Goal: Task Accomplishment & Management: Manage account settings

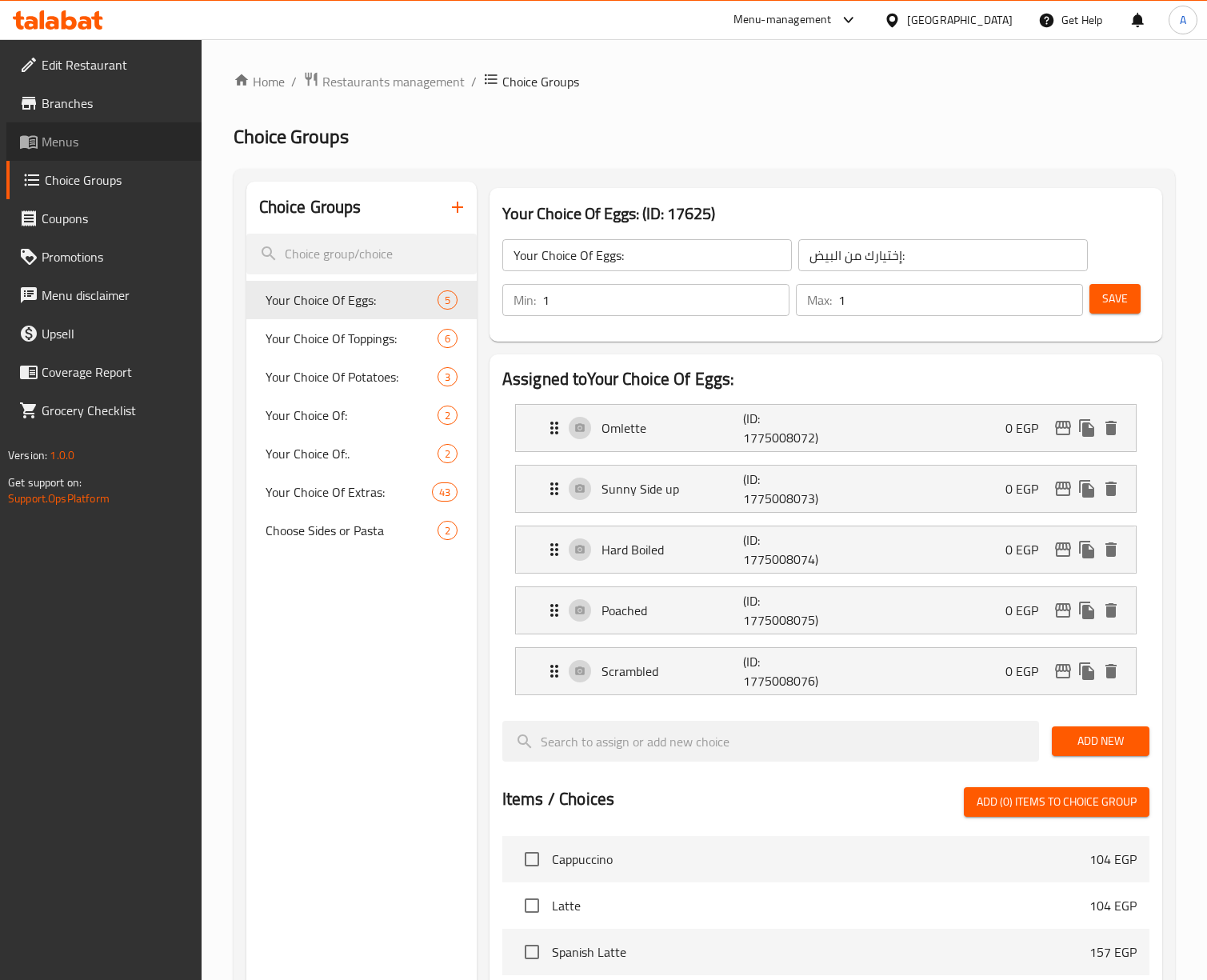
click at [52, 144] on span "Menus" at bounding box center [115, 141] width 147 height 19
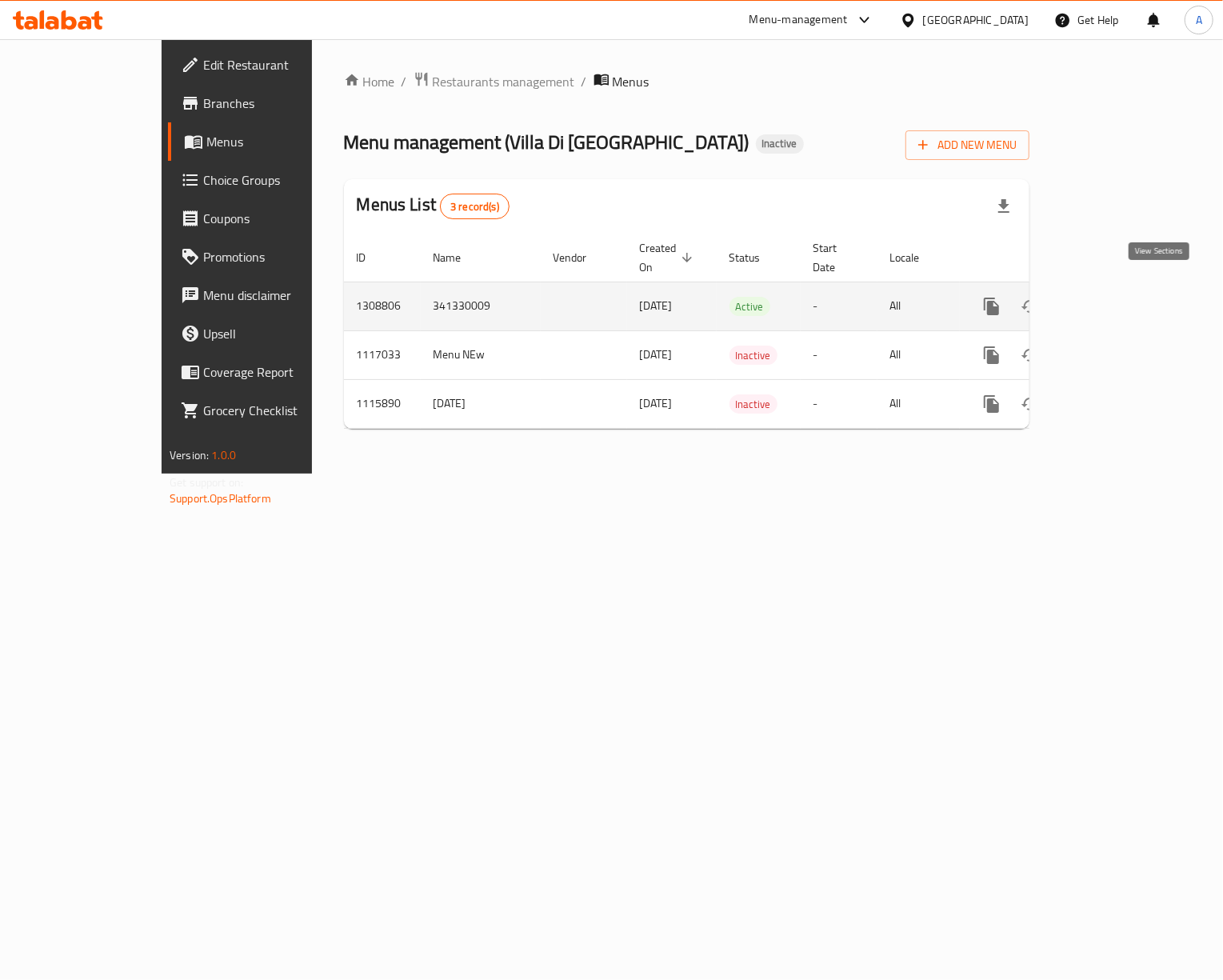
click at [1116, 298] on icon "enhanced table" at bounding box center [1106, 306] width 19 height 19
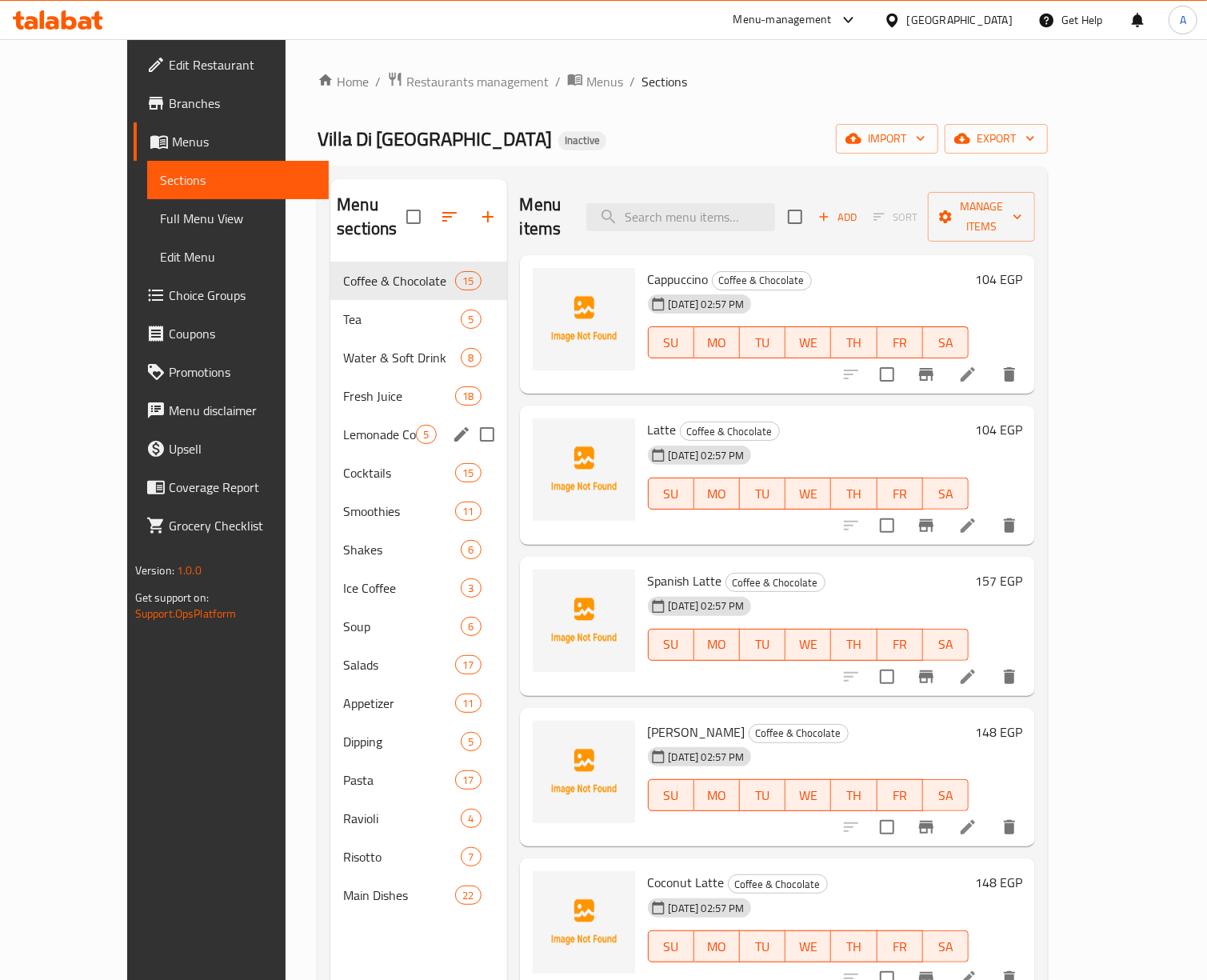
click at [343, 424] on span "Lemonade Corner" at bounding box center [379, 433] width 73 height 19
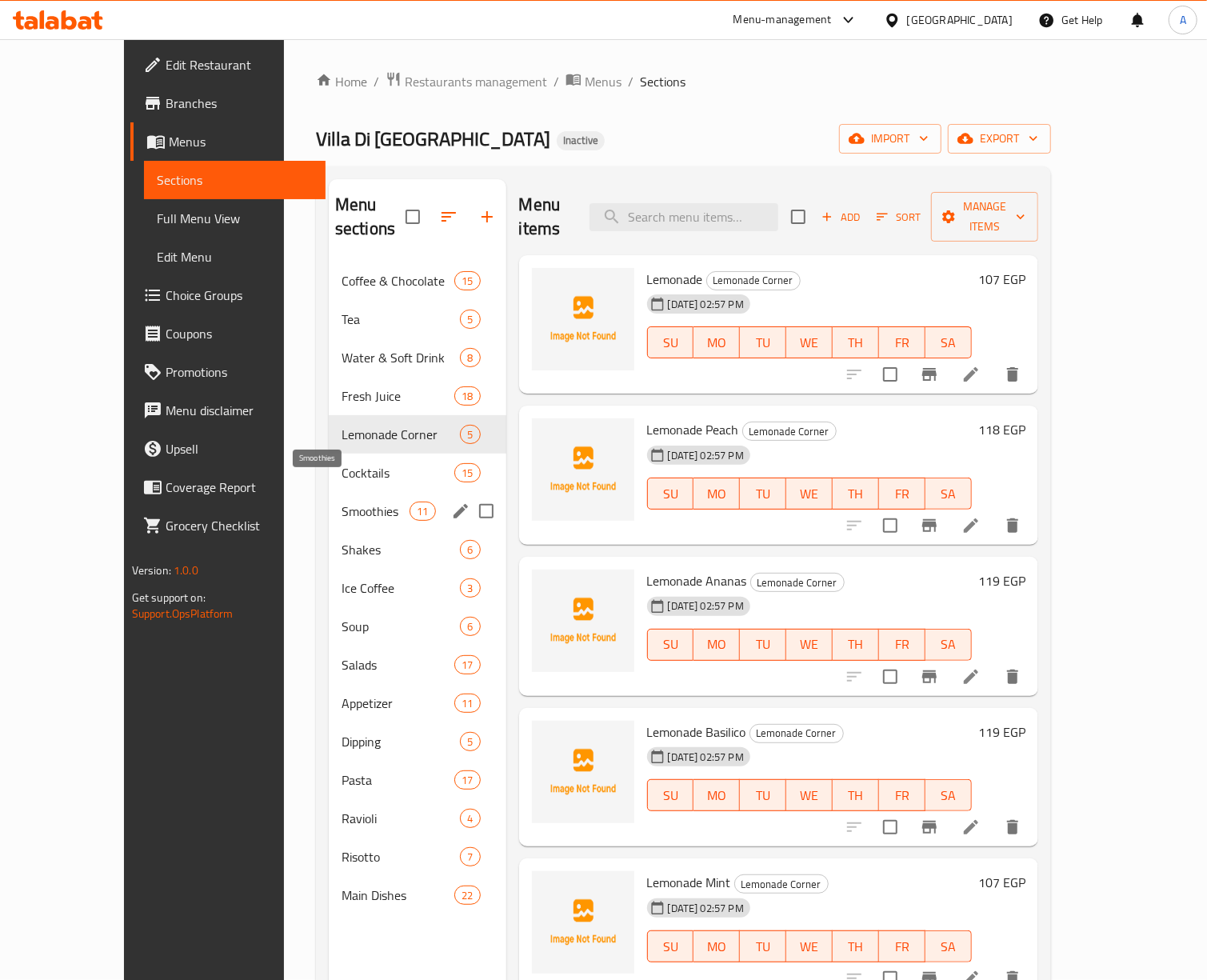
click at [342, 501] on span "Smoothies" at bounding box center [375, 510] width 68 height 19
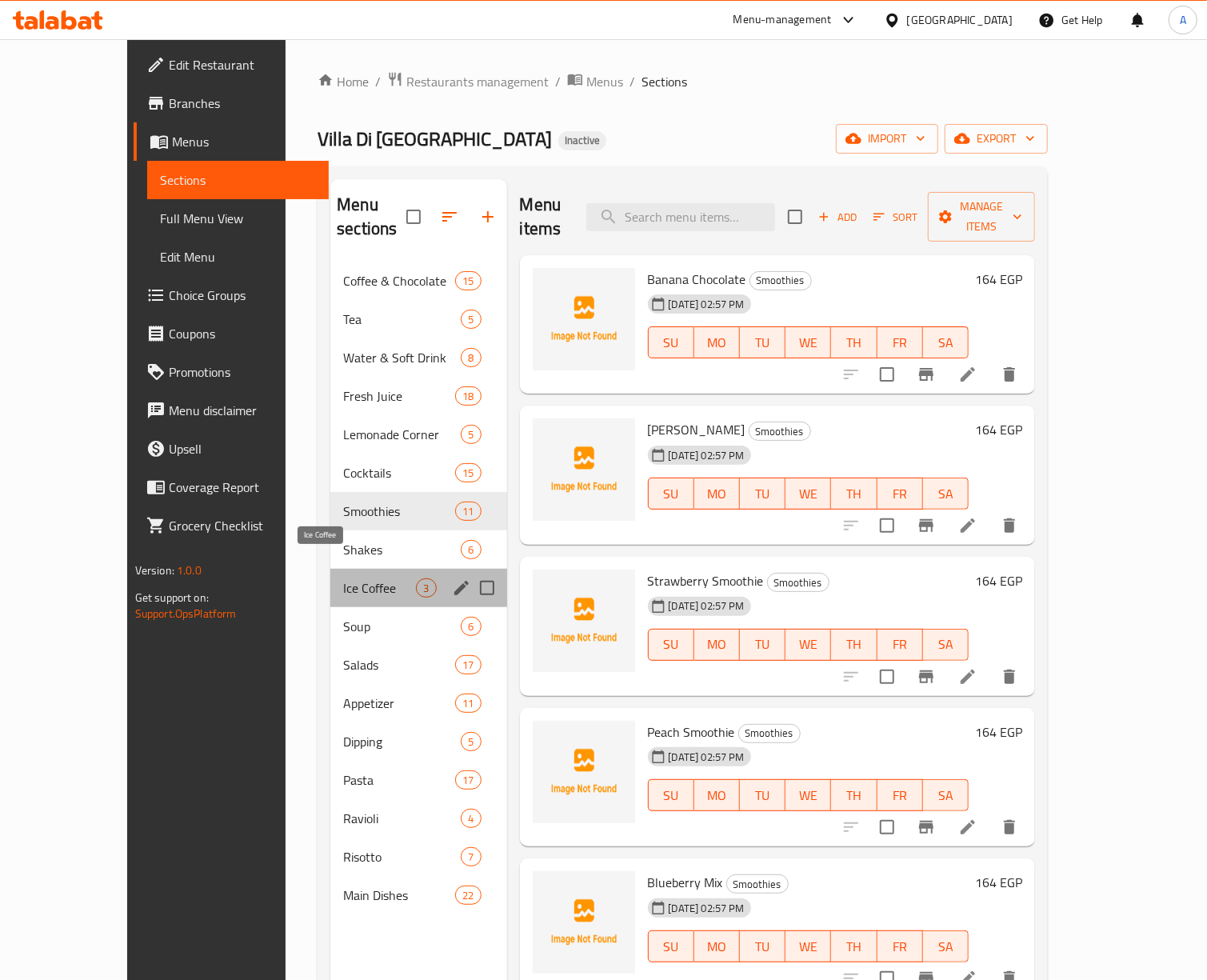
click at [343, 578] on span "Ice Coffee" at bounding box center [379, 587] width 73 height 19
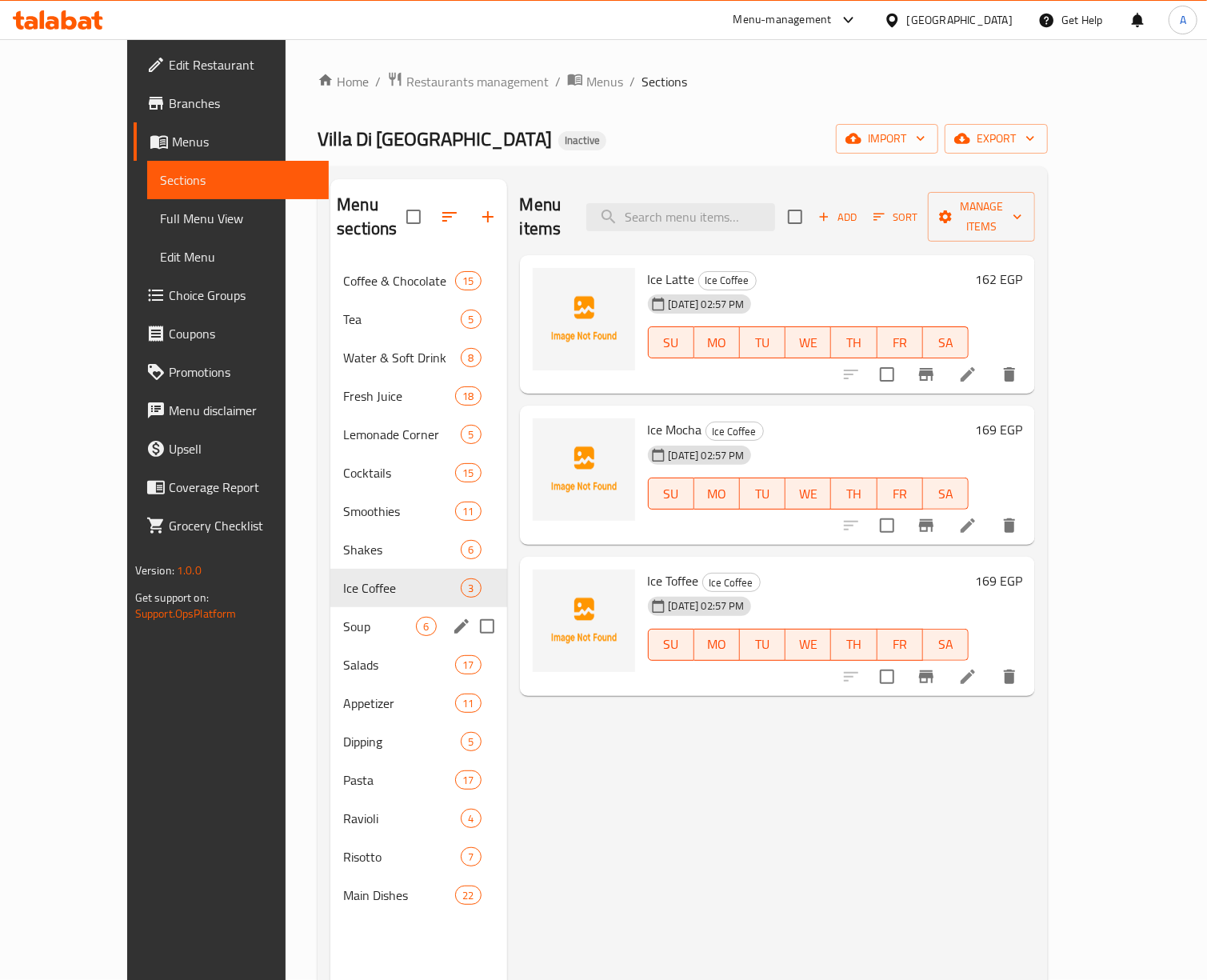
click at [330, 617] on div "Soup 6" at bounding box center [418, 626] width 176 height 38
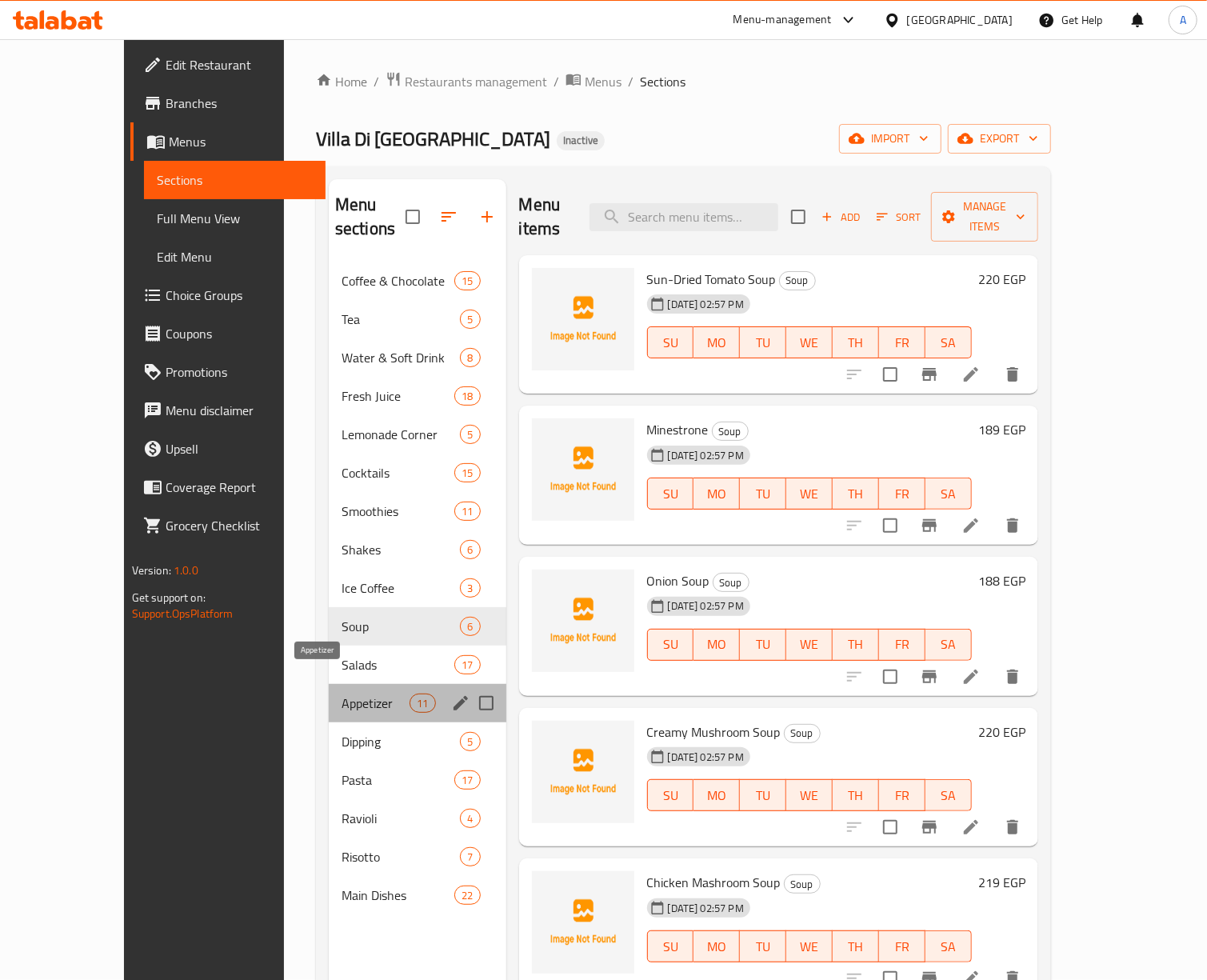
click at [342, 694] on span "Appetizer" at bounding box center [375, 703] width 68 height 19
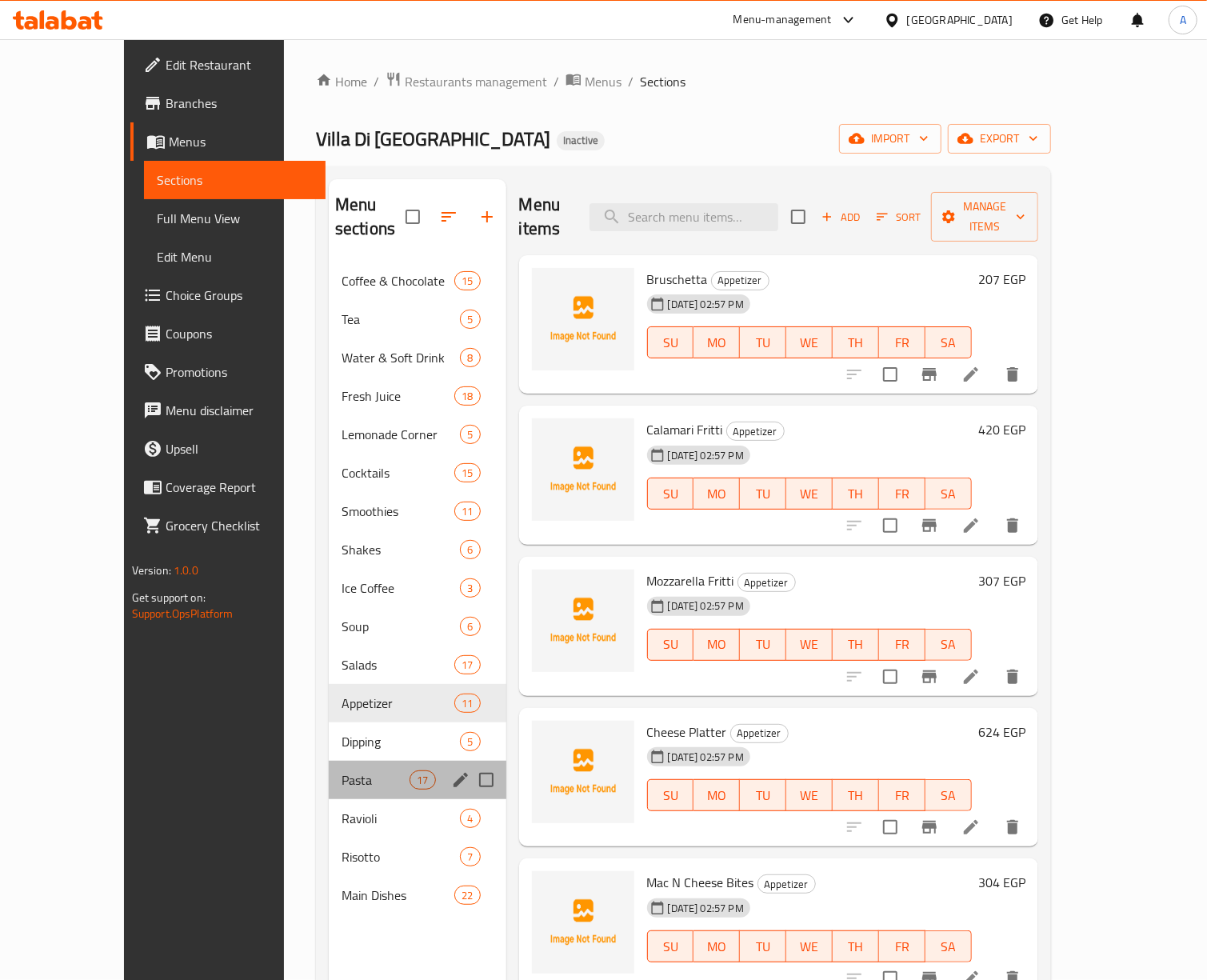
click at [329, 761] on div "Pasta 17" at bounding box center [418, 780] width 178 height 38
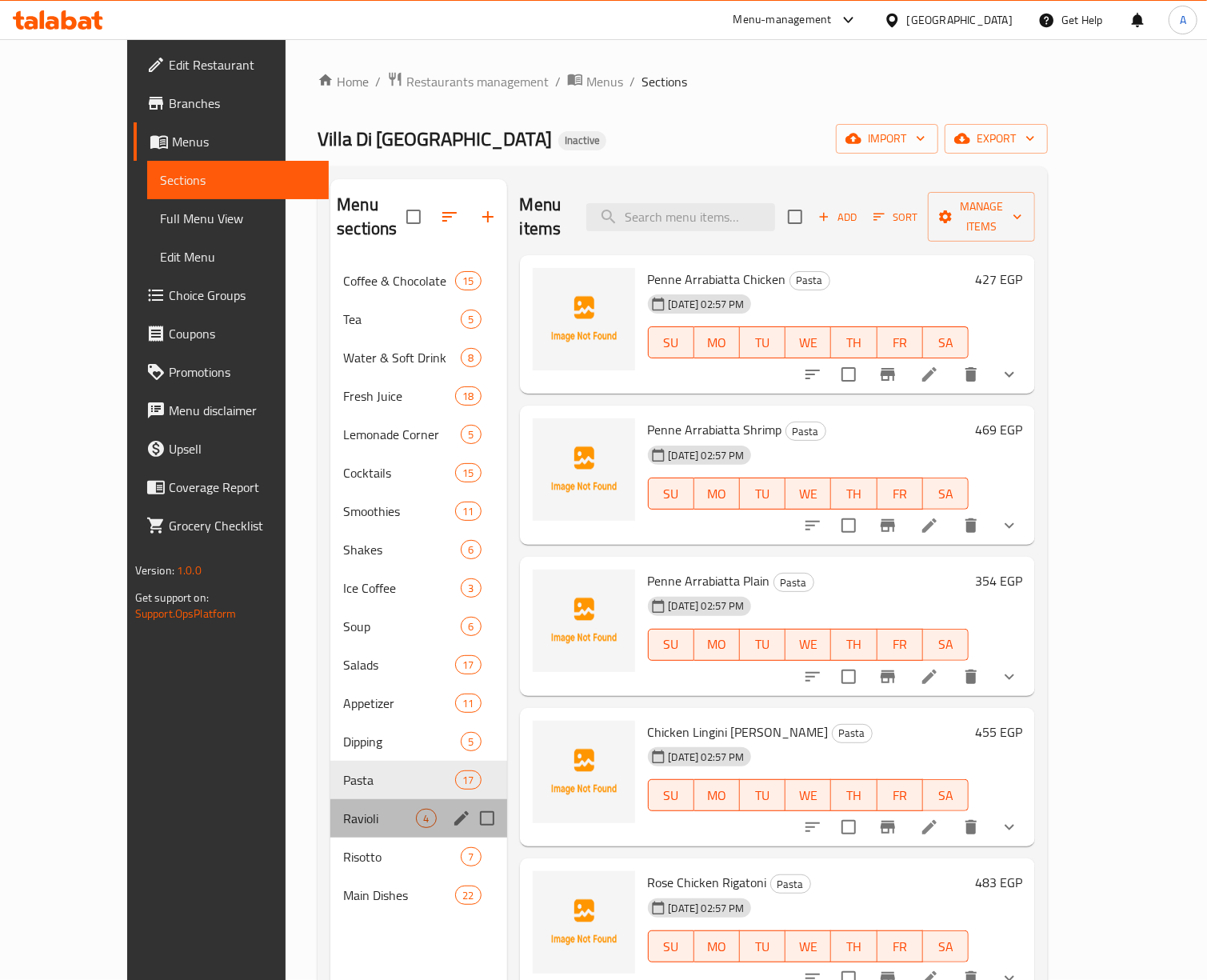
click at [330, 799] on div "Ravioli 4" at bounding box center [418, 818] width 176 height 38
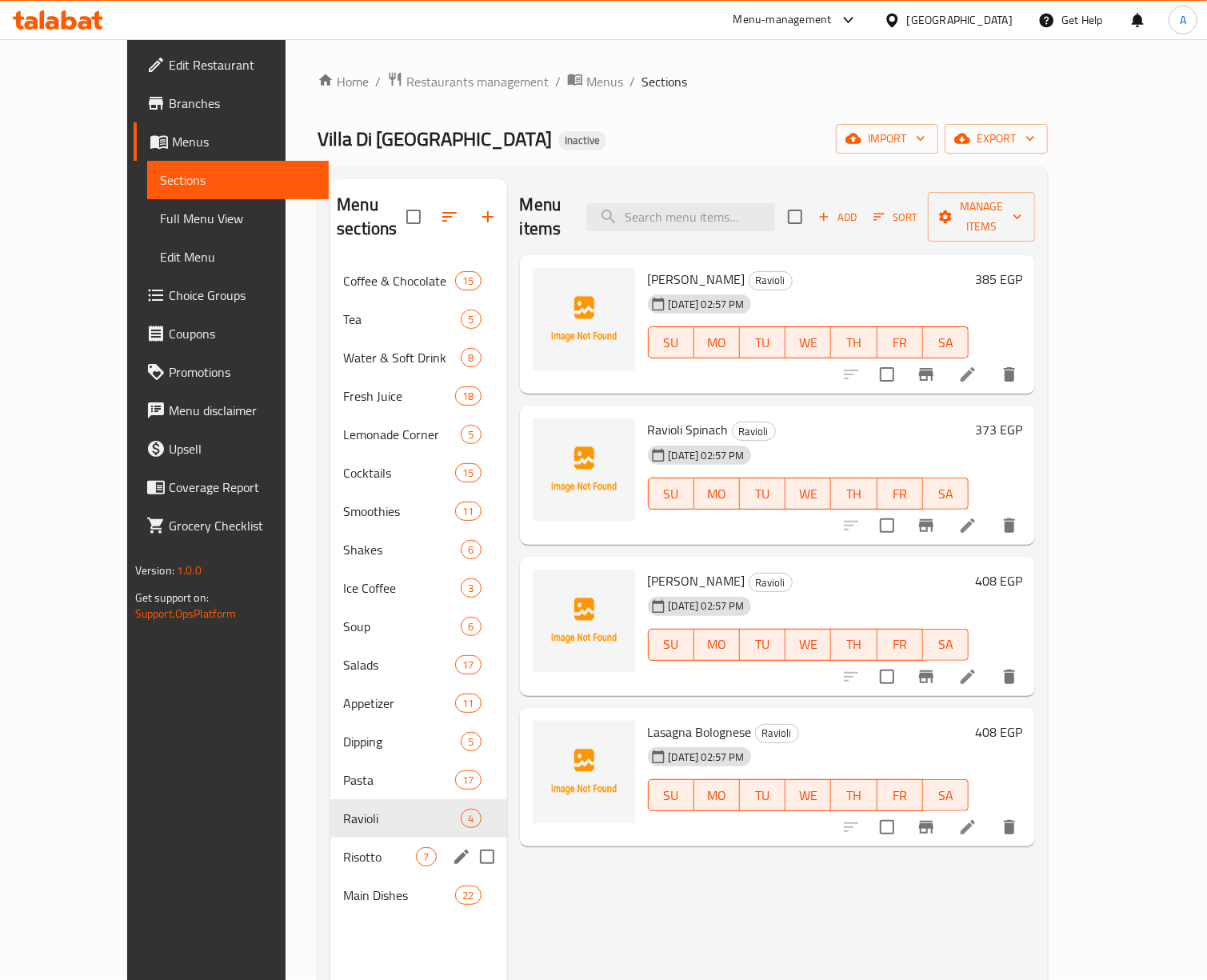
click at [343, 847] on span "Risotto" at bounding box center [379, 856] width 73 height 19
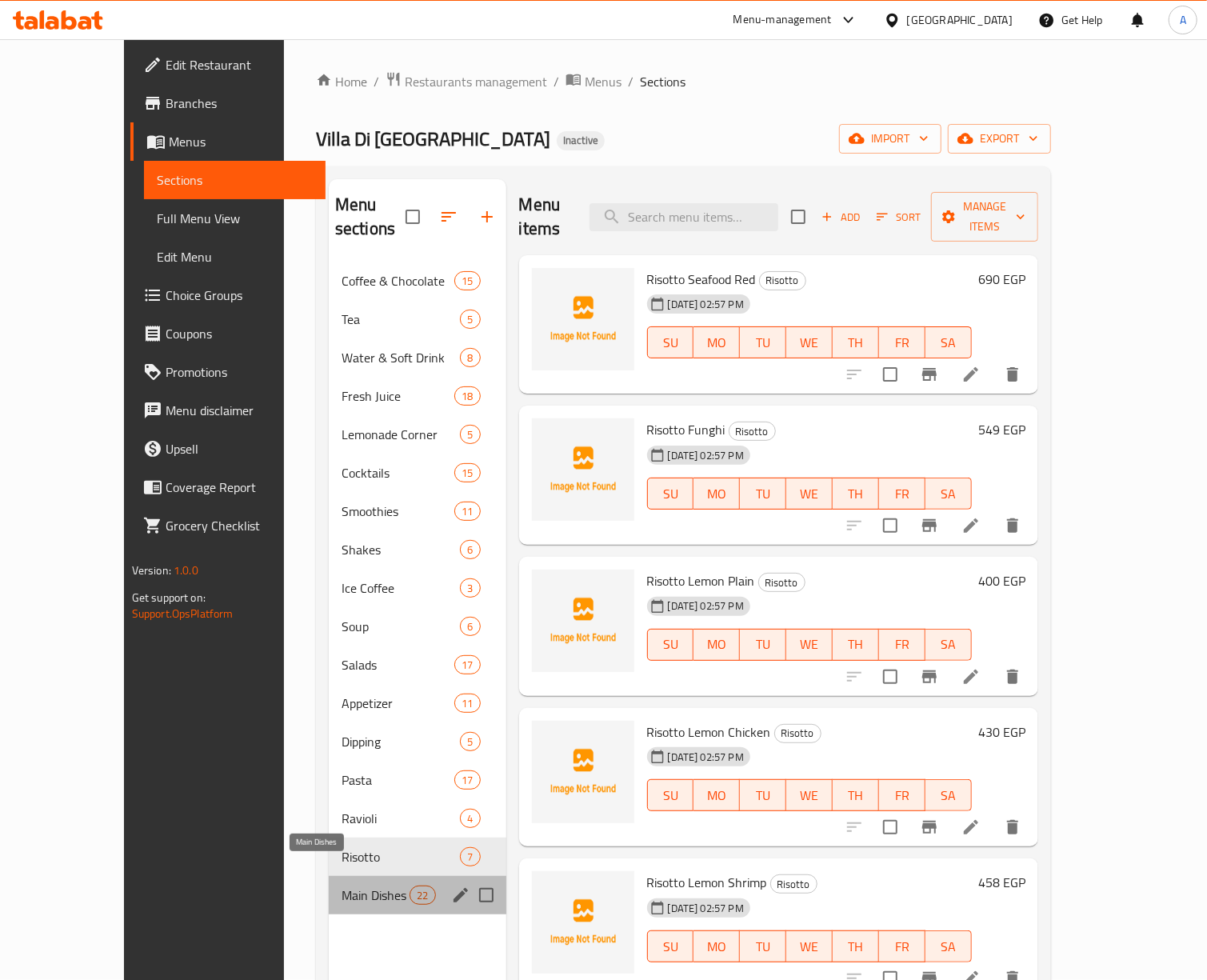
click at [342, 885] on span "Main Dishes" at bounding box center [375, 894] width 68 height 19
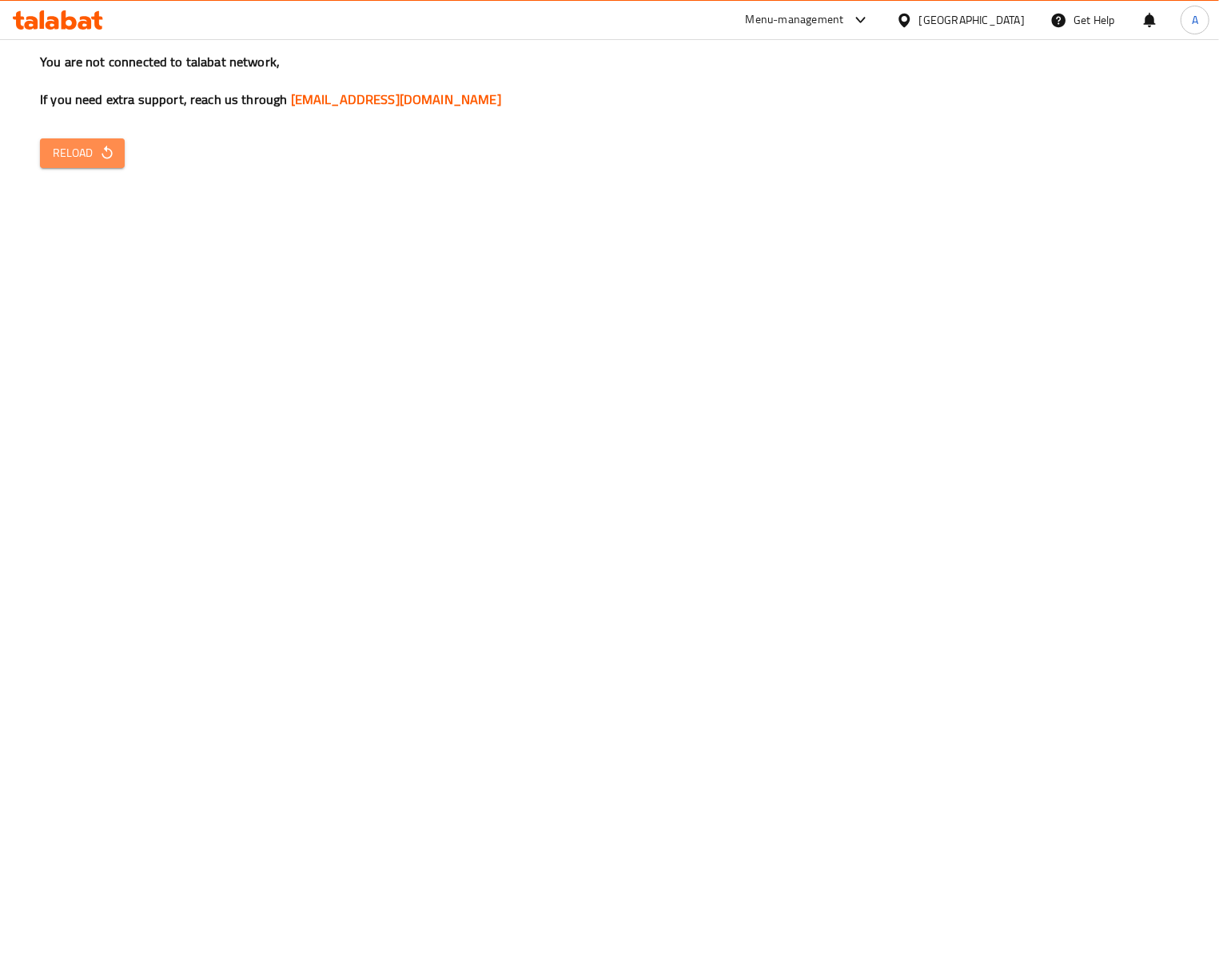
click at [117, 149] on button "Reload" at bounding box center [82, 153] width 85 height 30
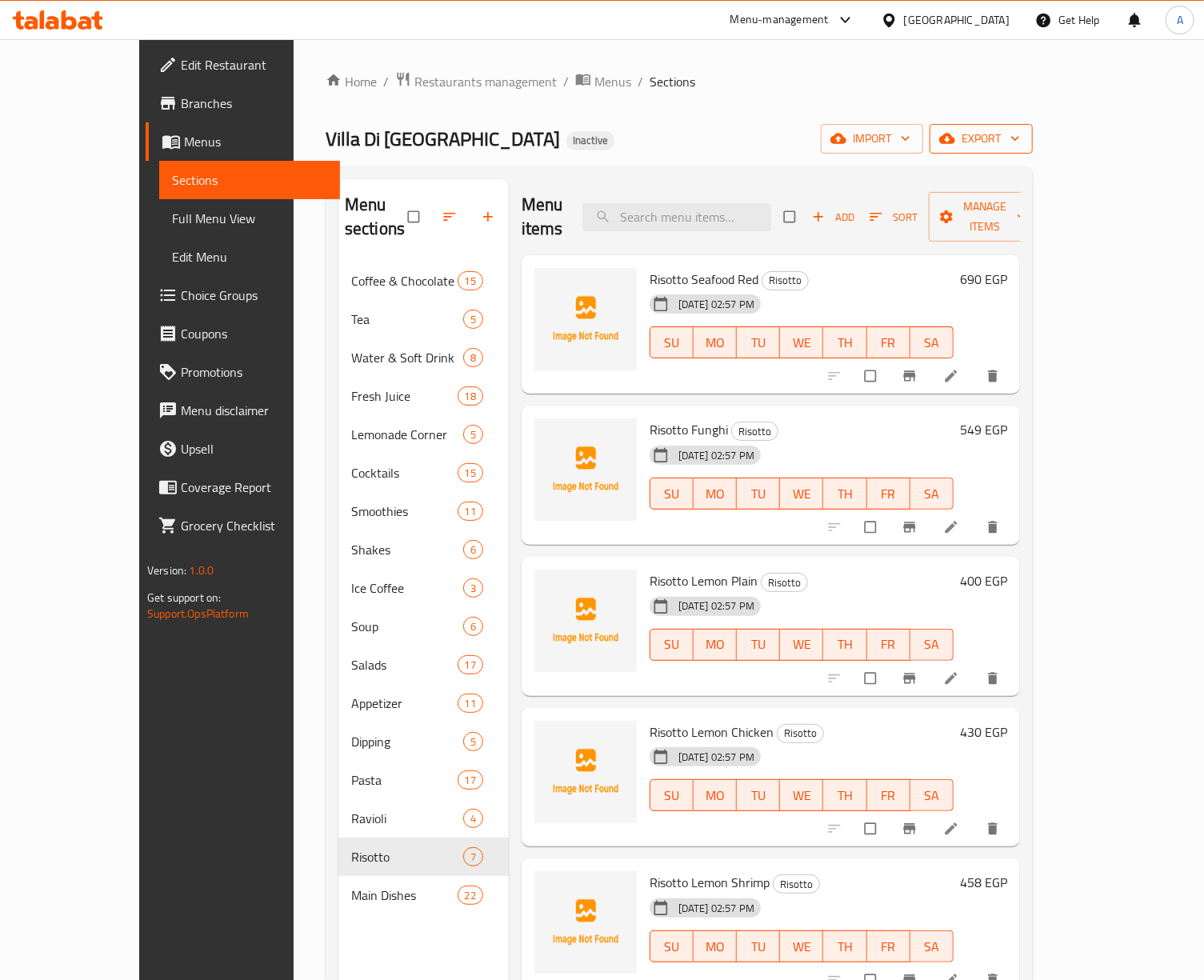
click at [1020, 148] on span "export" at bounding box center [981, 139] width 78 height 20
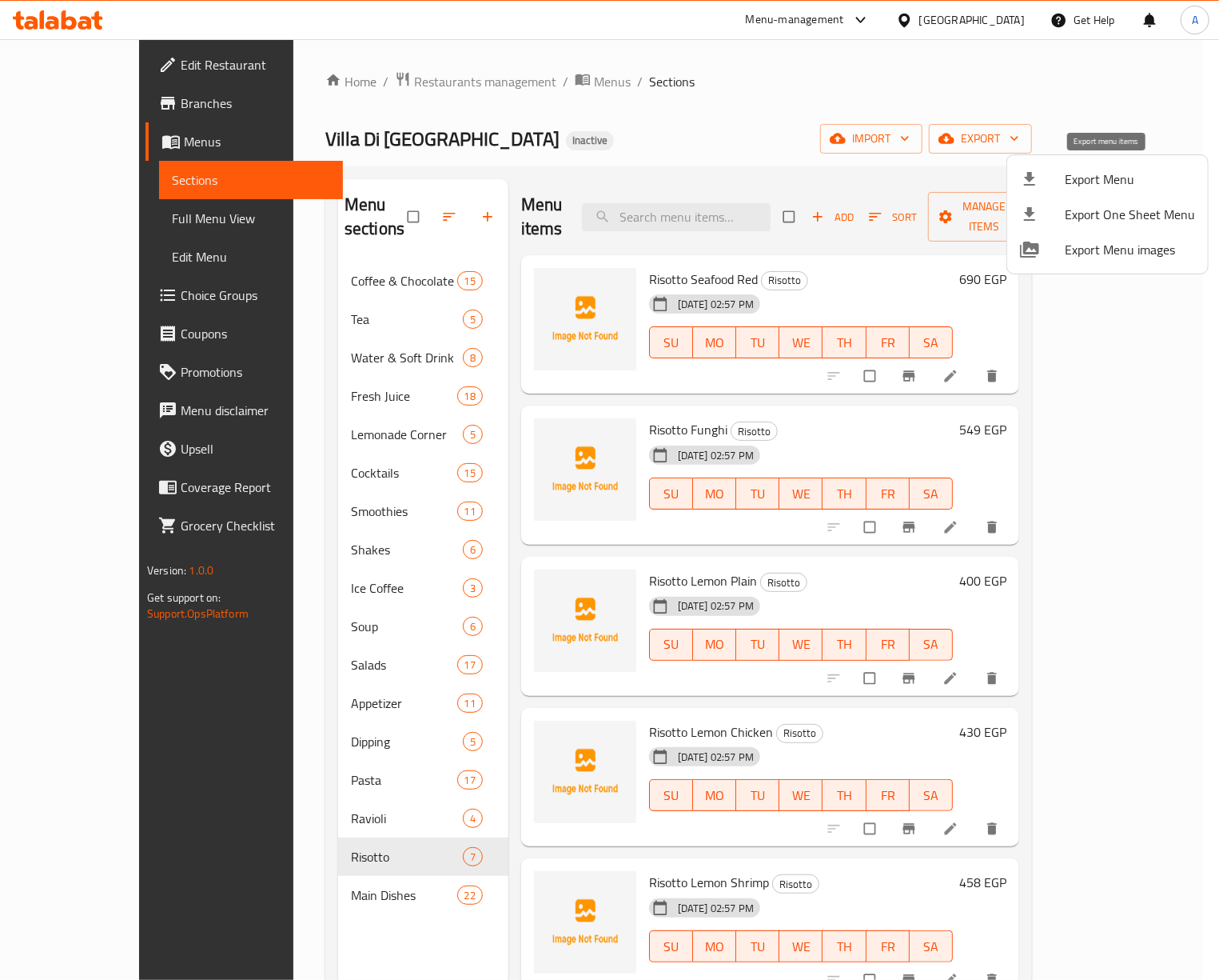
click at [1119, 183] on span "Export Menu" at bounding box center [1130, 179] width 131 height 19
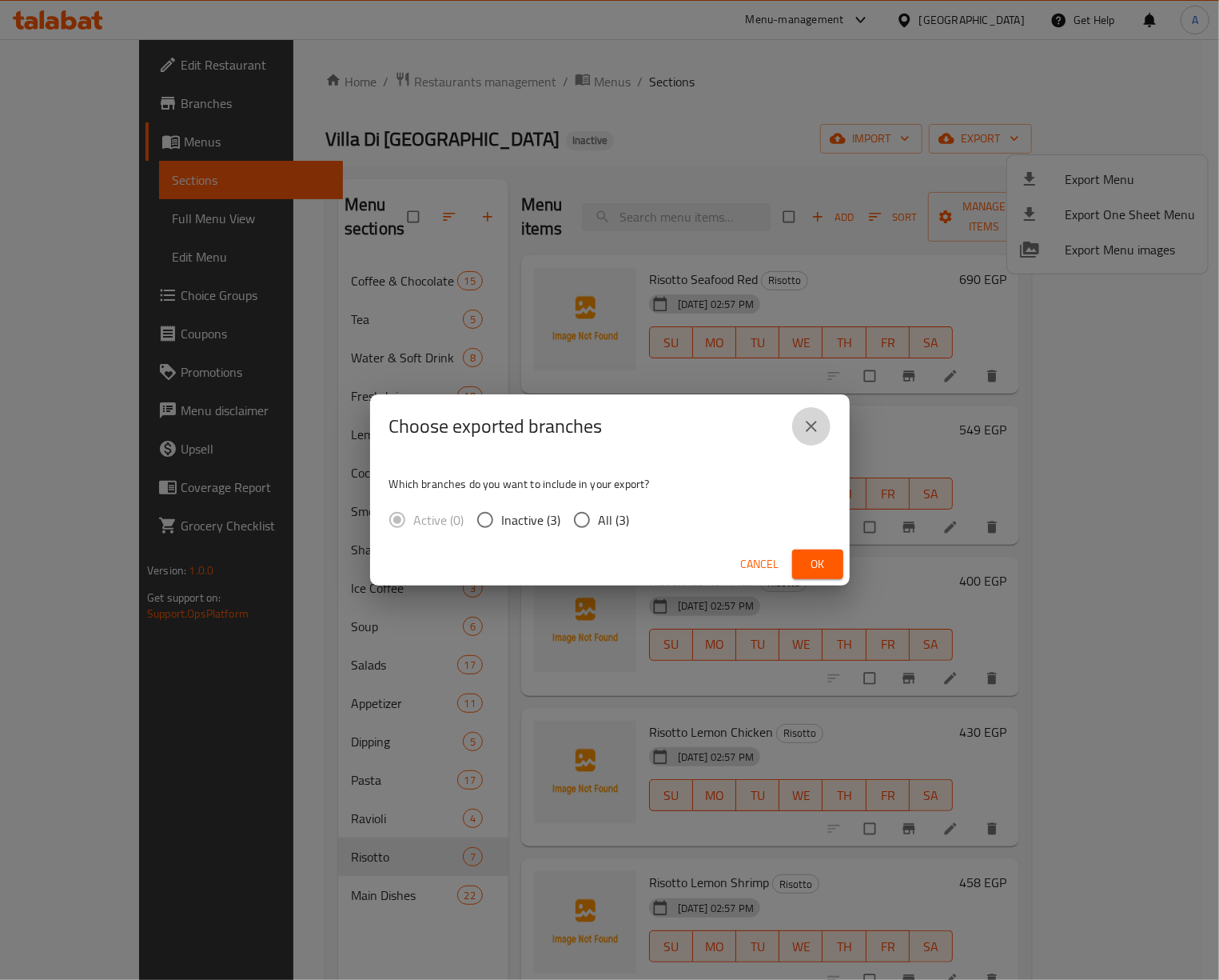
click at [824, 416] on button "close" at bounding box center [811, 426] width 38 height 38
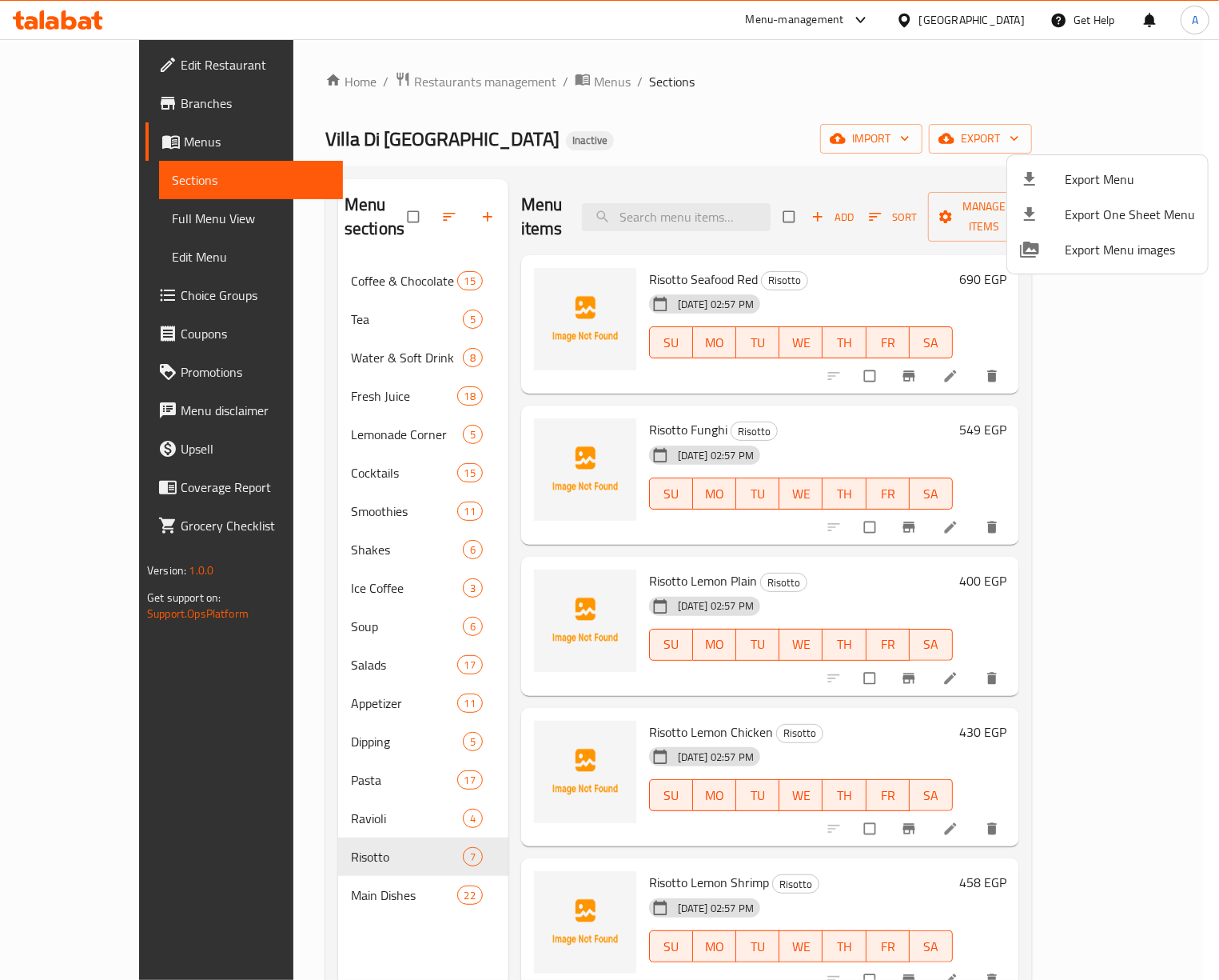
click at [964, 160] on div at bounding box center [609, 490] width 1219 height 980
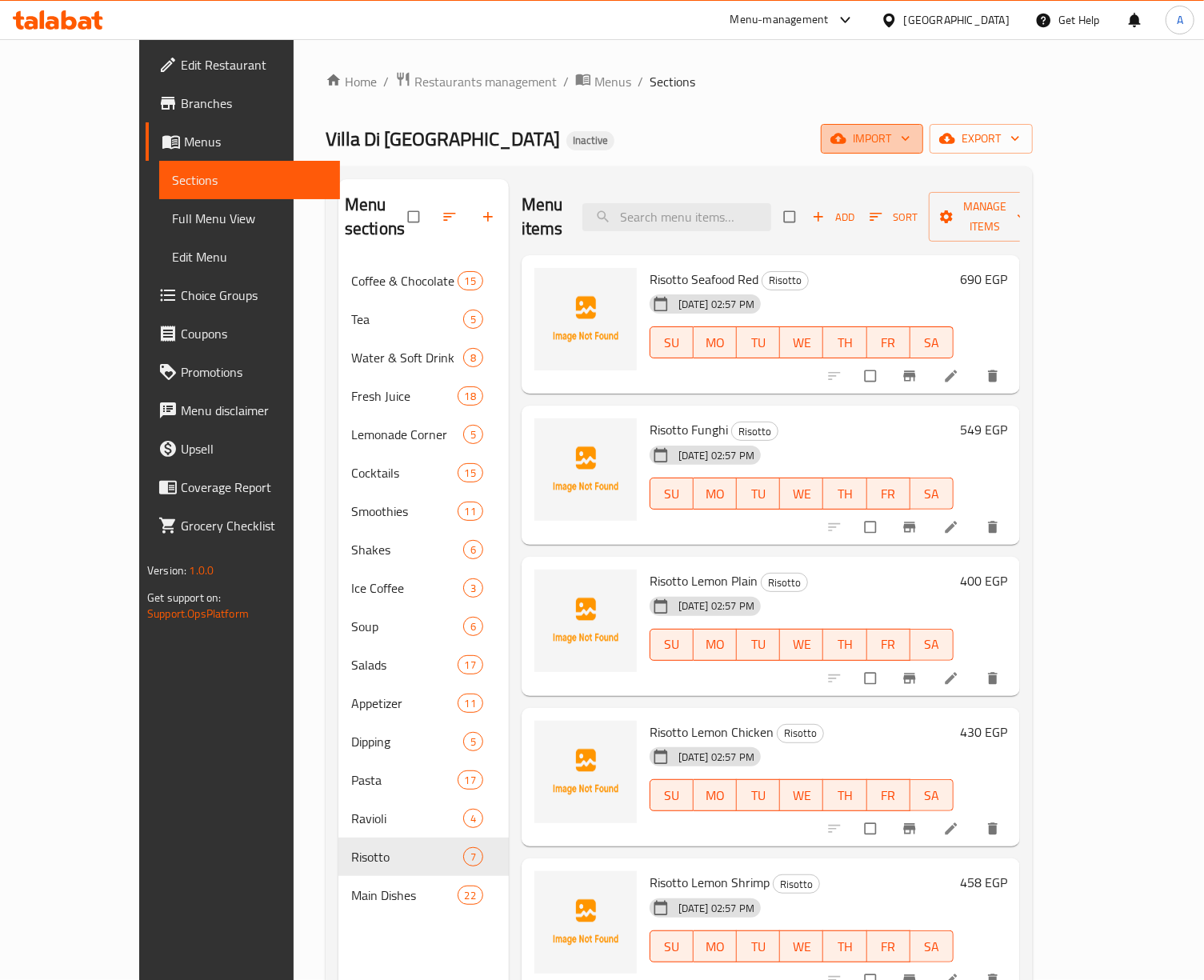
click at [846, 144] on icon "button" at bounding box center [839, 138] width 16 height 10
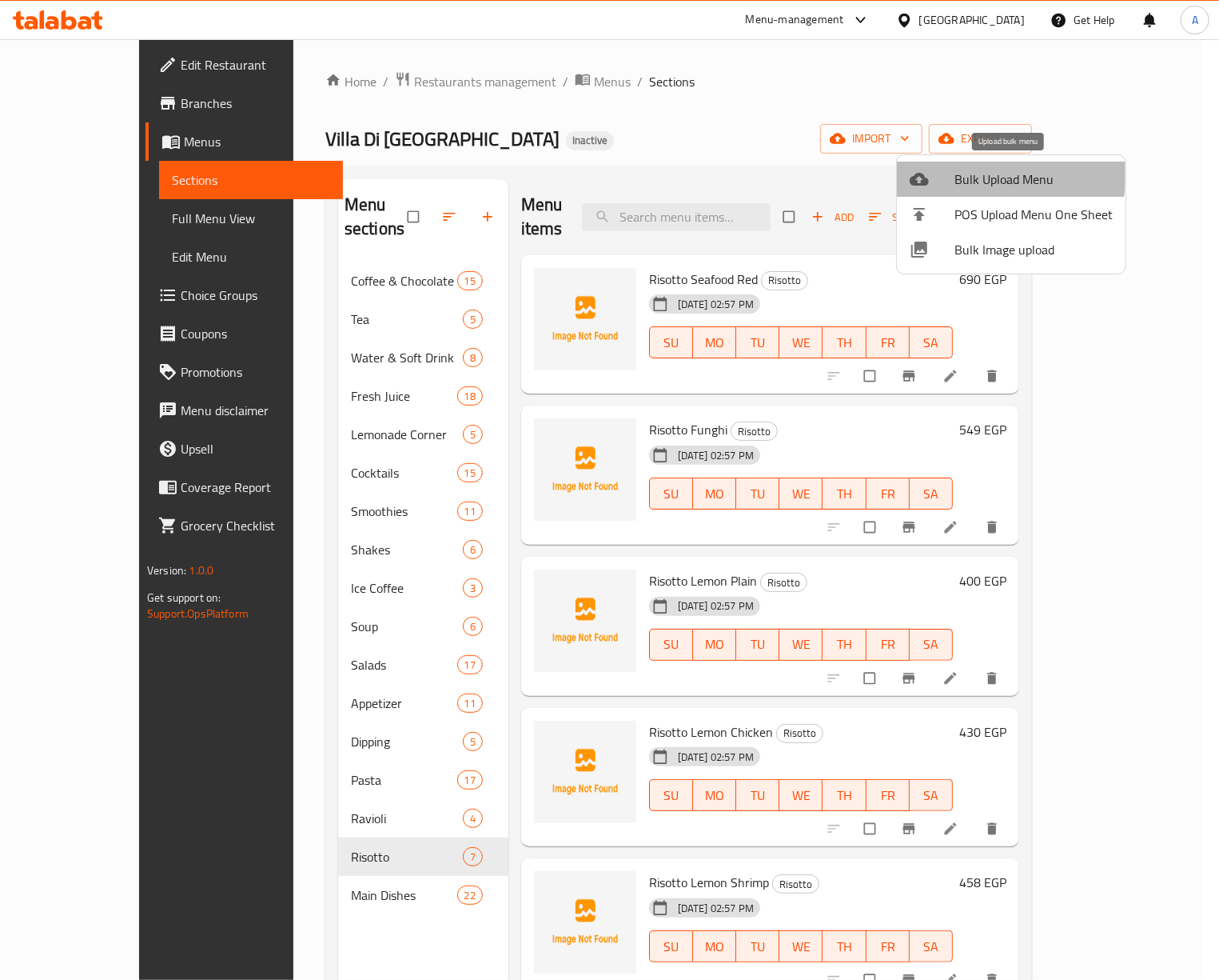
click at [990, 173] on span "Bulk Upload Menu" at bounding box center [1033, 179] width 159 height 19
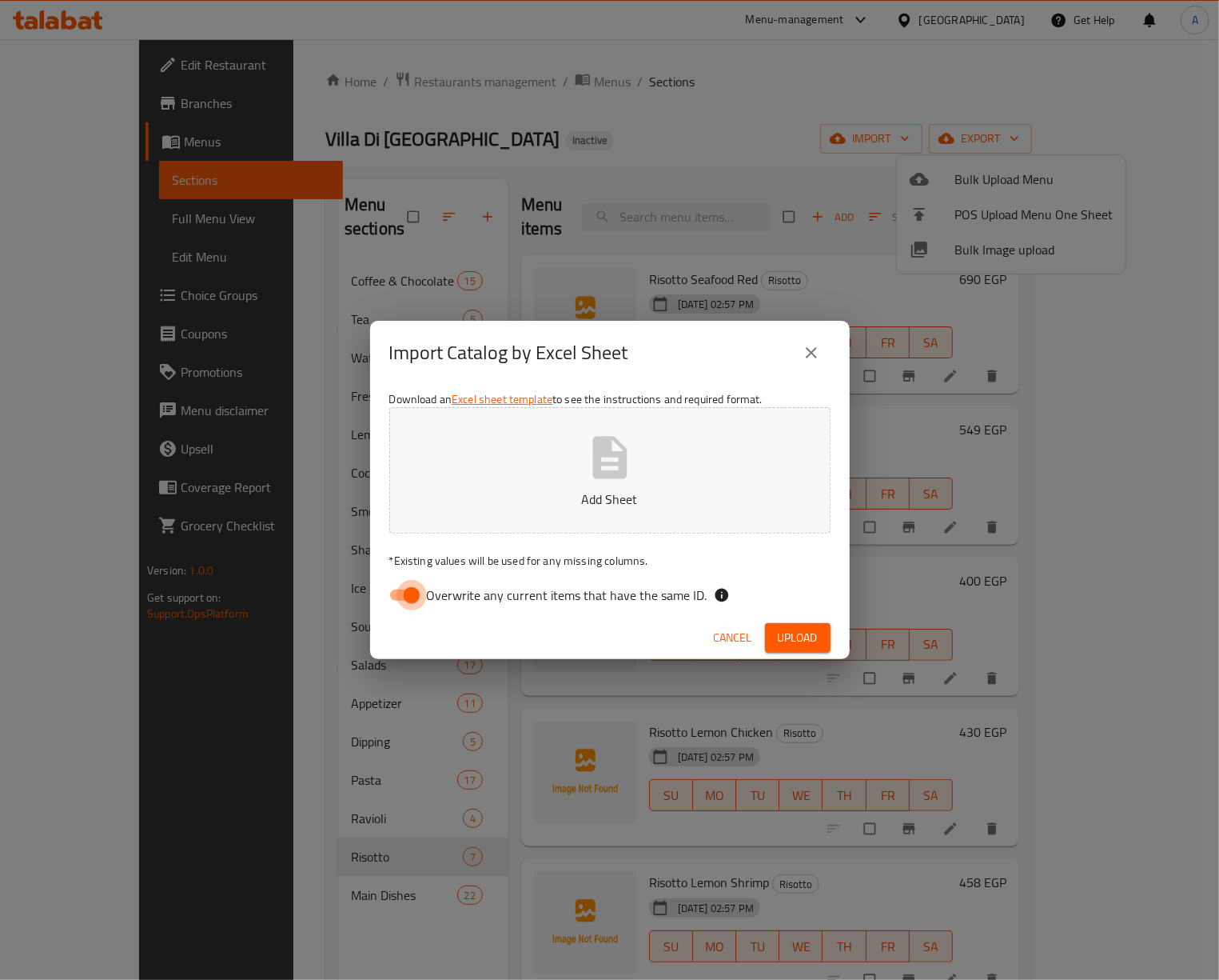
click at [407, 582] on input "Overwrite any current items that have the same ID." at bounding box center [411, 596] width 92 height 31
checkbox input "false"
click at [559, 480] on button "Add Sheet" at bounding box center [610, 470] width 441 height 126
click at [799, 641] on span "Upload" at bounding box center [798, 637] width 40 height 20
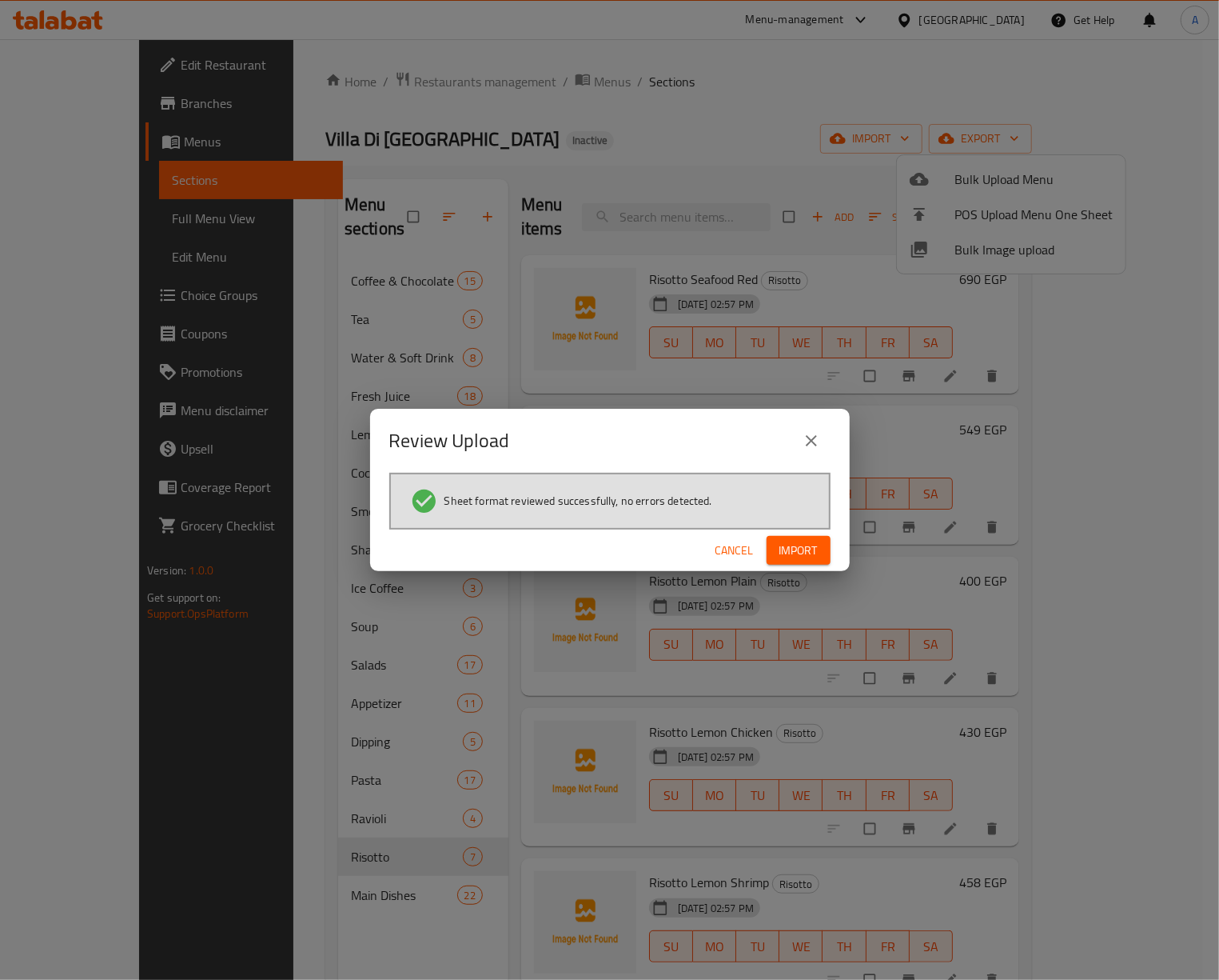
click at [804, 546] on span "Import" at bounding box center [798, 550] width 38 height 20
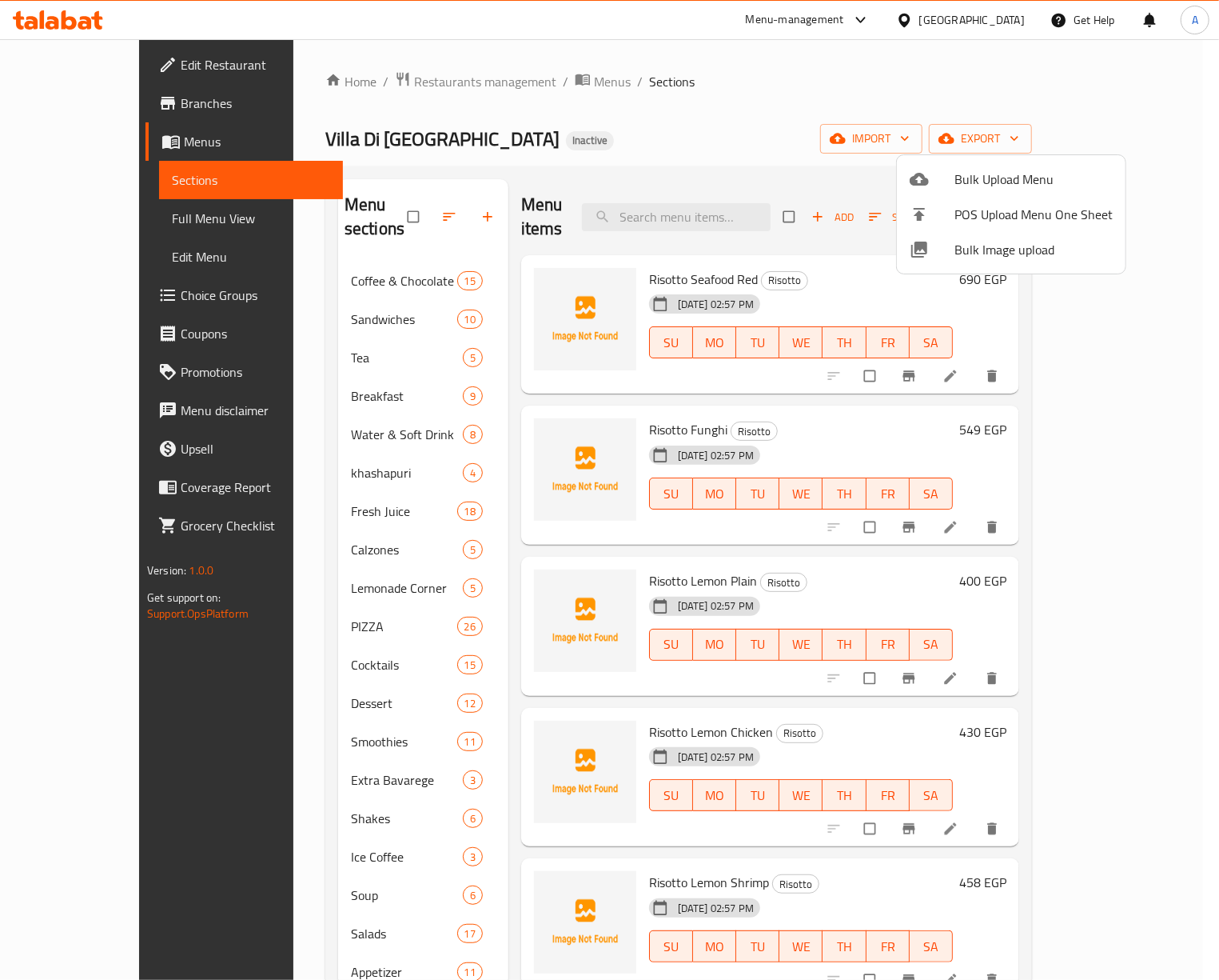
click at [606, 144] on div at bounding box center [609, 490] width 1219 height 980
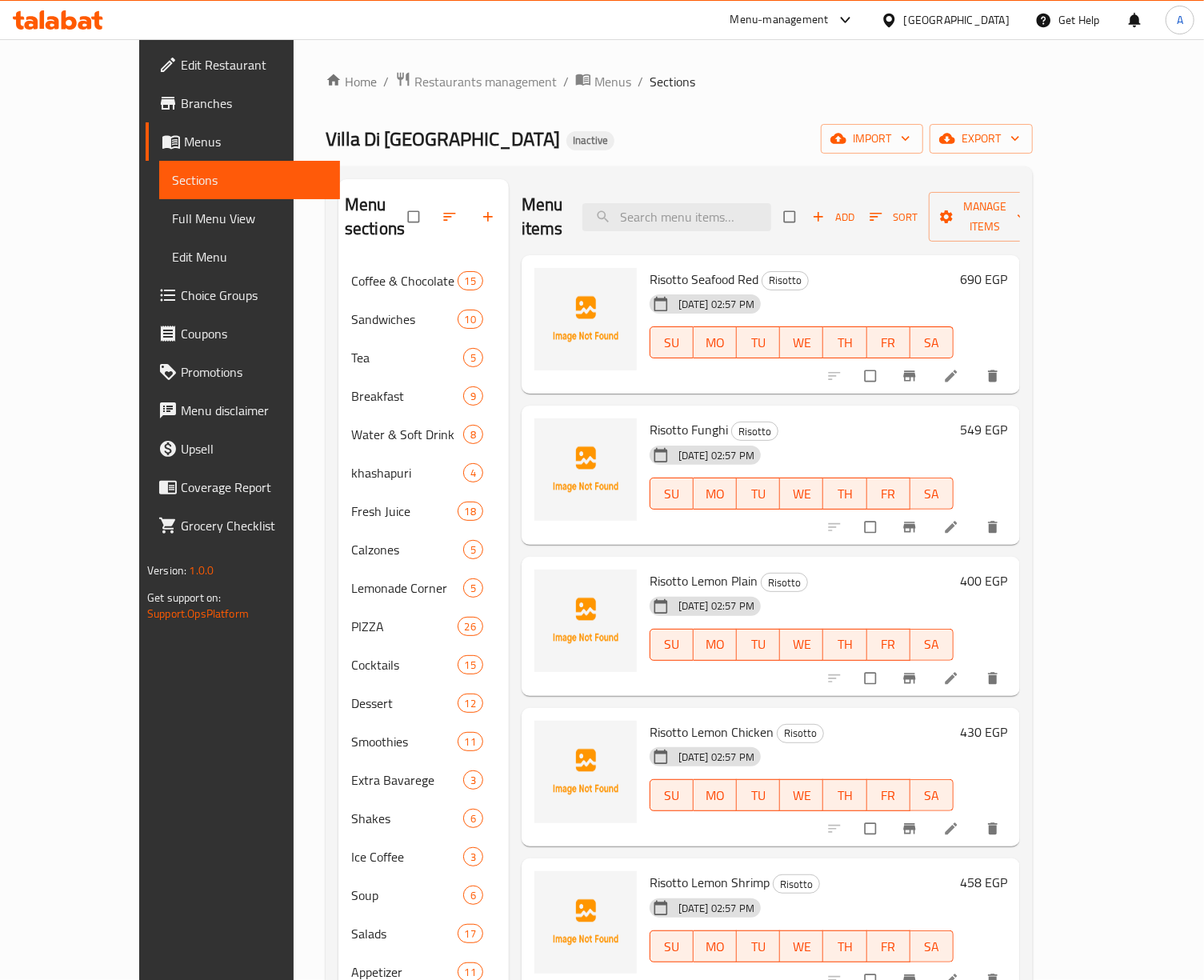
click at [180, 305] on span "Choice Groups" at bounding box center [253, 295] width 146 height 19
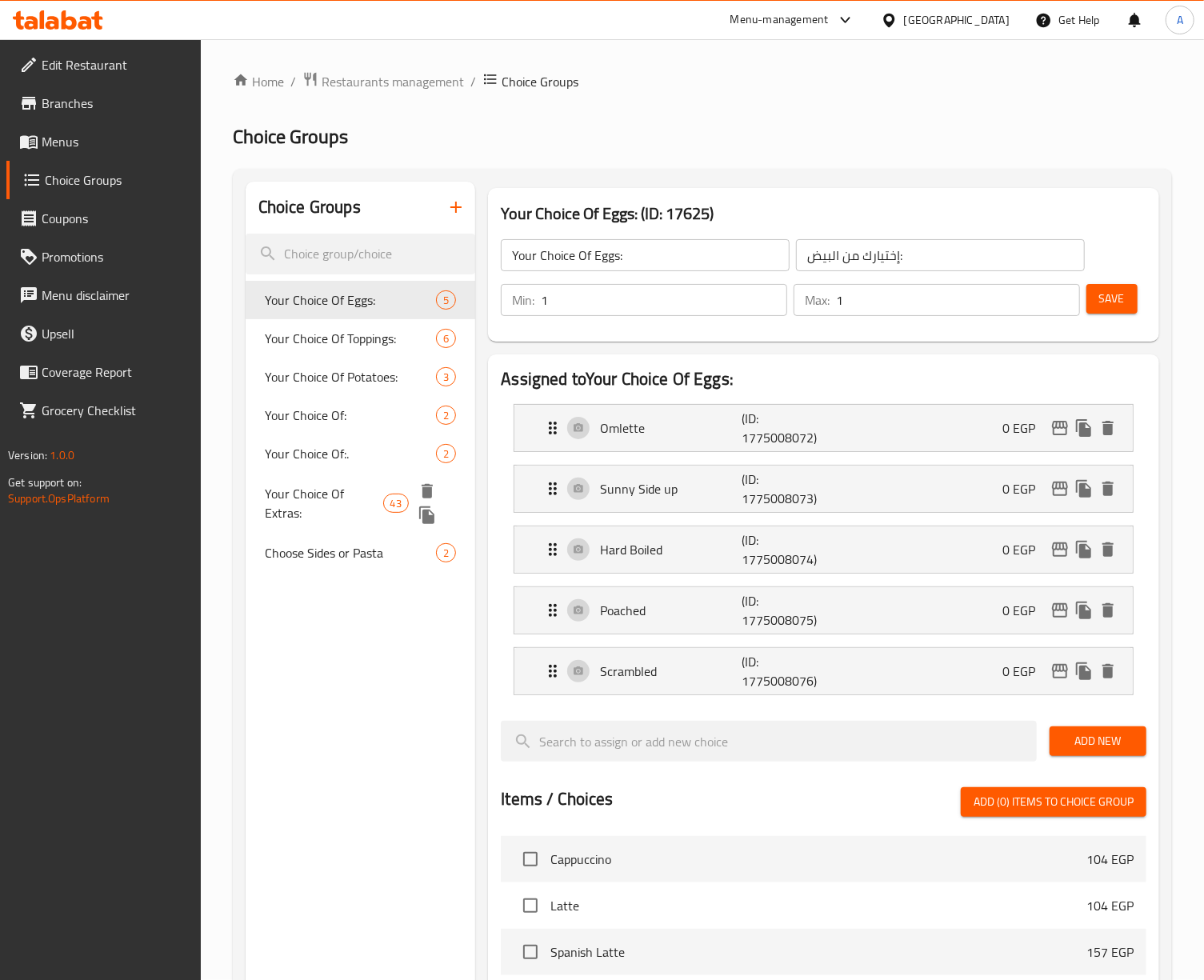
click at [343, 493] on span "Your Choice Of Extras:" at bounding box center [324, 503] width 119 height 38
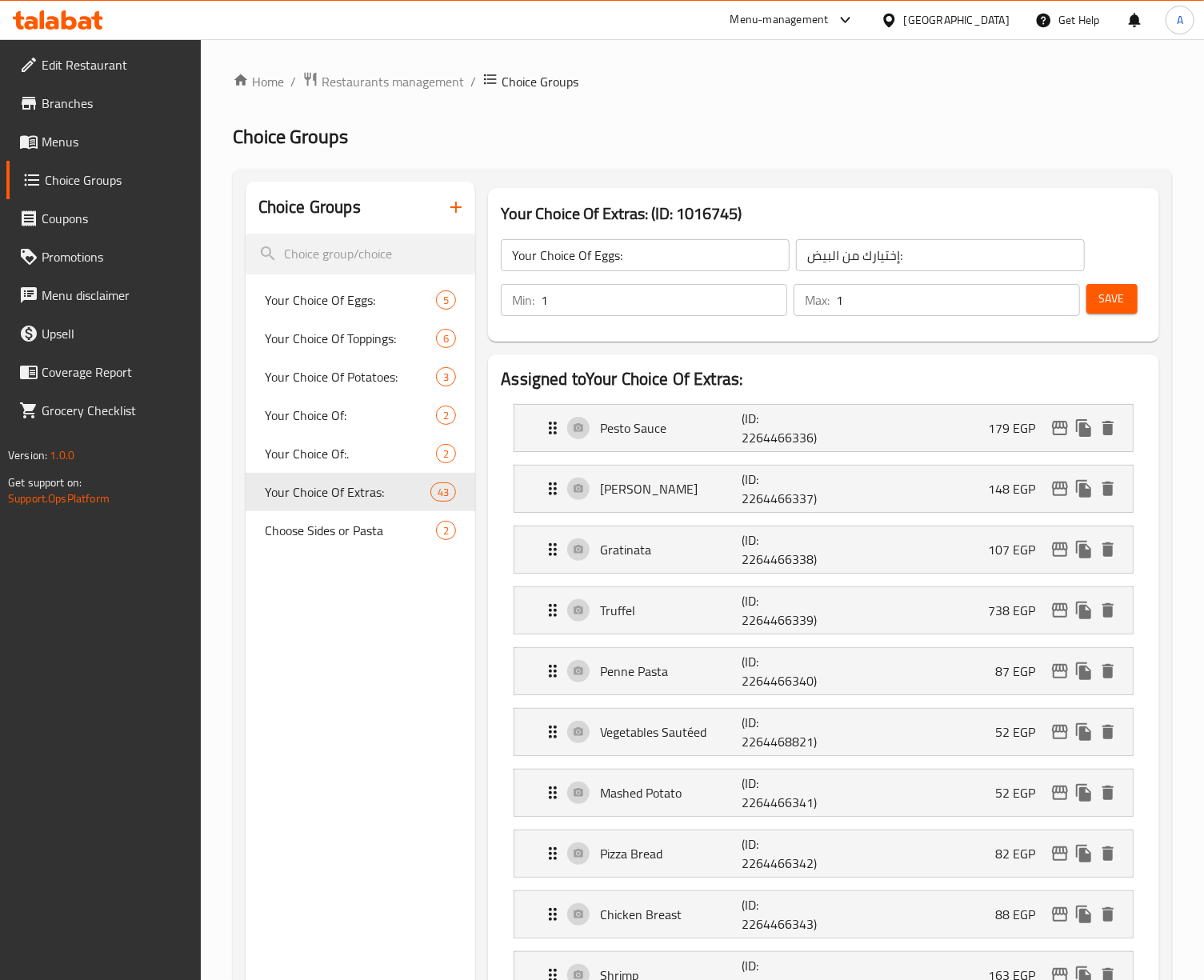
type input "Your Choice Of Extras:"
type input "إختيارك من الإضافات:"
type input "0"
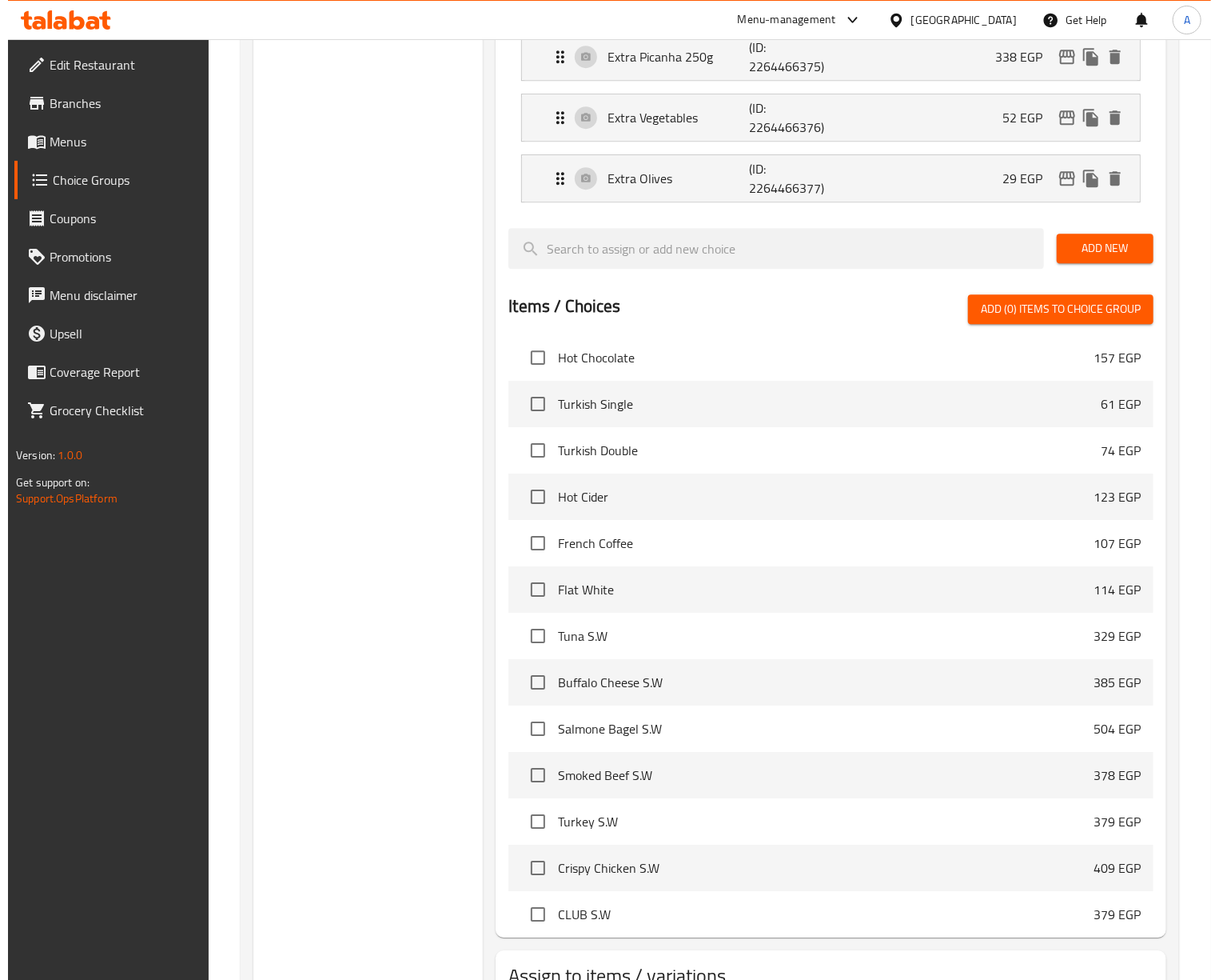
scroll to position [2946, 0]
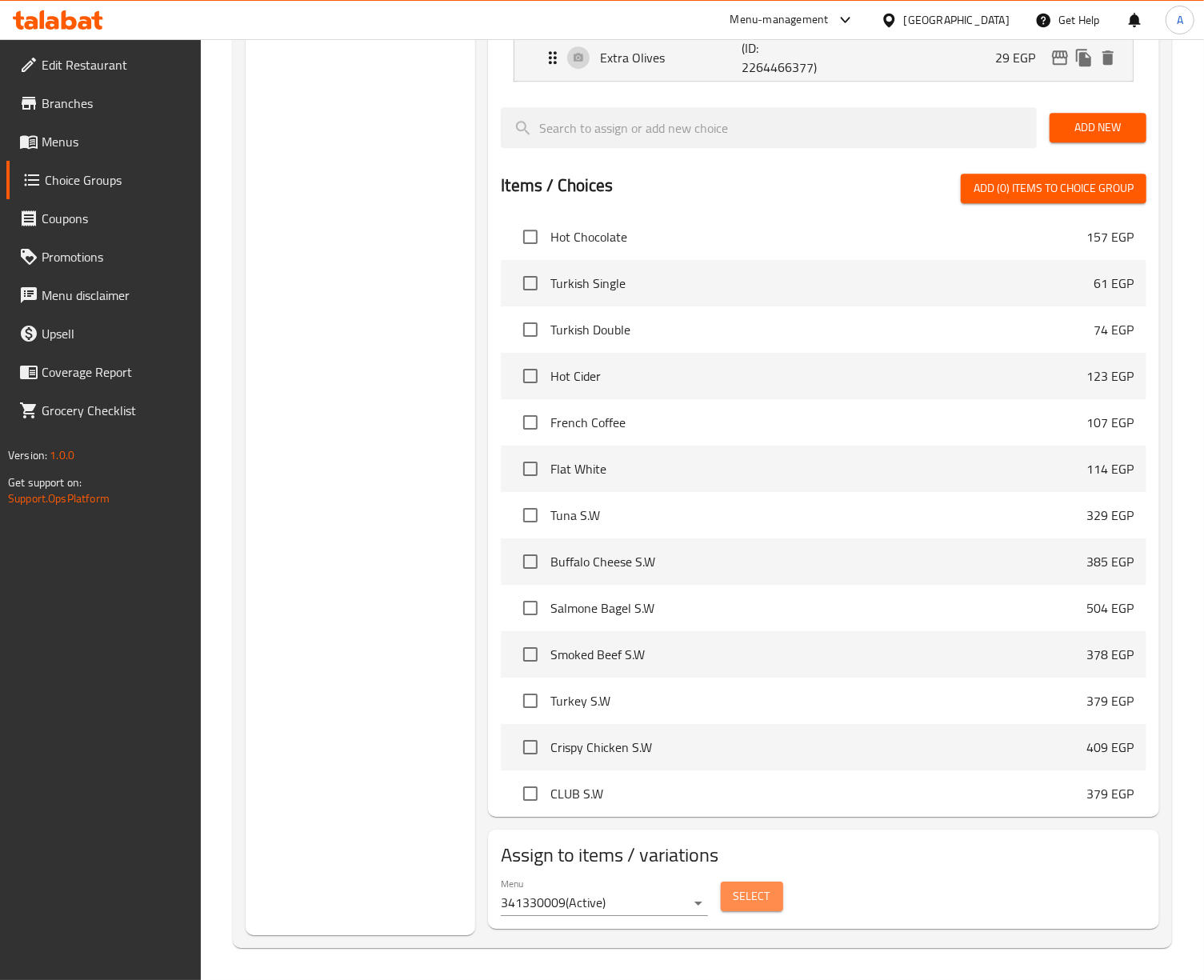
click at [739, 892] on span "Select" at bounding box center [752, 896] width 37 height 20
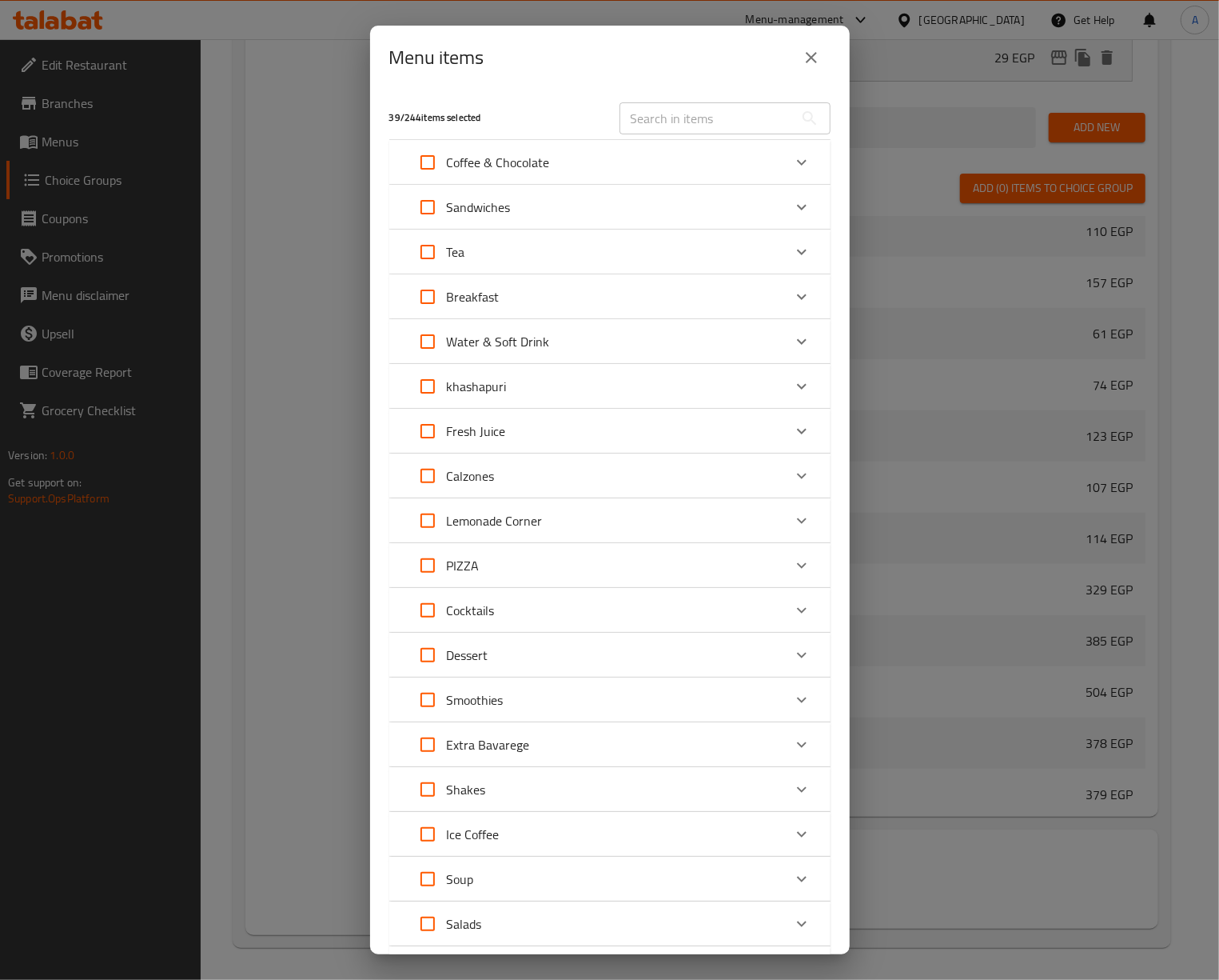
click at [422, 201] on input "Expand" at bounding box center [428, 207] width 38 height 38
checkbox input "true"
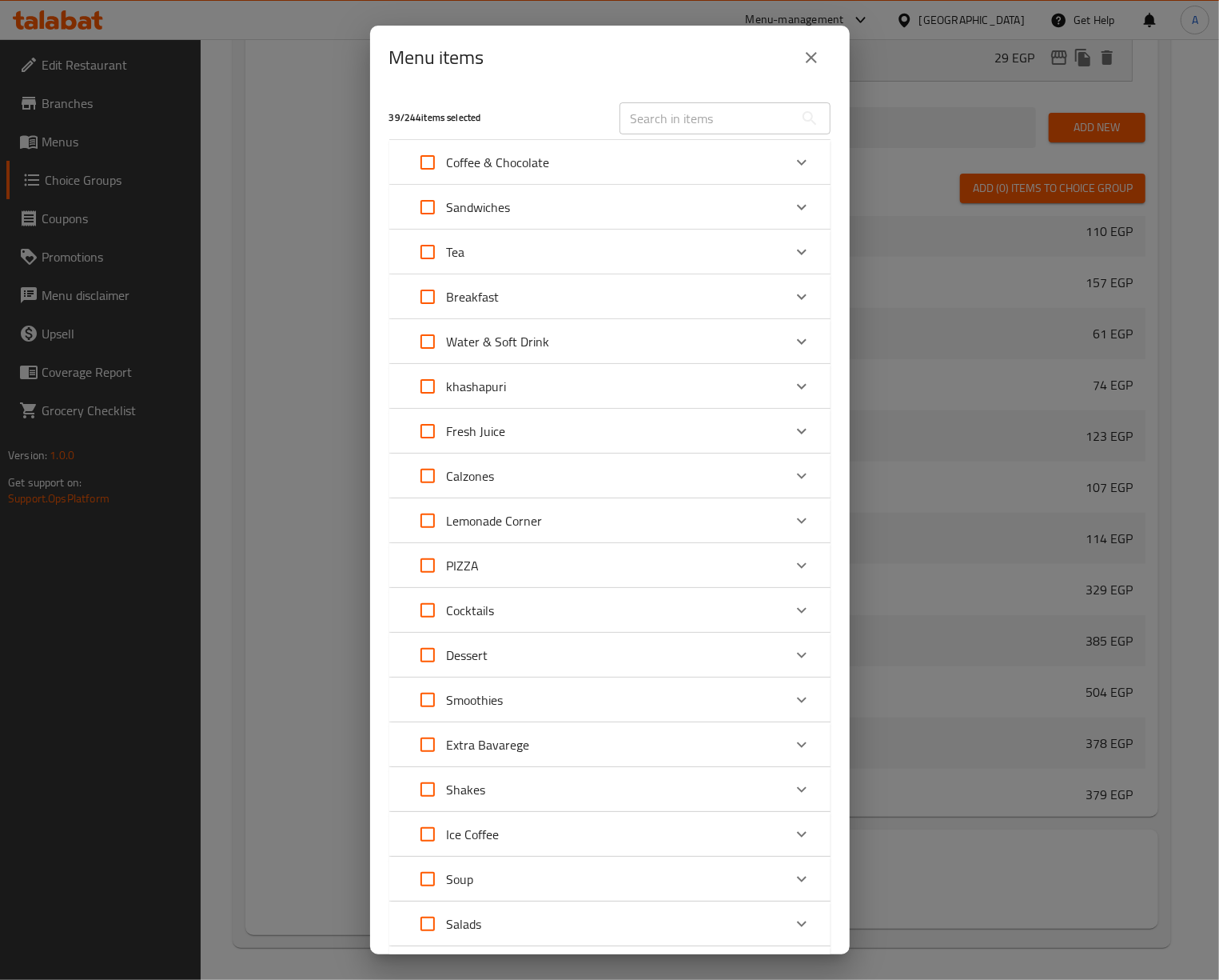
checkbox input "true"
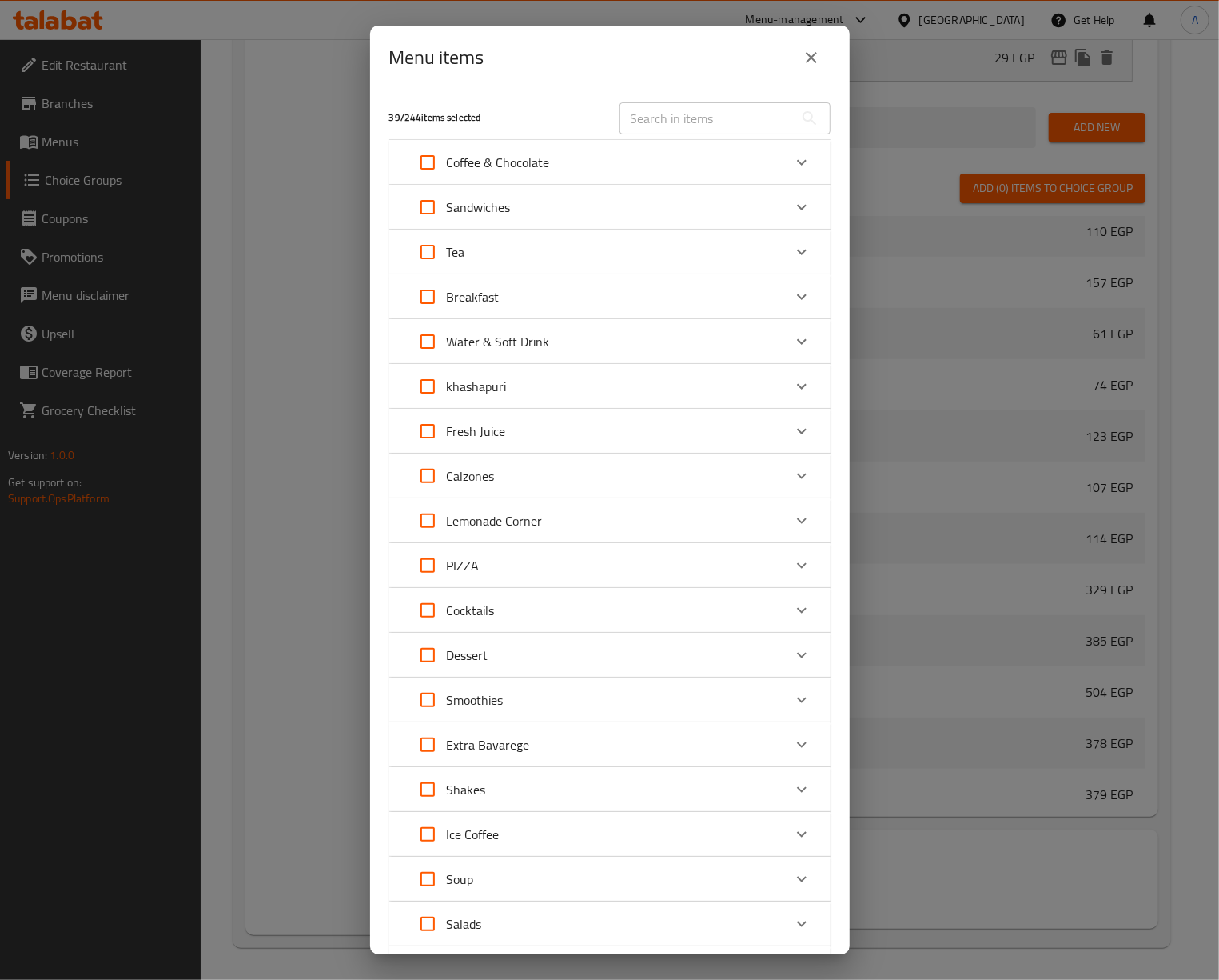
checkbox input "true"
click at [430, 574] on input "Expand" at bounding box center [428, 565] width 38 height 38
checkbox input "true"
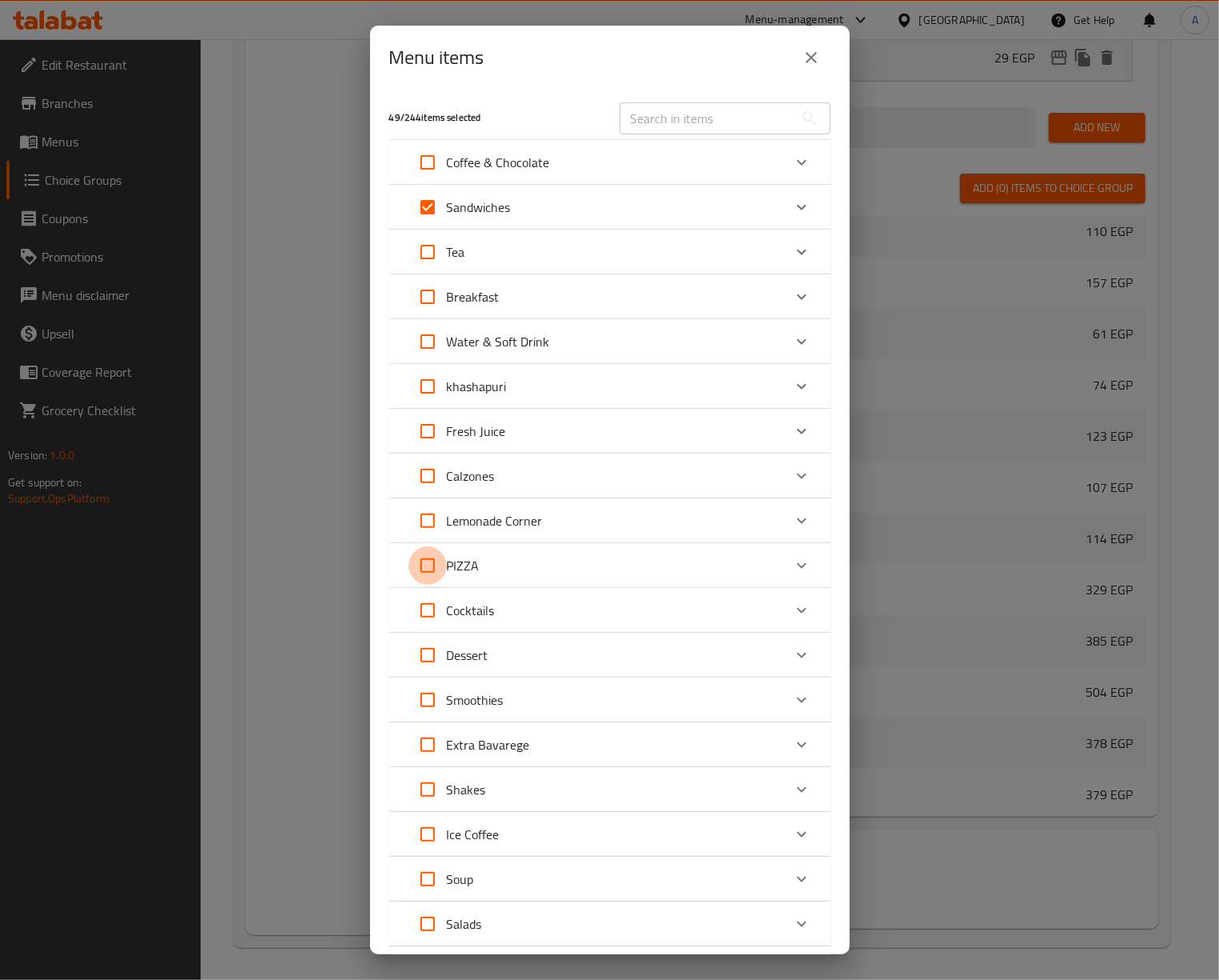
checkbox input "true"
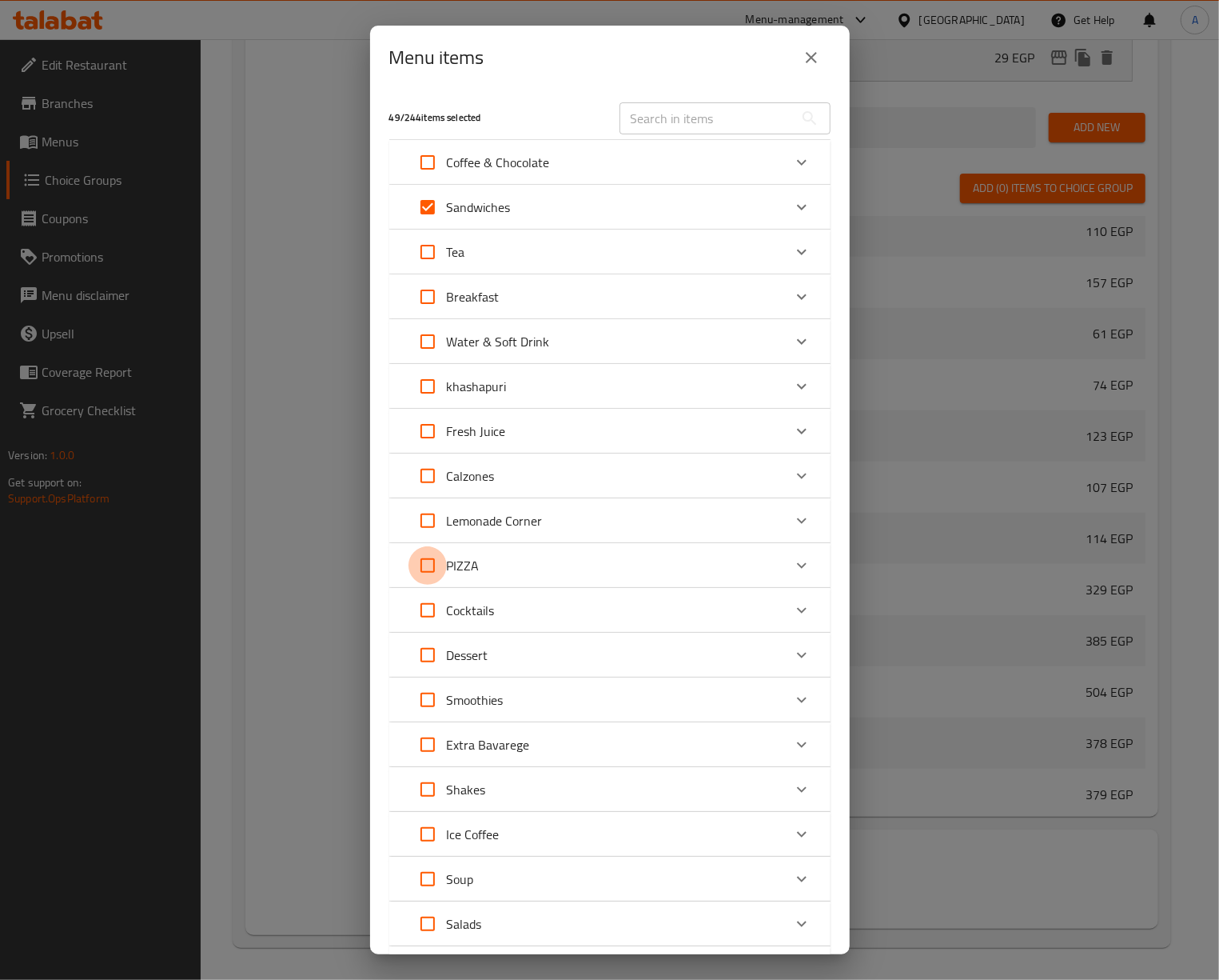
checkbox input "true"
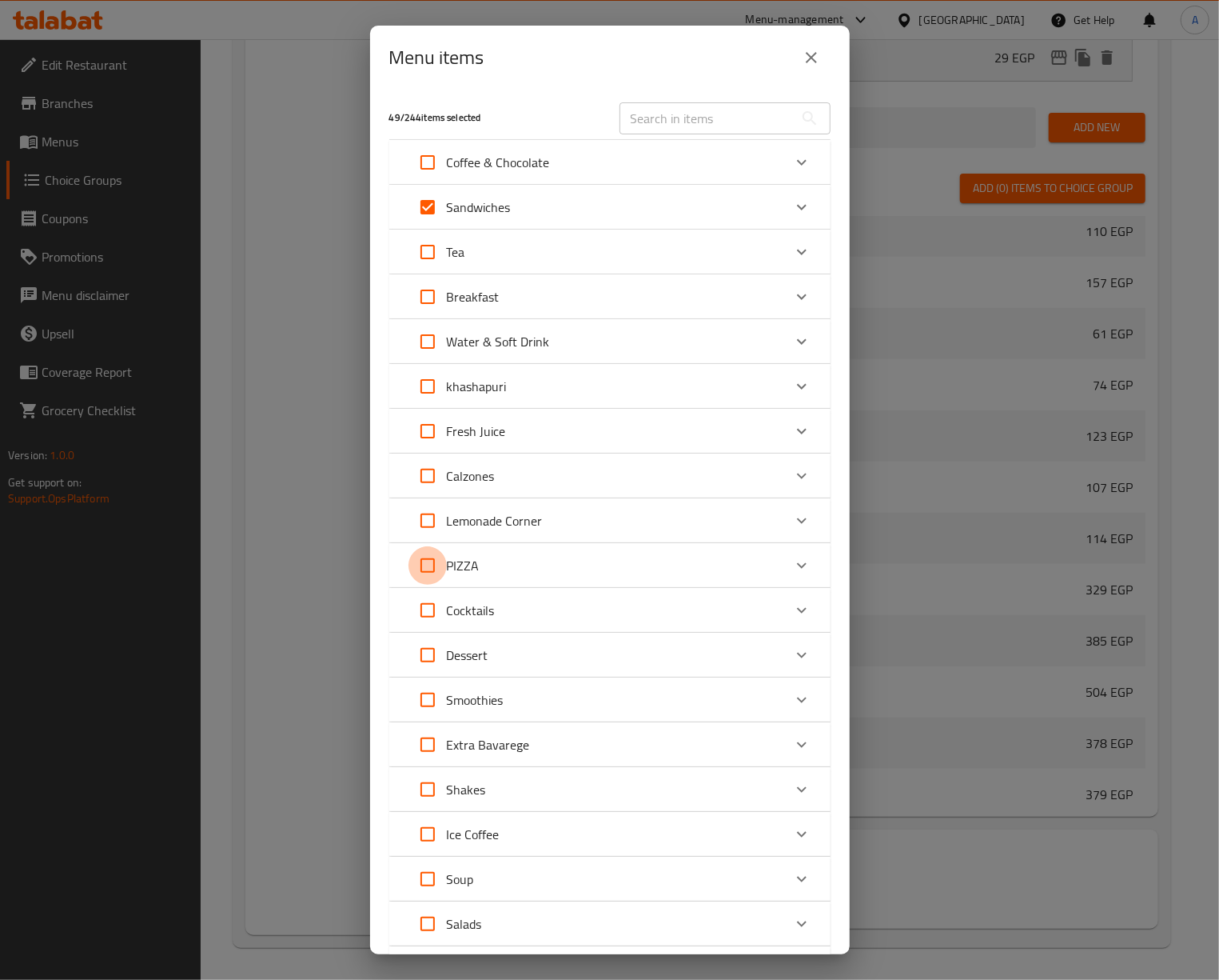
checkbox input "true"
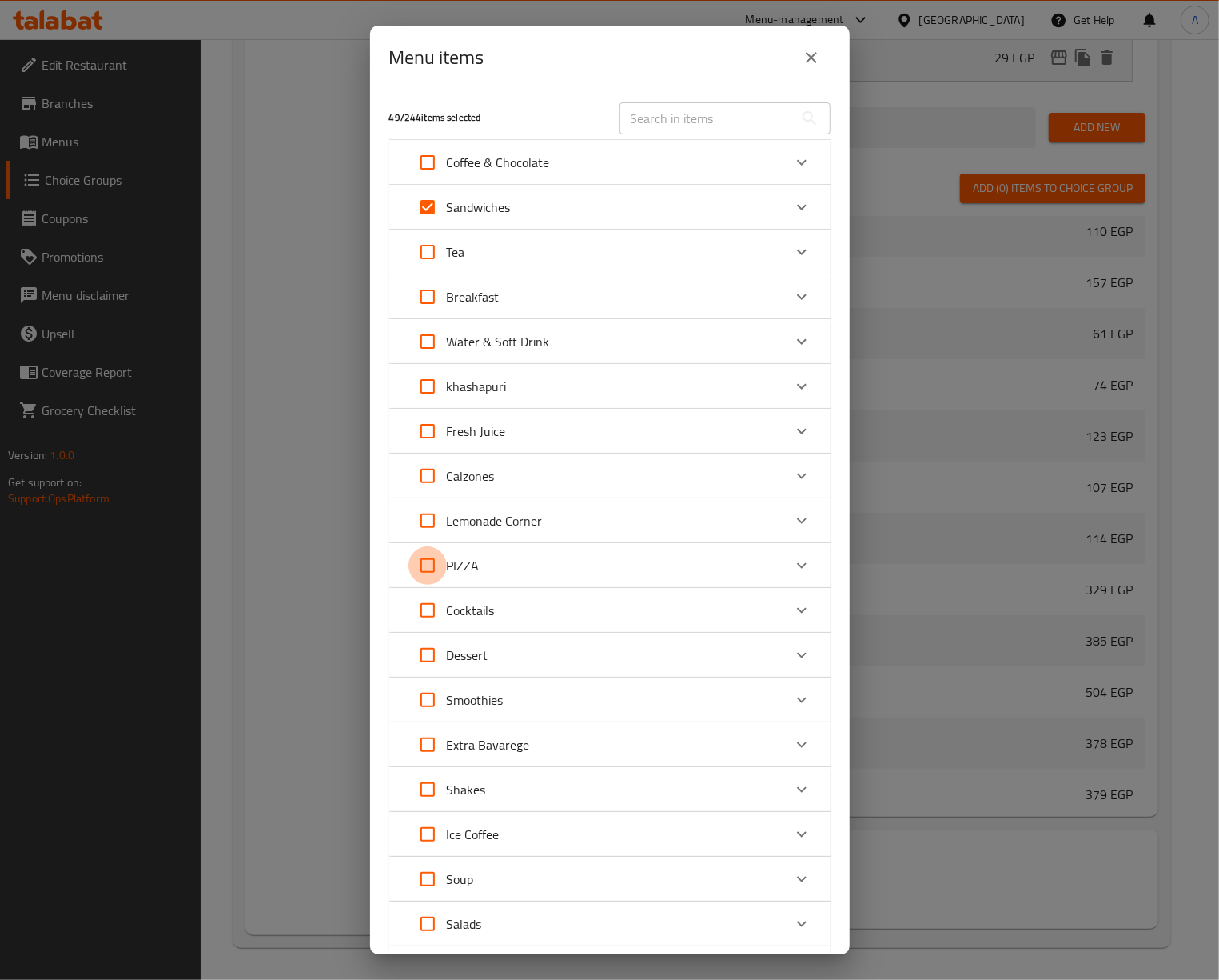
checkbox input "true"
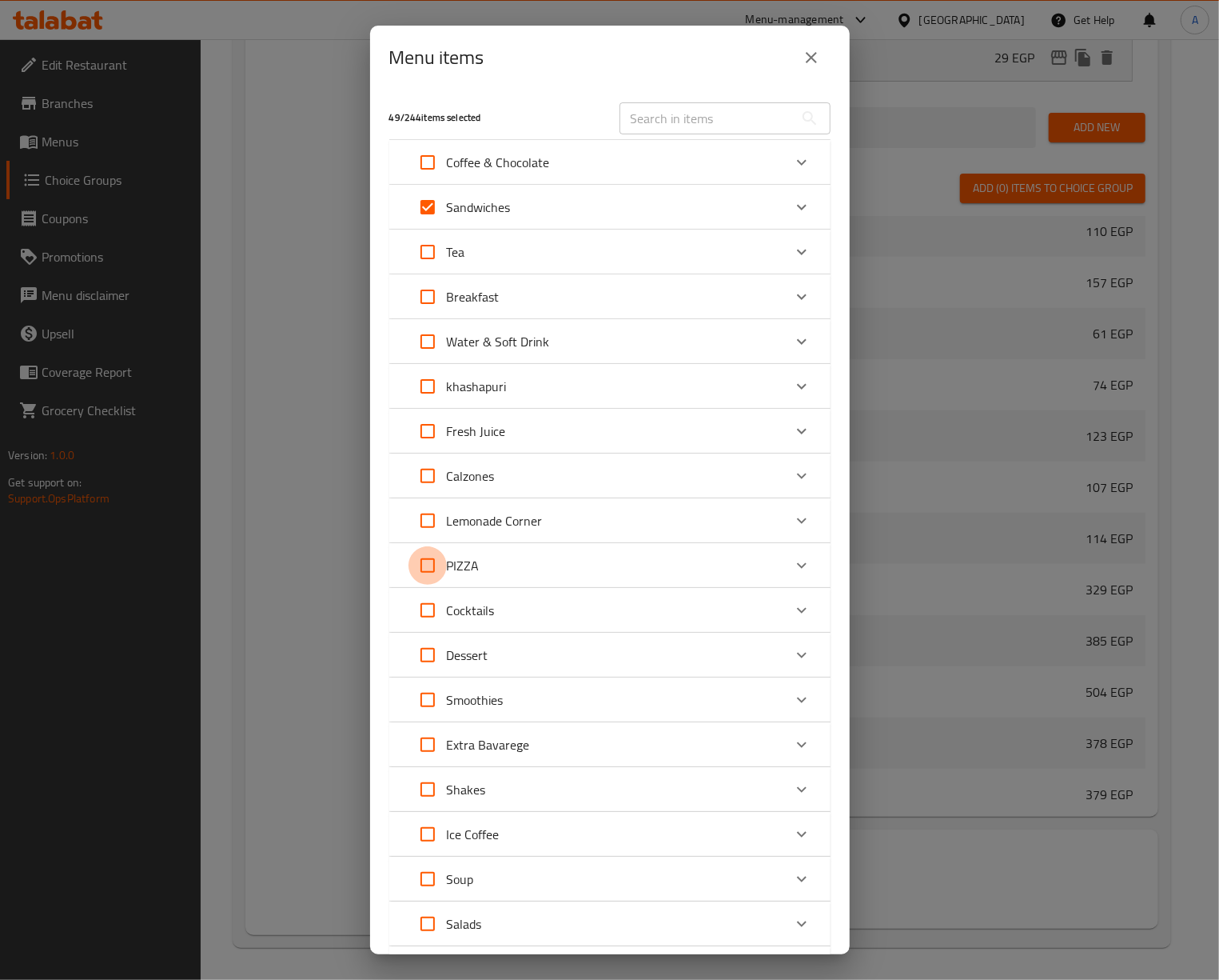
checkbox input "true"
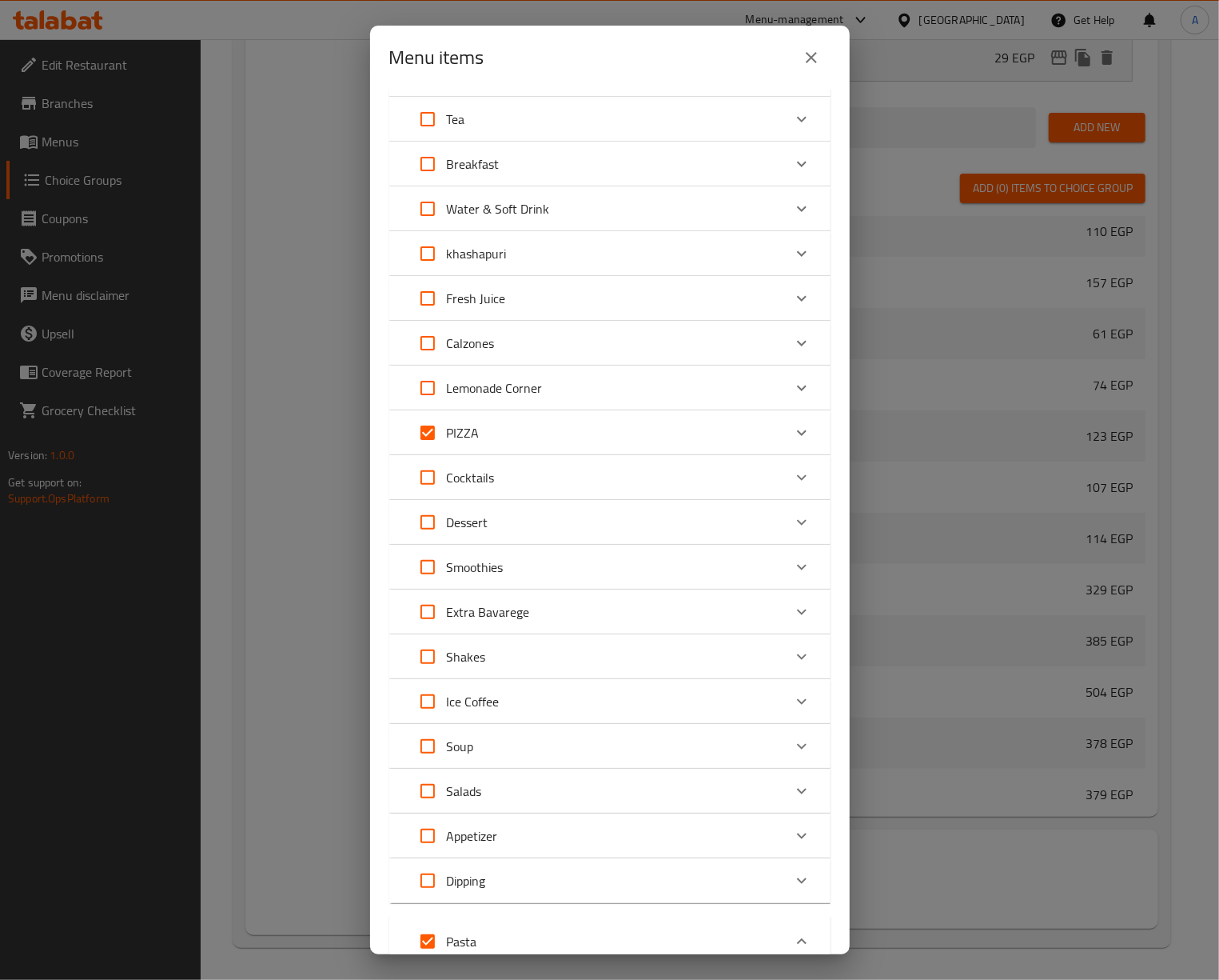
scroll to position [106, 0]
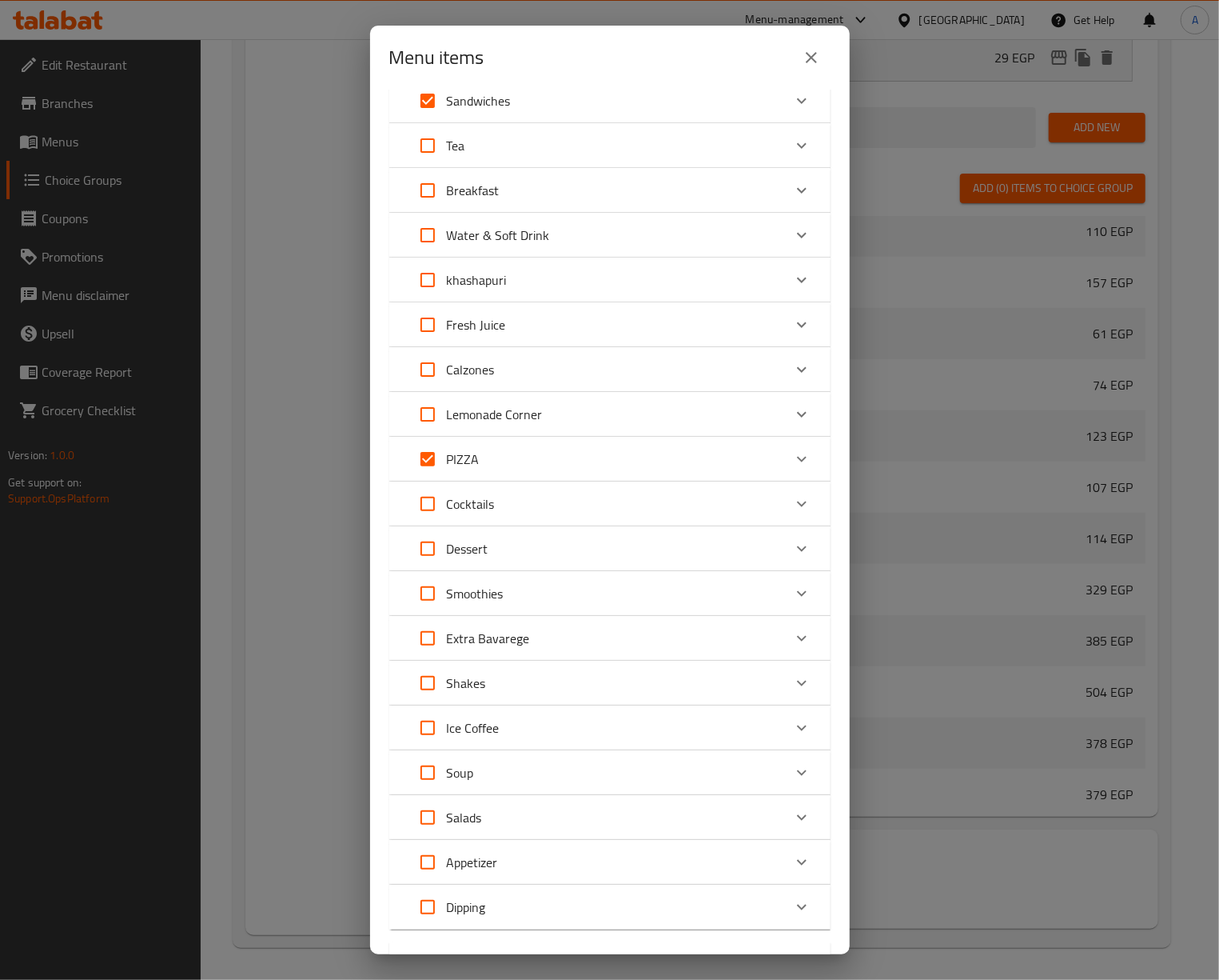
click at [426, 371] on input "Expand" at bounding box center [428, 369] width 38 height 38
checkbox input "true"
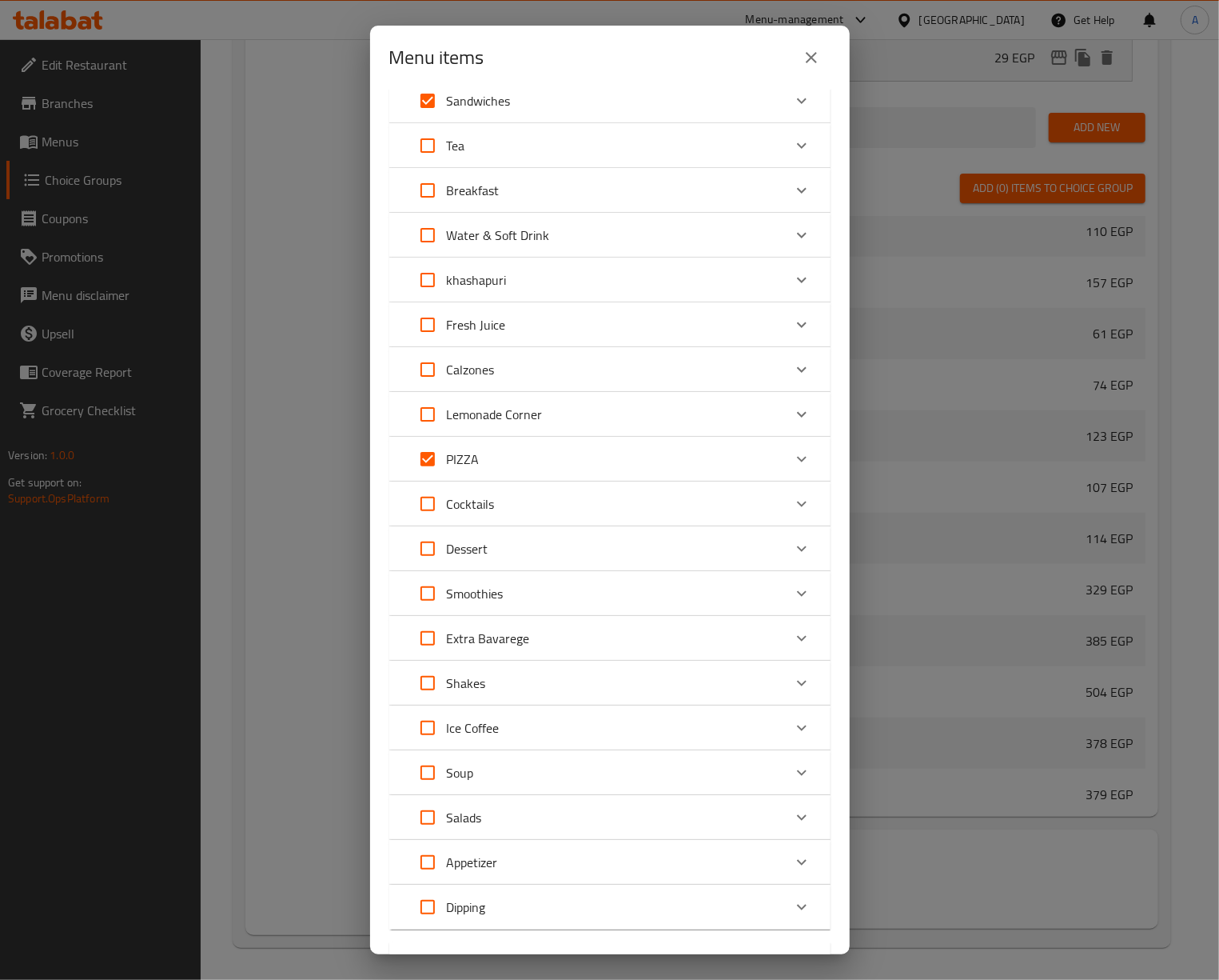
checkbox input "true"
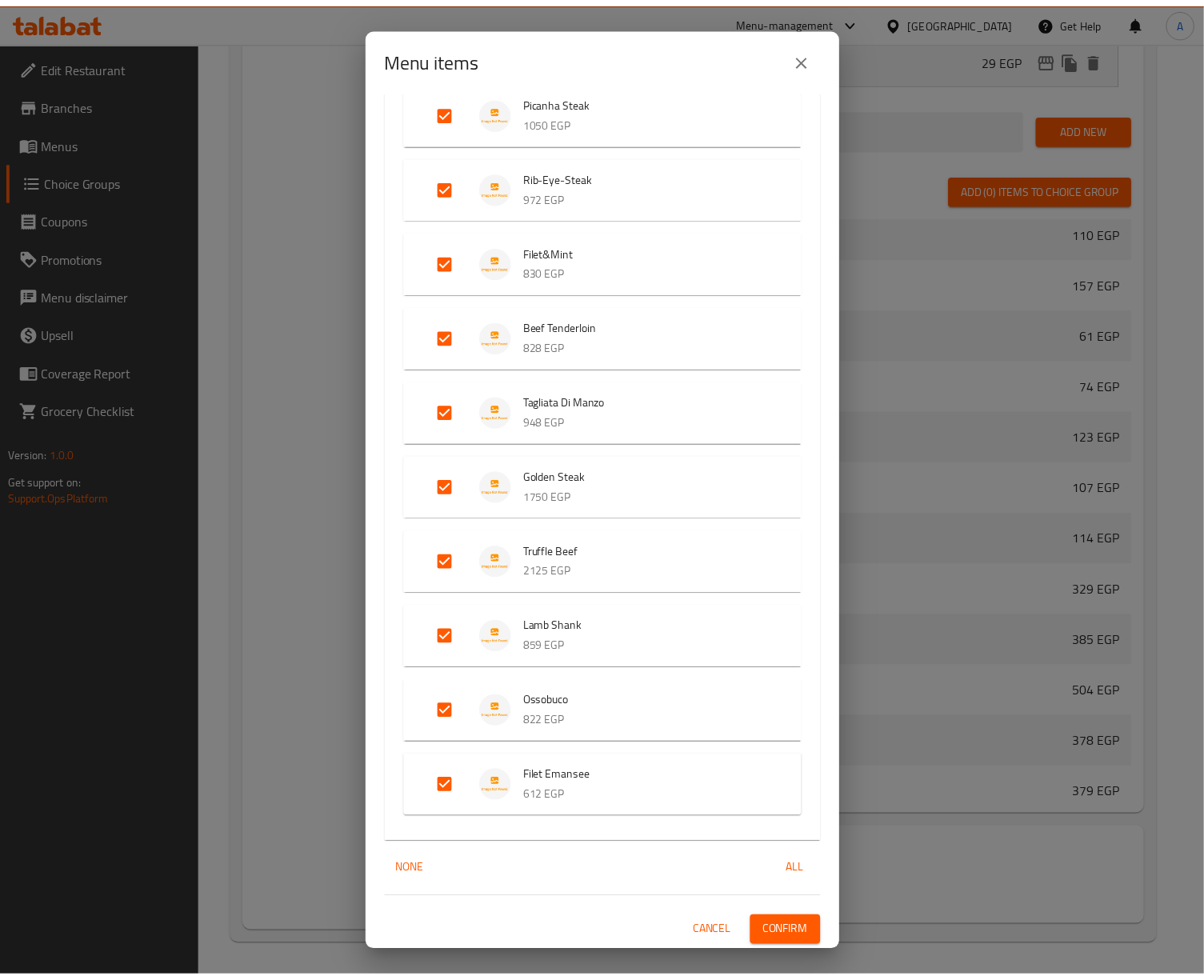
scroll to position [3404, 0]
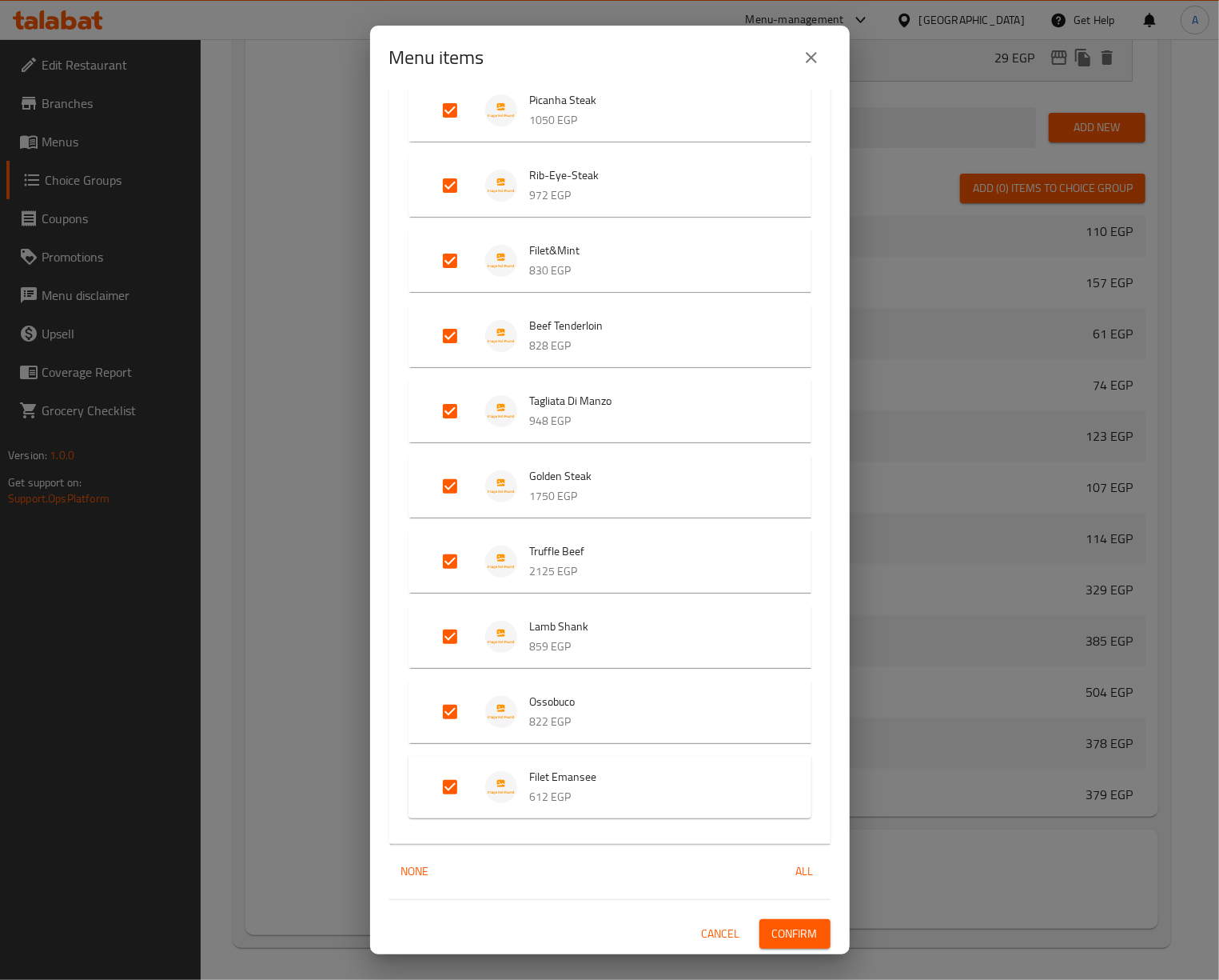
click at [788, 924] on span "Confirm" at bounding box center [795, 934] width 45 height 20
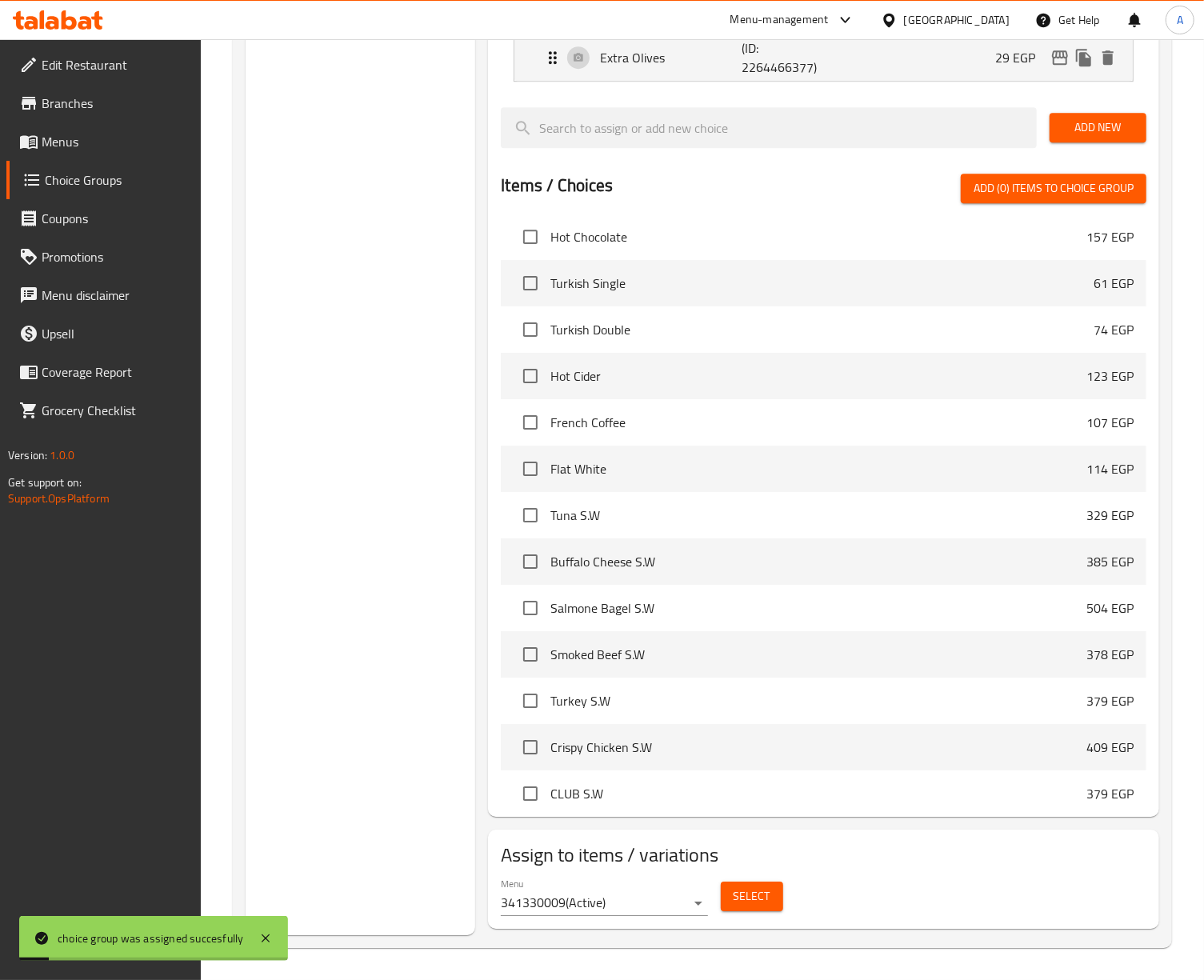
click at [68, 132] on span "Menus" at bounding box center [114, 141] width 146 height 19
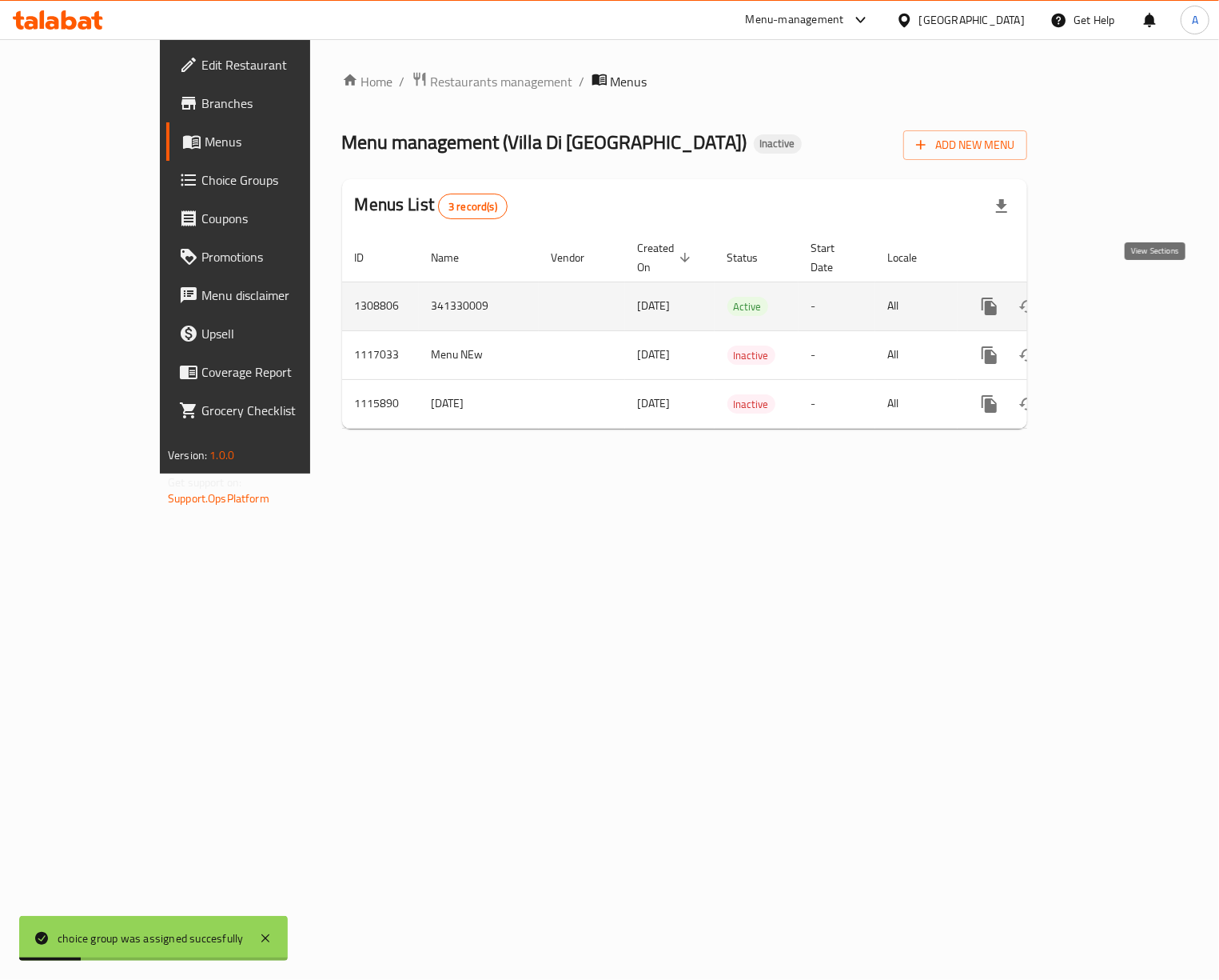
click at [1115, 296] on icon "enhanced table" at bounding box center [1104, 306] width 19 height 19
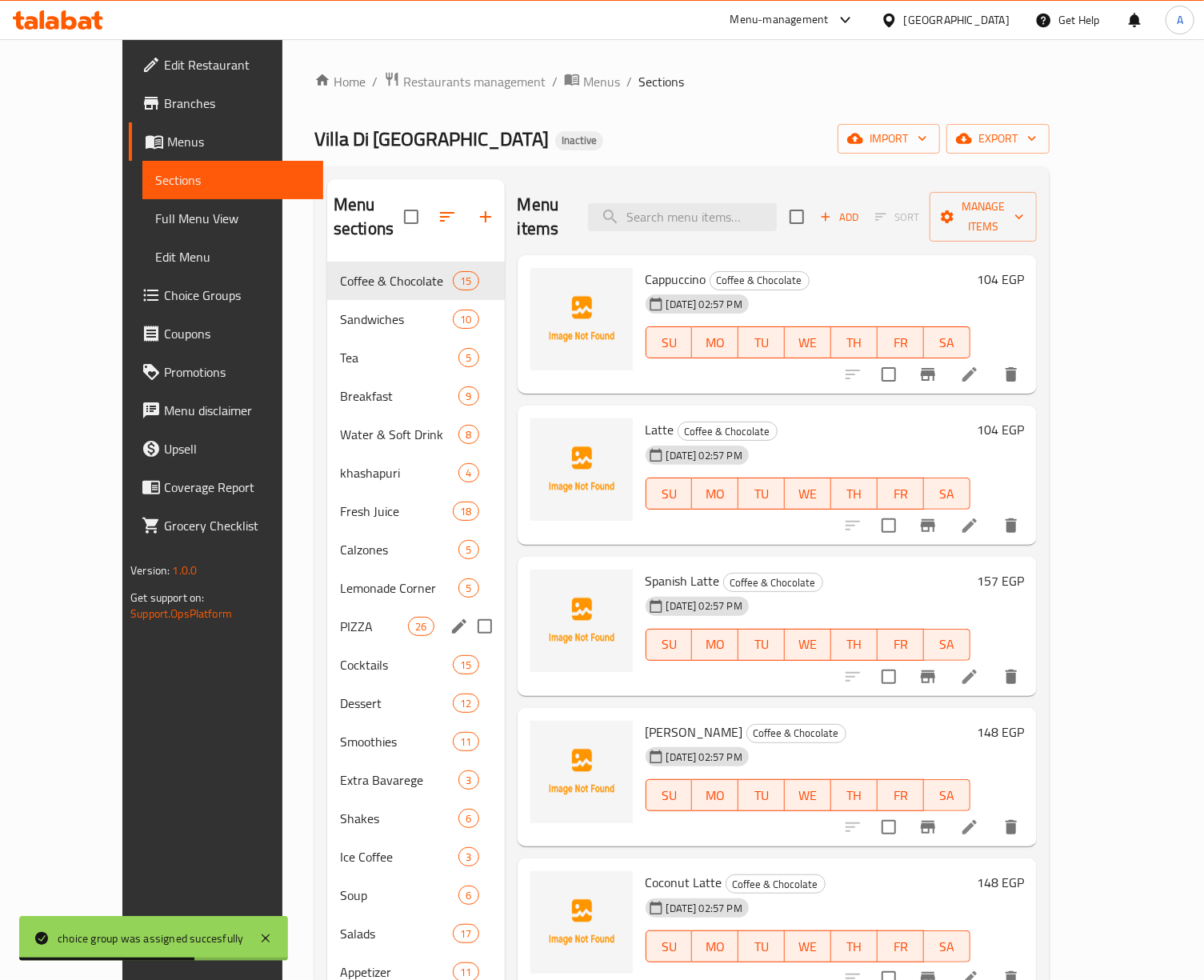
click at [327, 607] on div "PIZZA 26" at bounding box center [416, 626] width 178 height 38
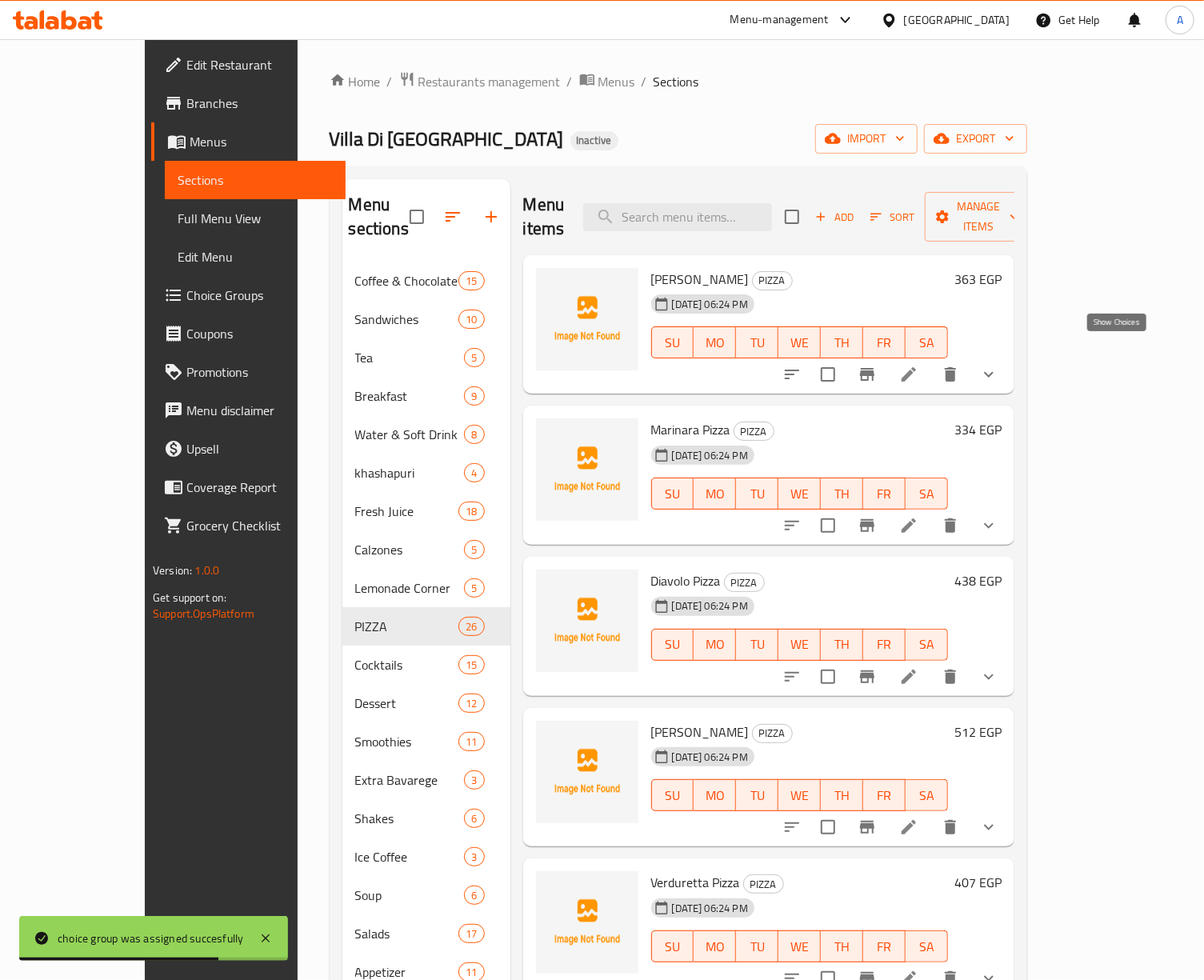
click at [998, 364] on icon "show more" at bounding box center [988, 374] width 19 height 19
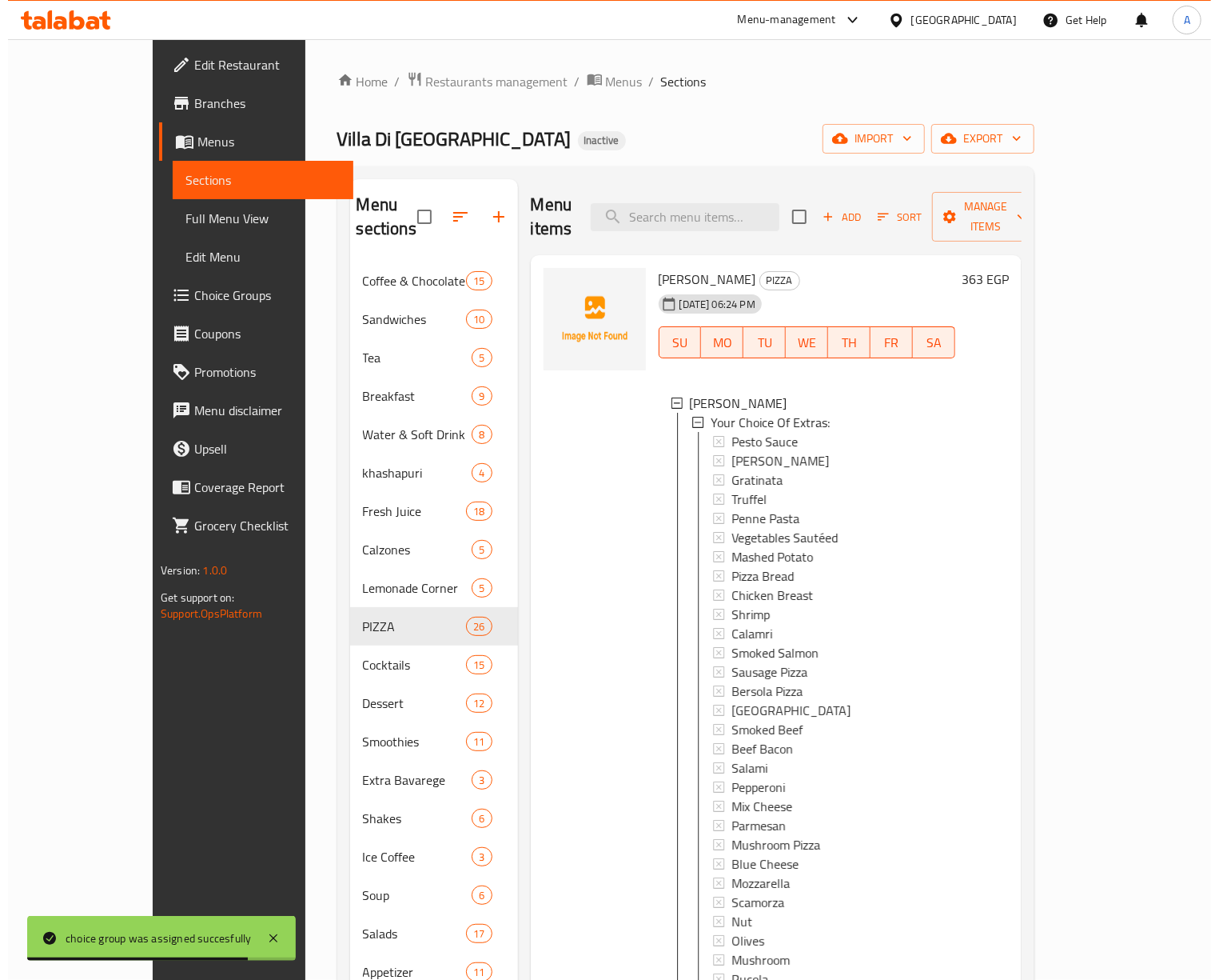
scroll to position [2, 0]
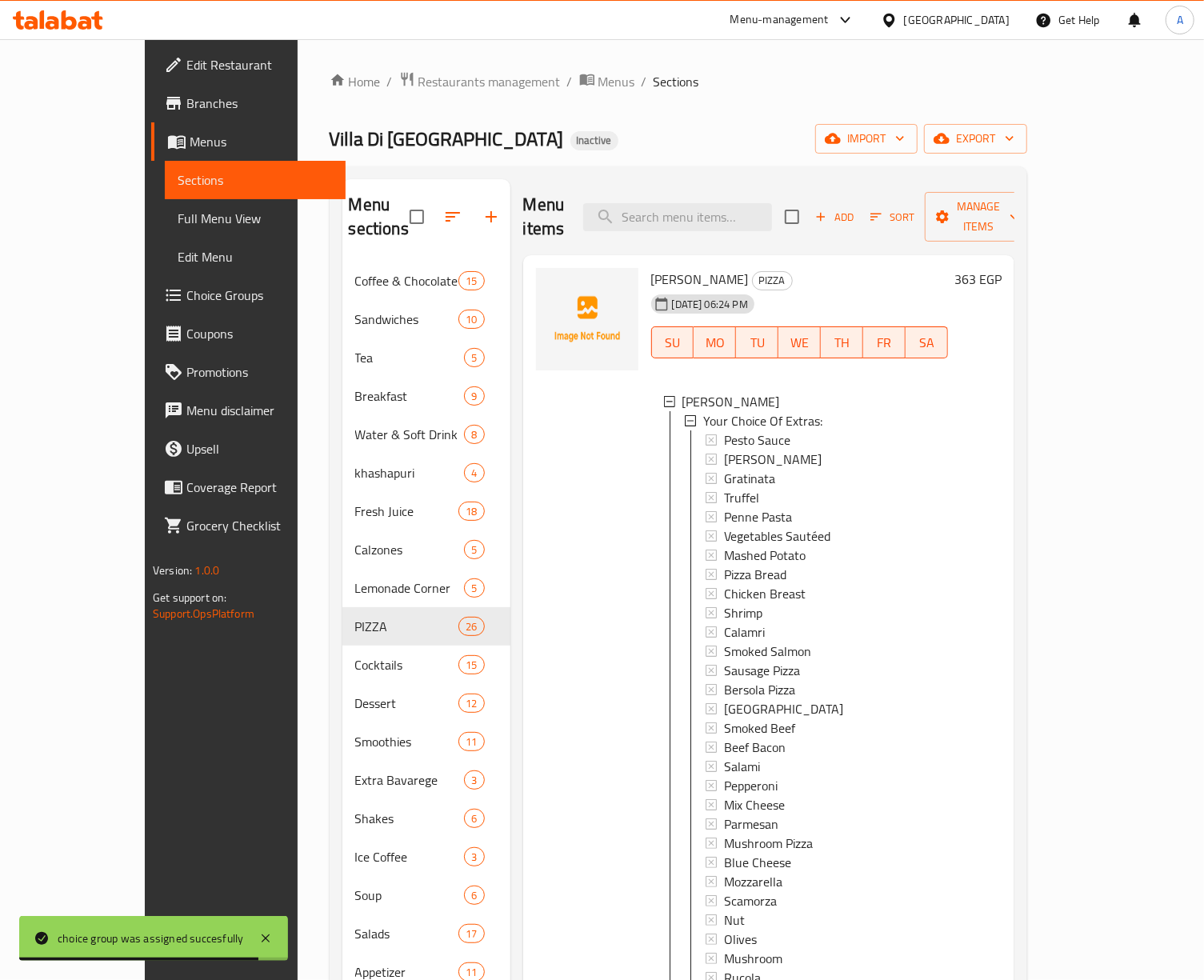
click at [178, 220] on span "Full Menu View" at bounding box center [255, 218] width 155 height 19
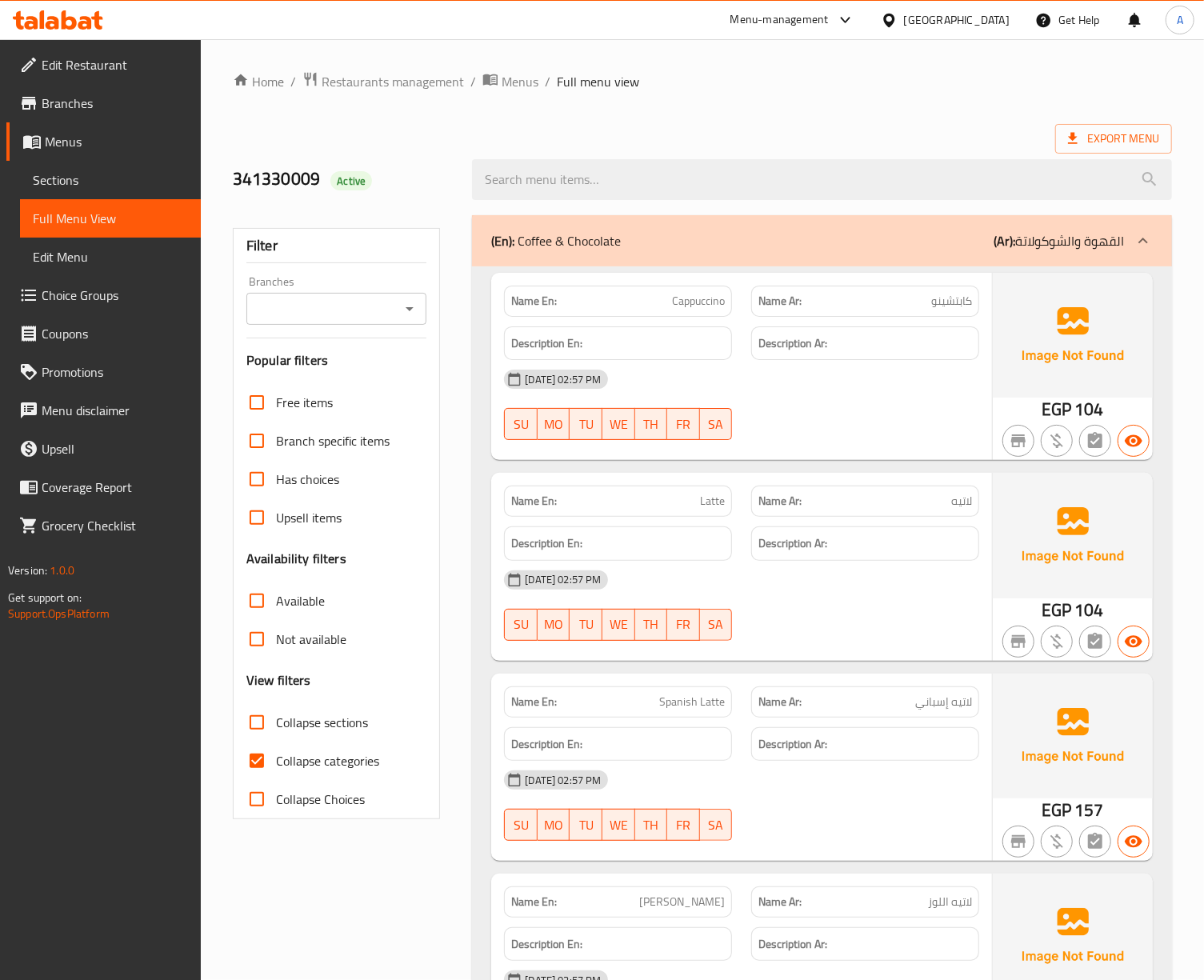
click at [297, 758] on span "Collapse categories" at bounding box center [327, 760] width 103 height 19
click at [276, 758] on input "Collapse categories" at bounding box center [257, 761] width 38 height 38
checkbox input "false"
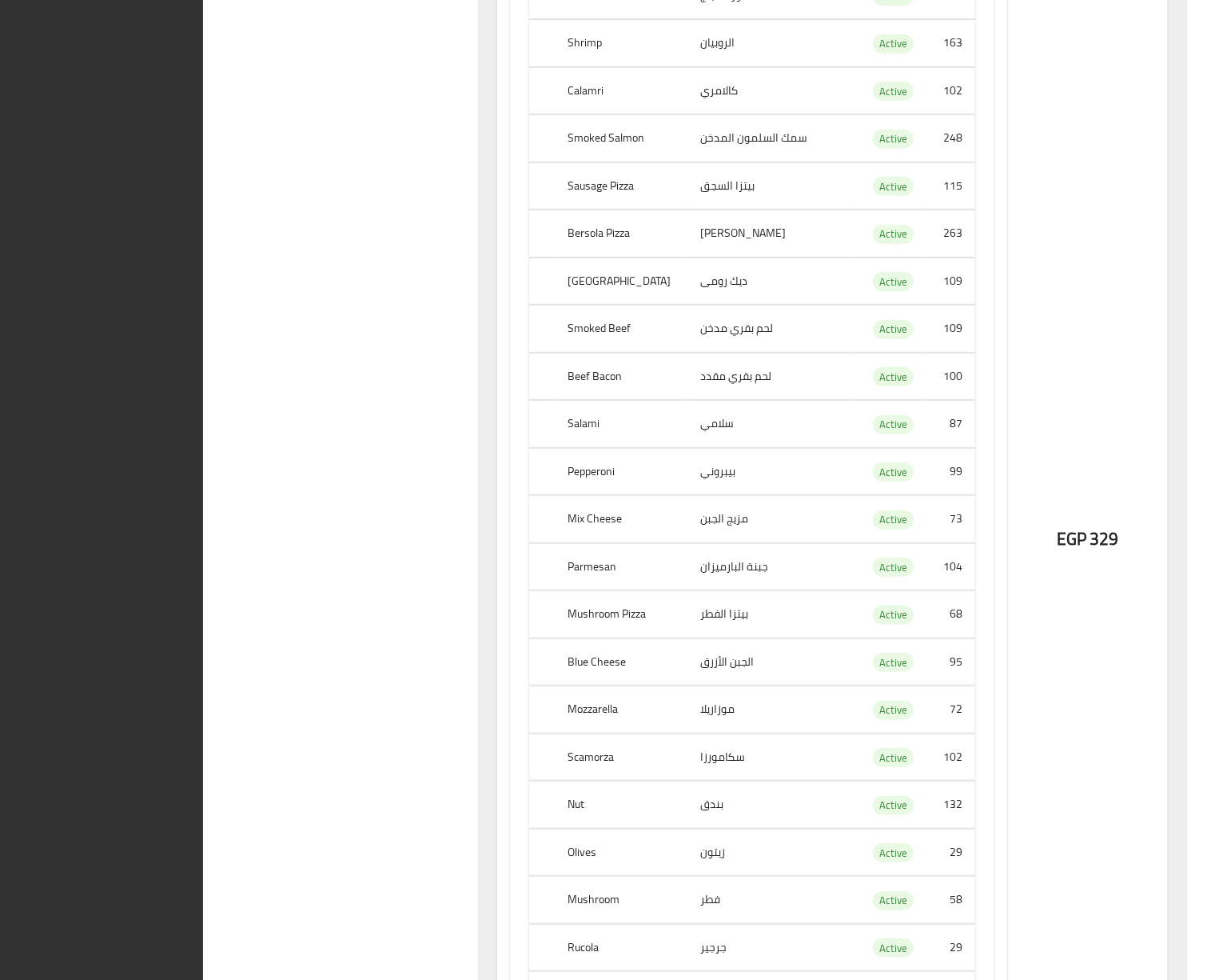
scroll to position [4908, 0]
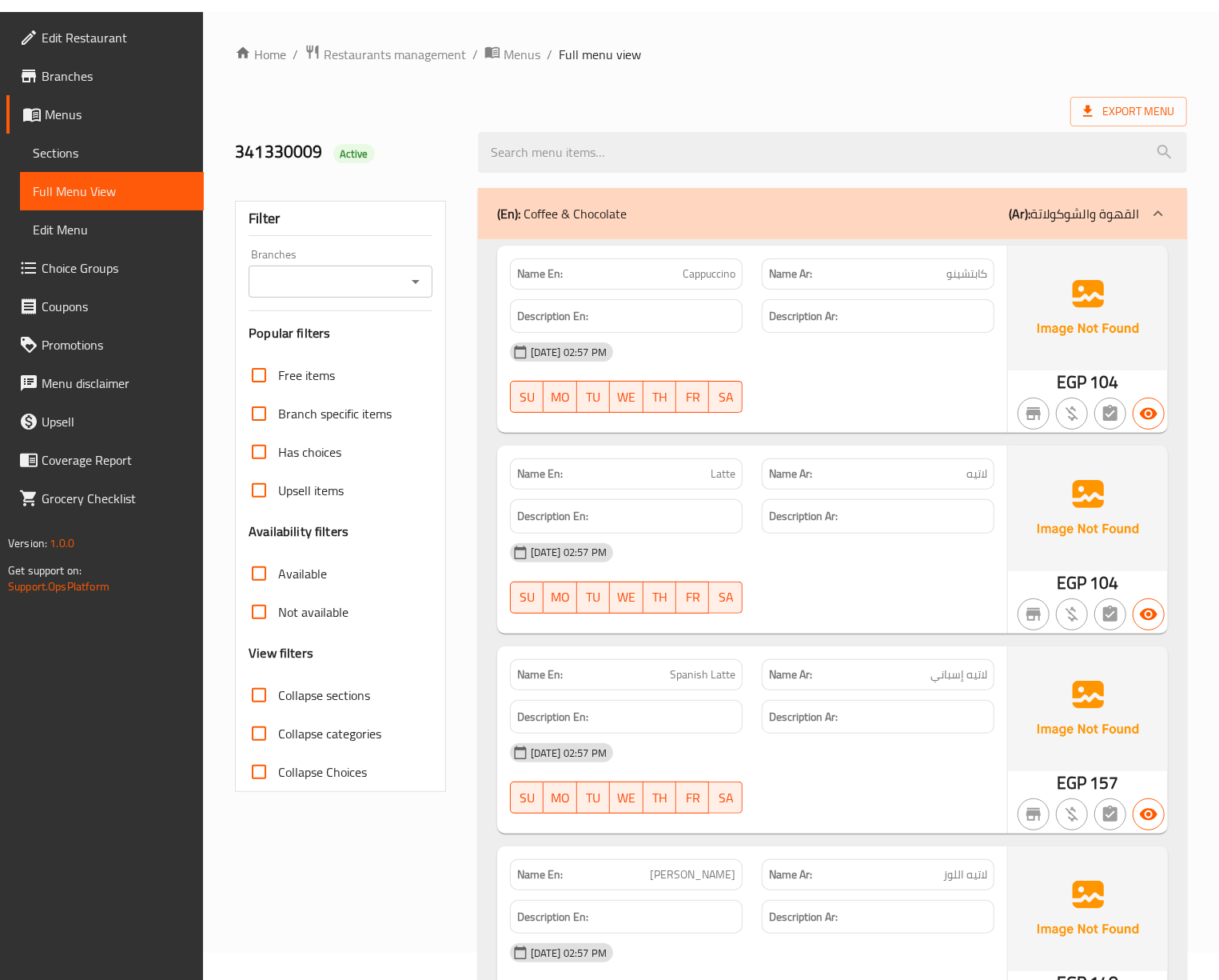
scroll to position [0, 0]
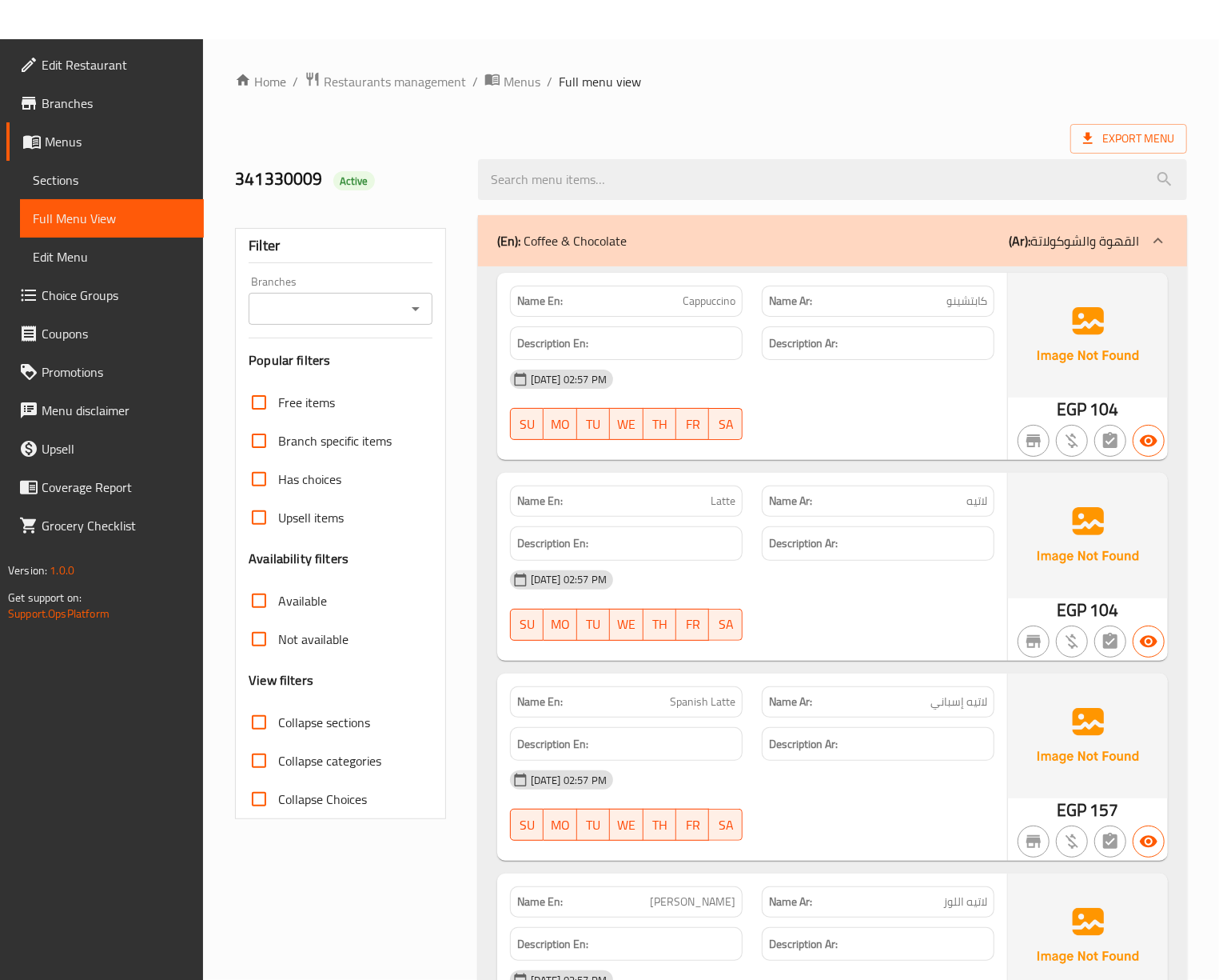
click at [261, 730] on input "Collapse sections" at bounding box center [259, 722] width 38 height 38
checkbox input "true"
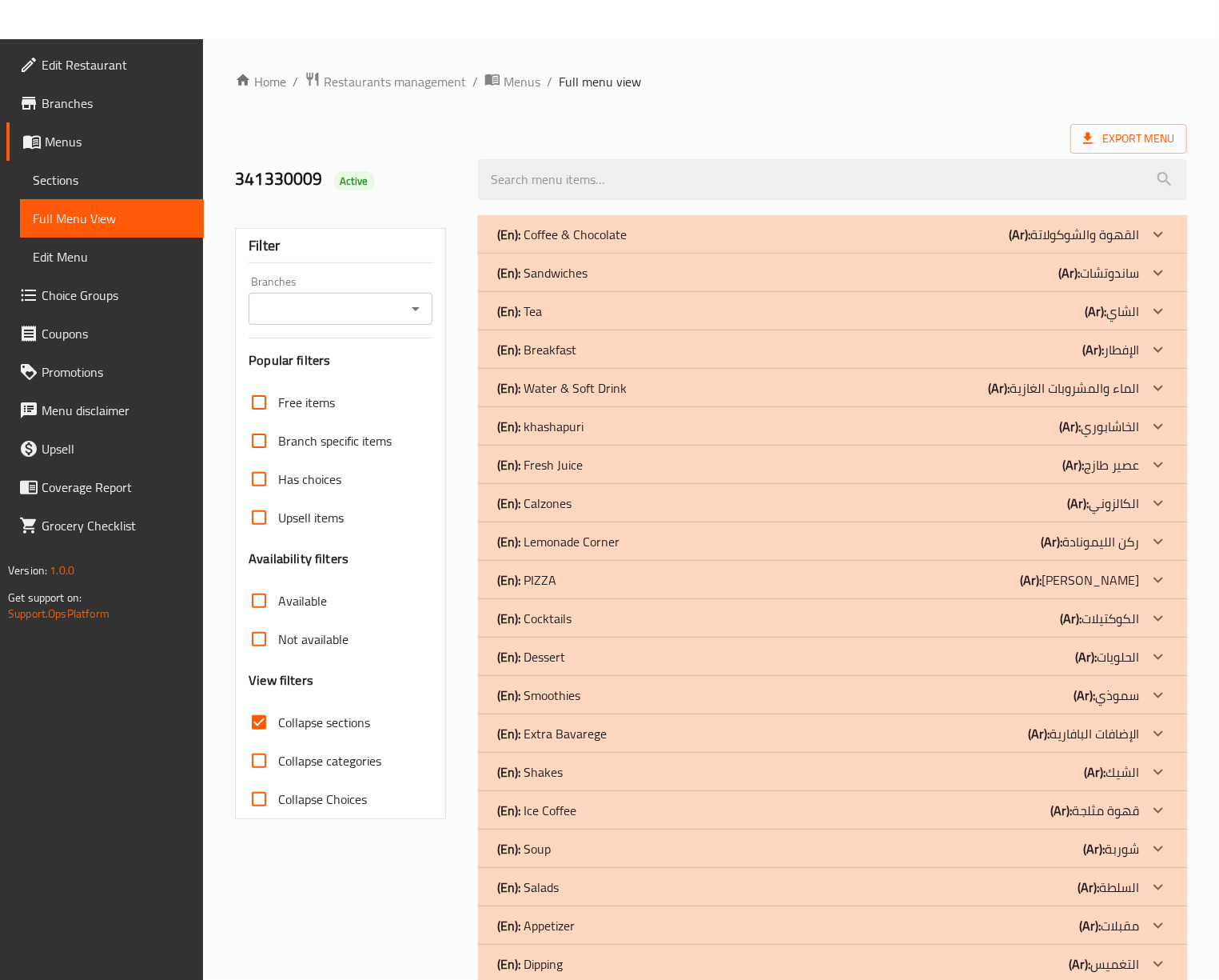
click at [720, 270] on div "(En): Sandwiches (Ar): ساندوتشات" at bounding box center [818, 272] width 642 height 19
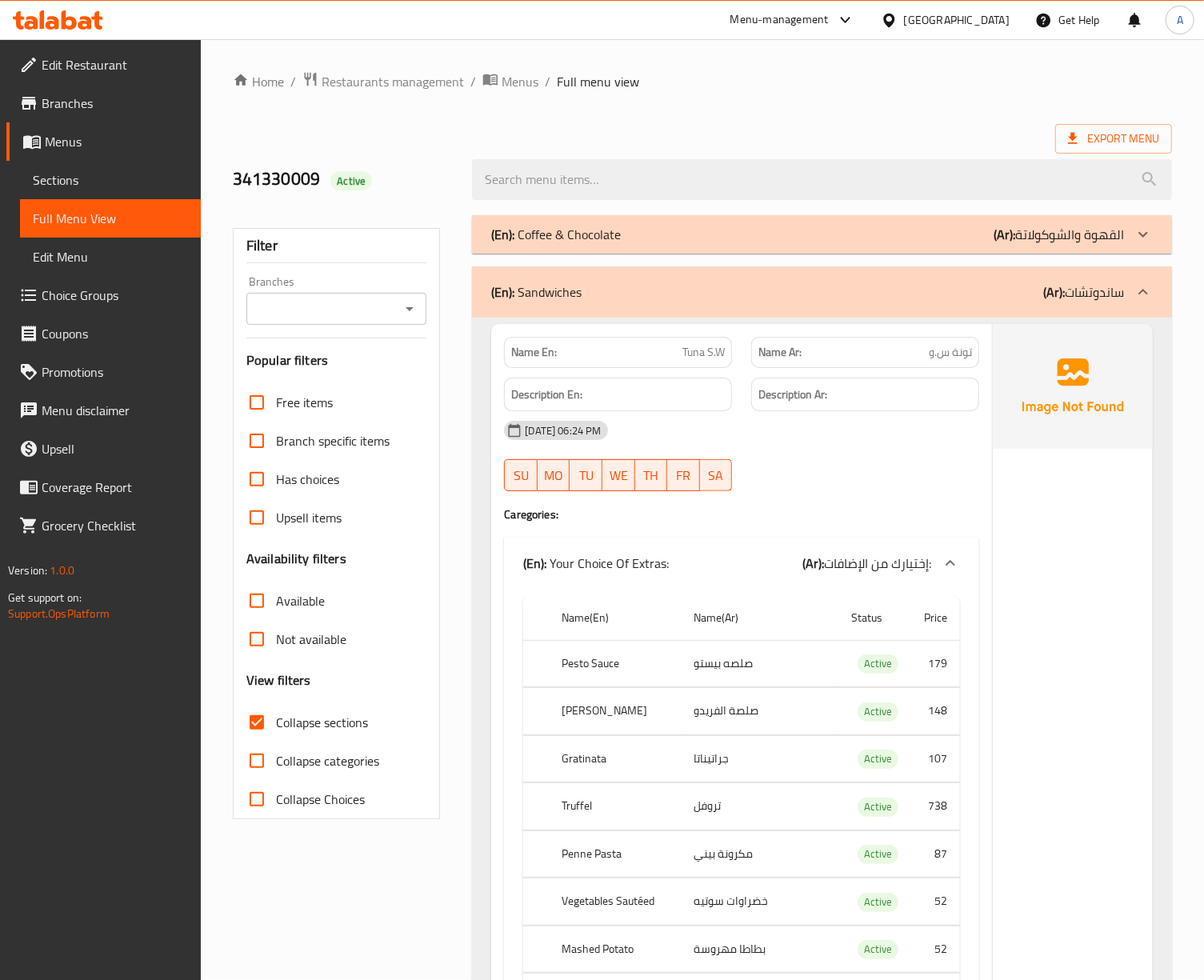
click at [291, 758] on span "Collapse categories" at bounding box center [327, 760] width 103 height 19
click at [276, 758] on input "Collapse categories" at bounding box center [257, 761] width 38 height 38
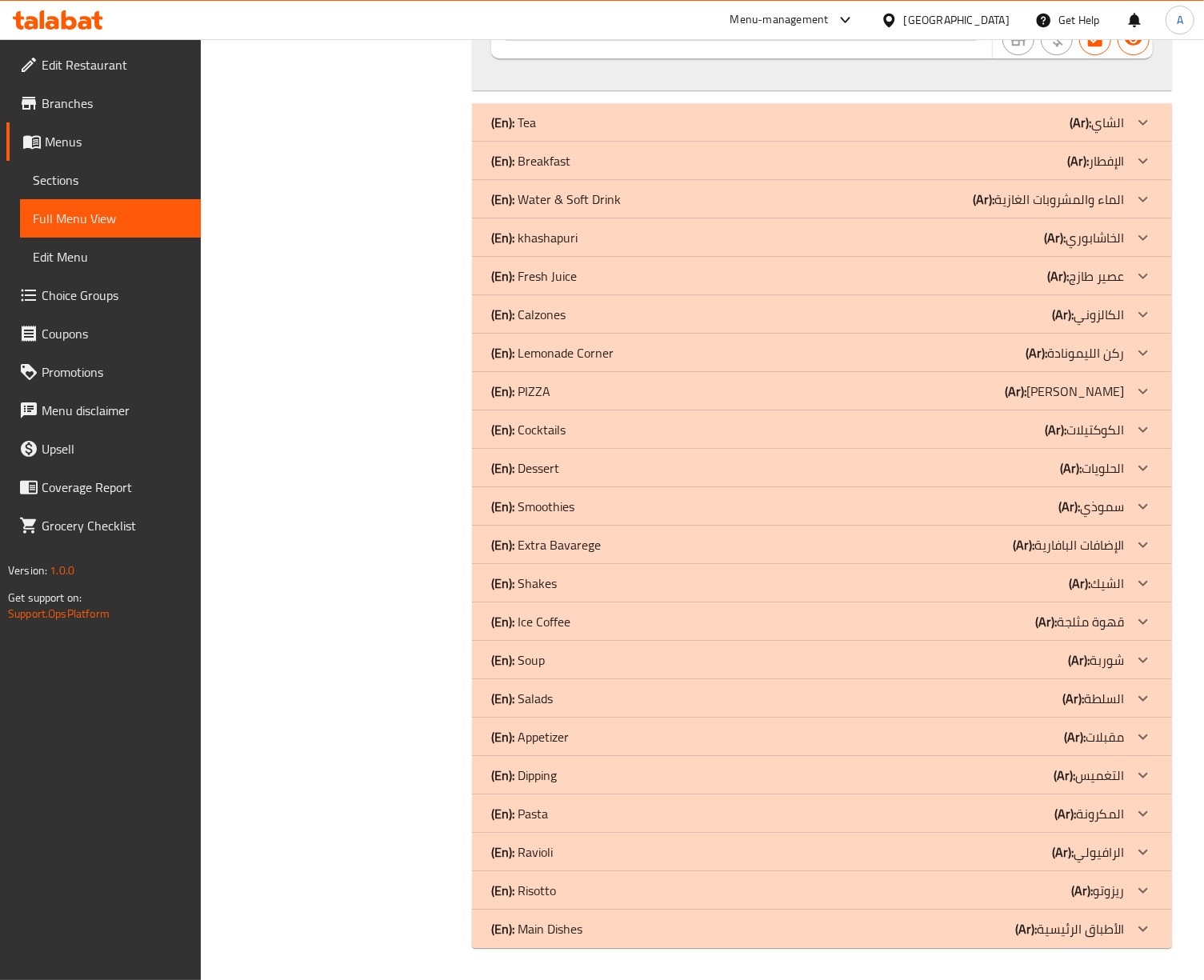
scroll to position [2985, 0]
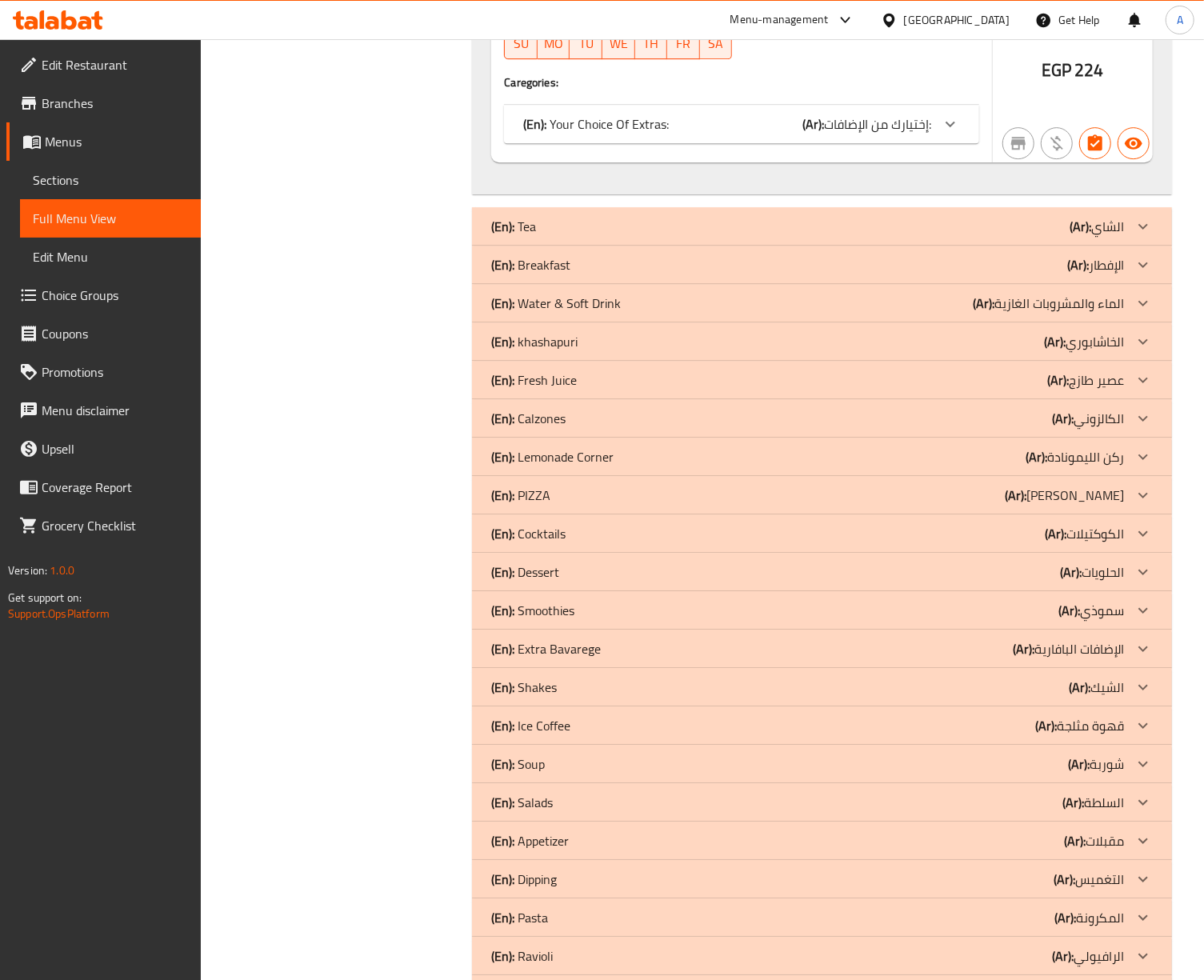
click at [691, 230] on div "(En): Tea (Ar): الشاي" at bounding box center [808, 226] width 633 height 19
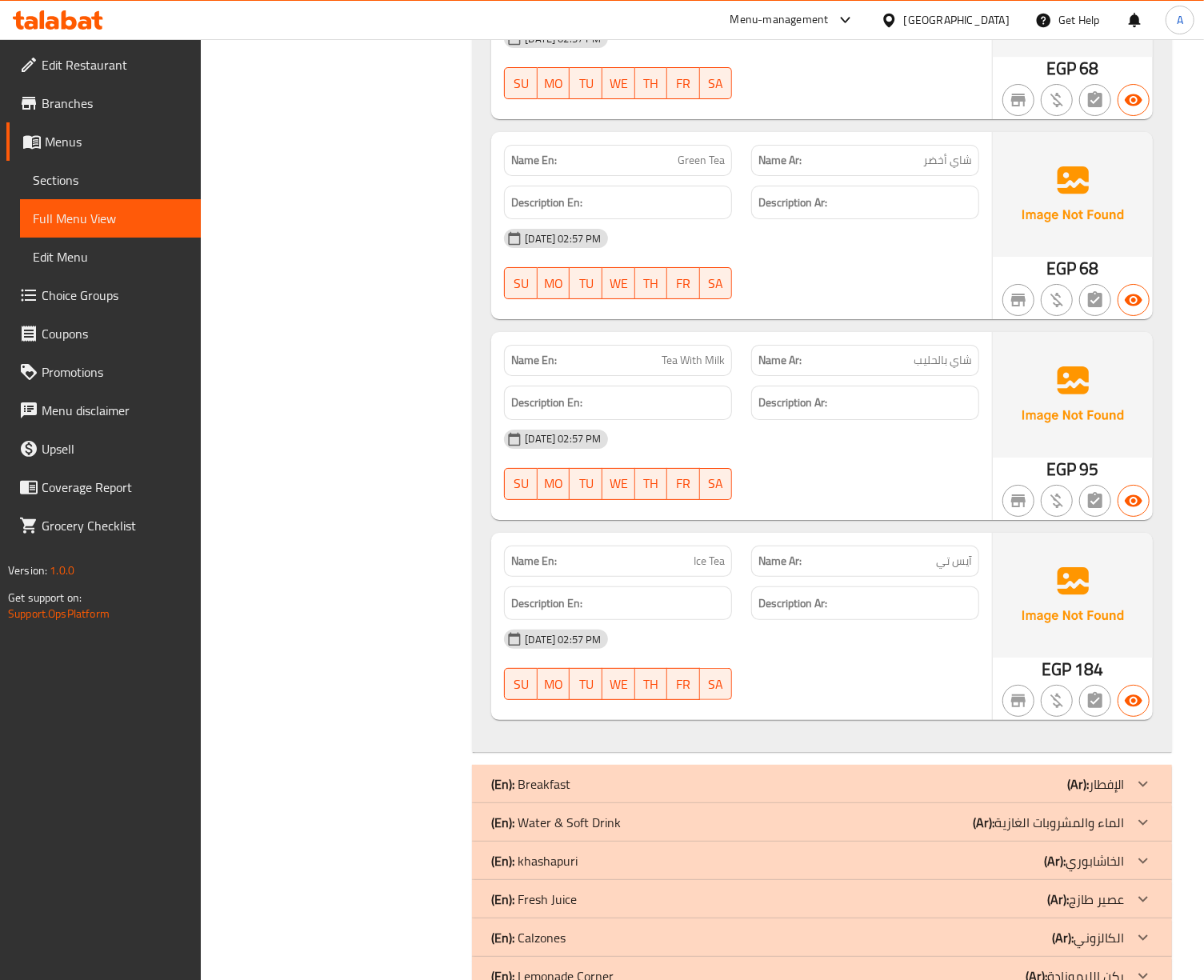
scroll to position [4051, 0]
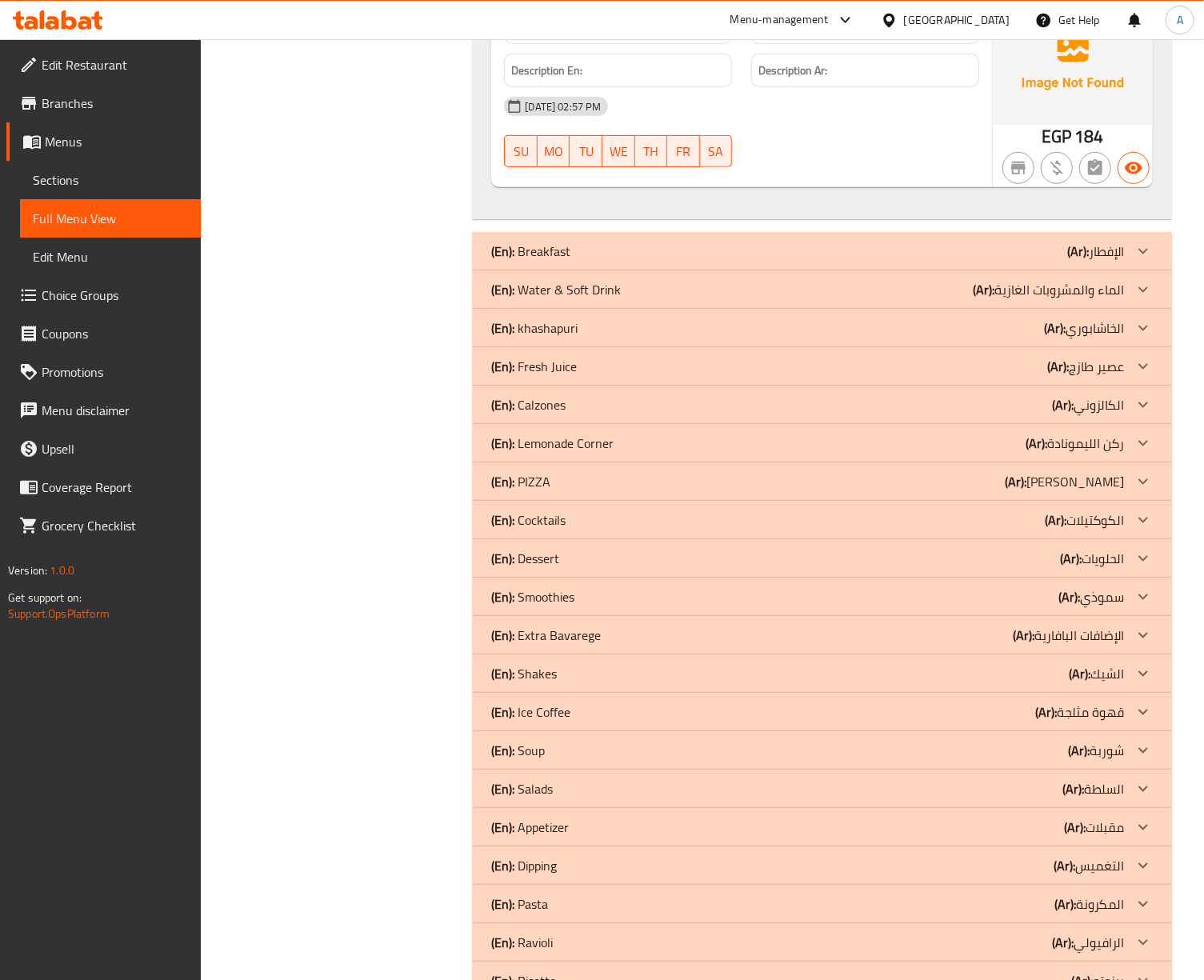
click at [580, 261] on div "(En): Breakfast (Ar): الإفطار" at bounding box center [808, 250] width 633 height 19
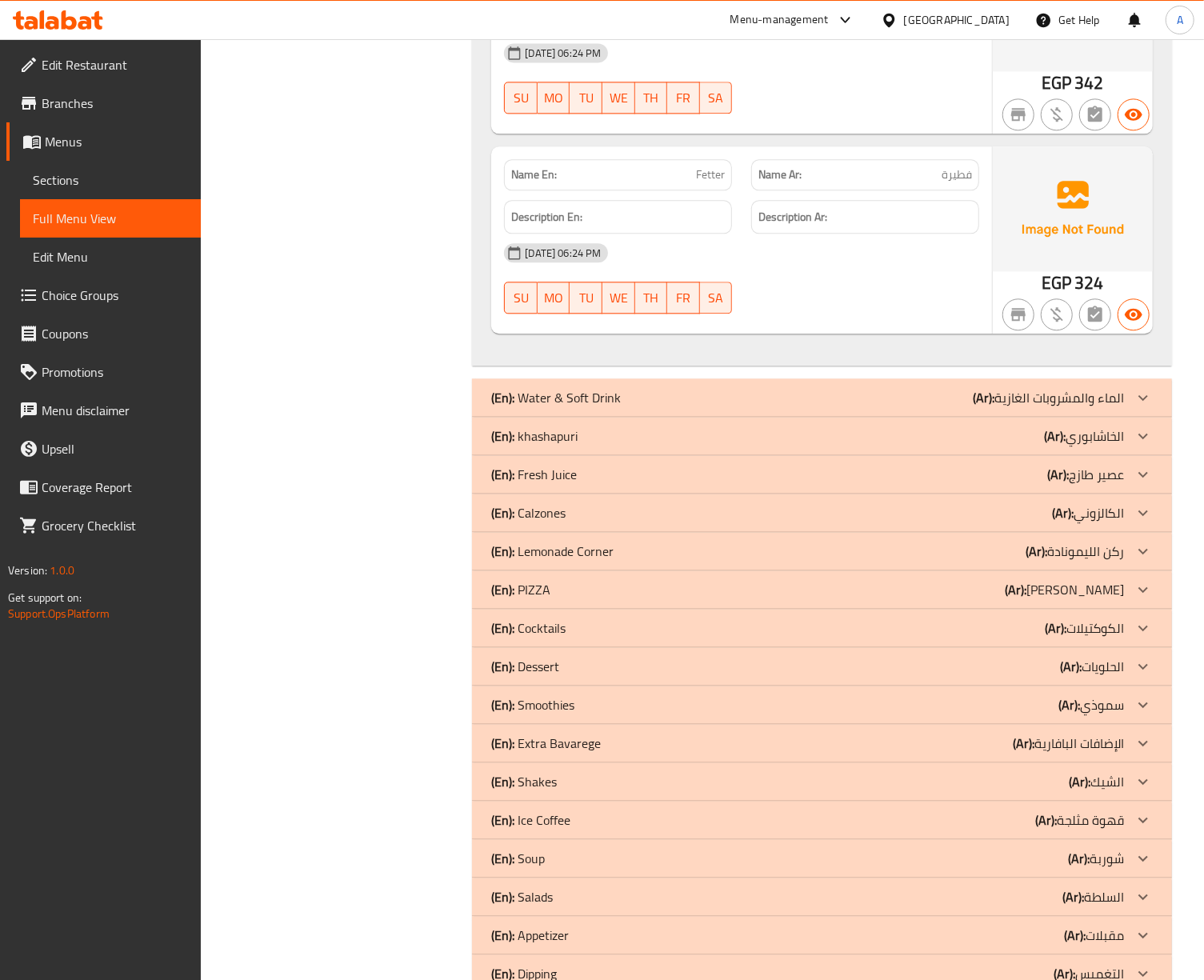
scroll to position [6011, 0]
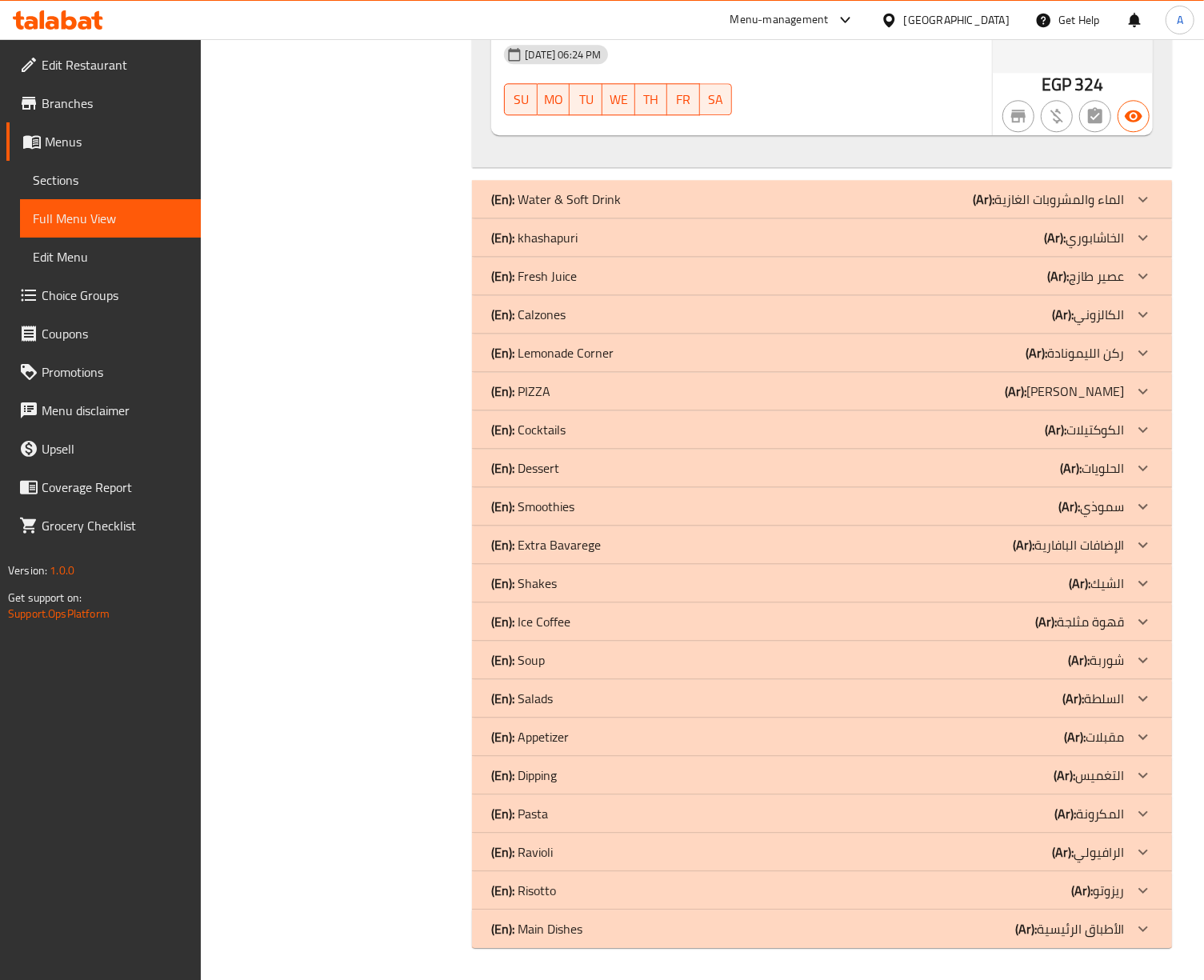
click at [587, 235] on div "(En): khashapuri (Ar): الخاشابوري" at bounding box center [808, 237] width 633 height 19
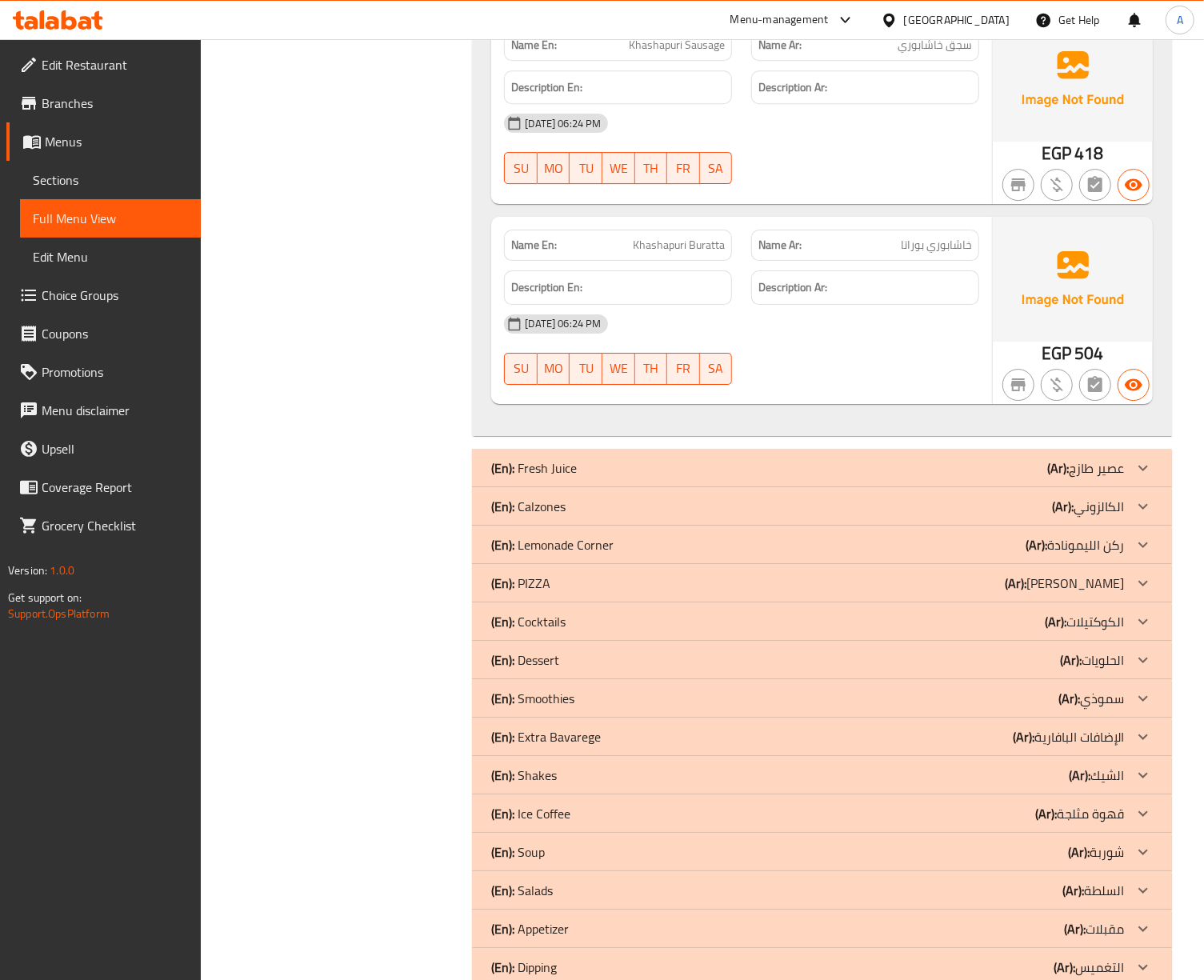
scroll to position [6877, 0]
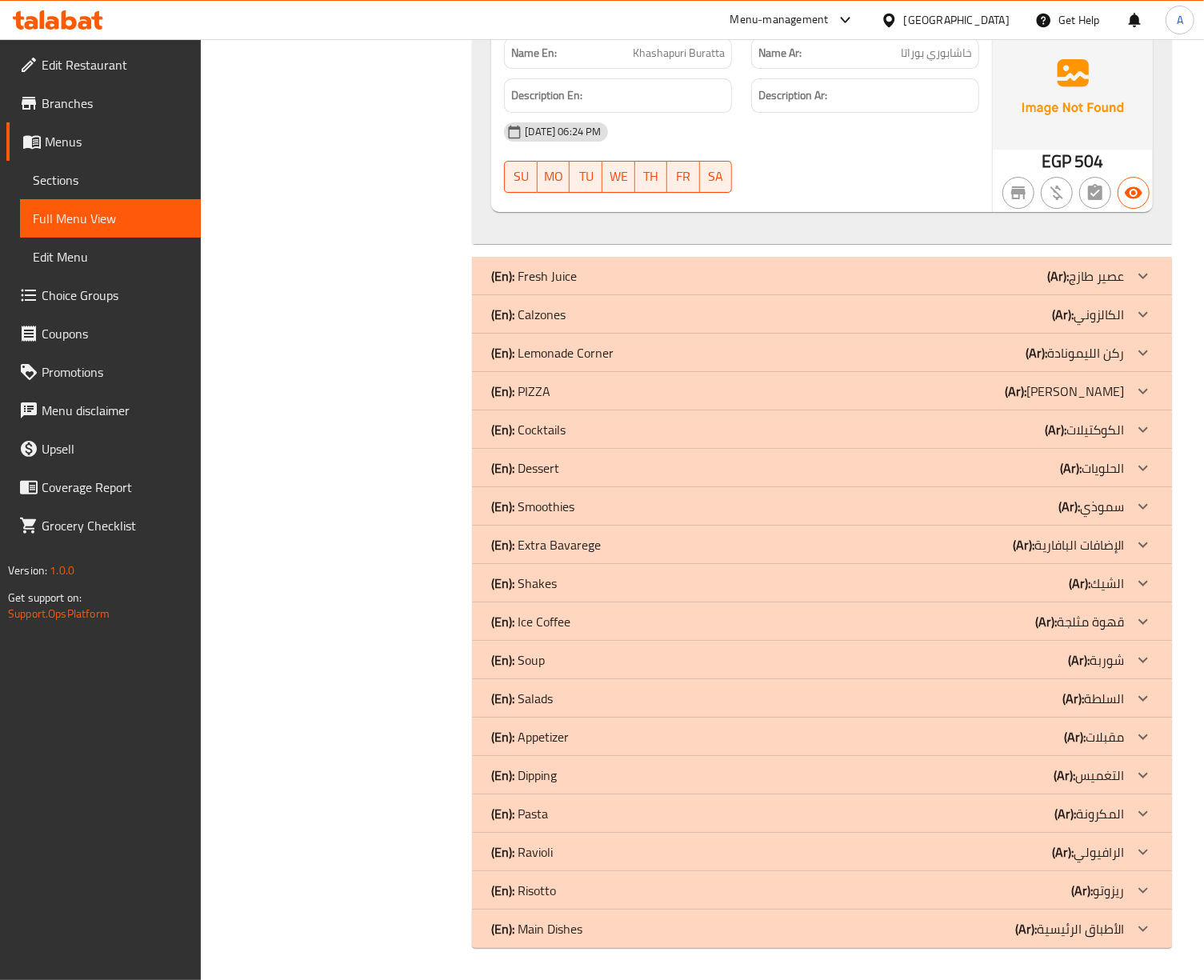
click at [579, 308] on div "(En): Calzones (Ar): الكالزوني" at bounding box center [808, 314] width 633 height 19
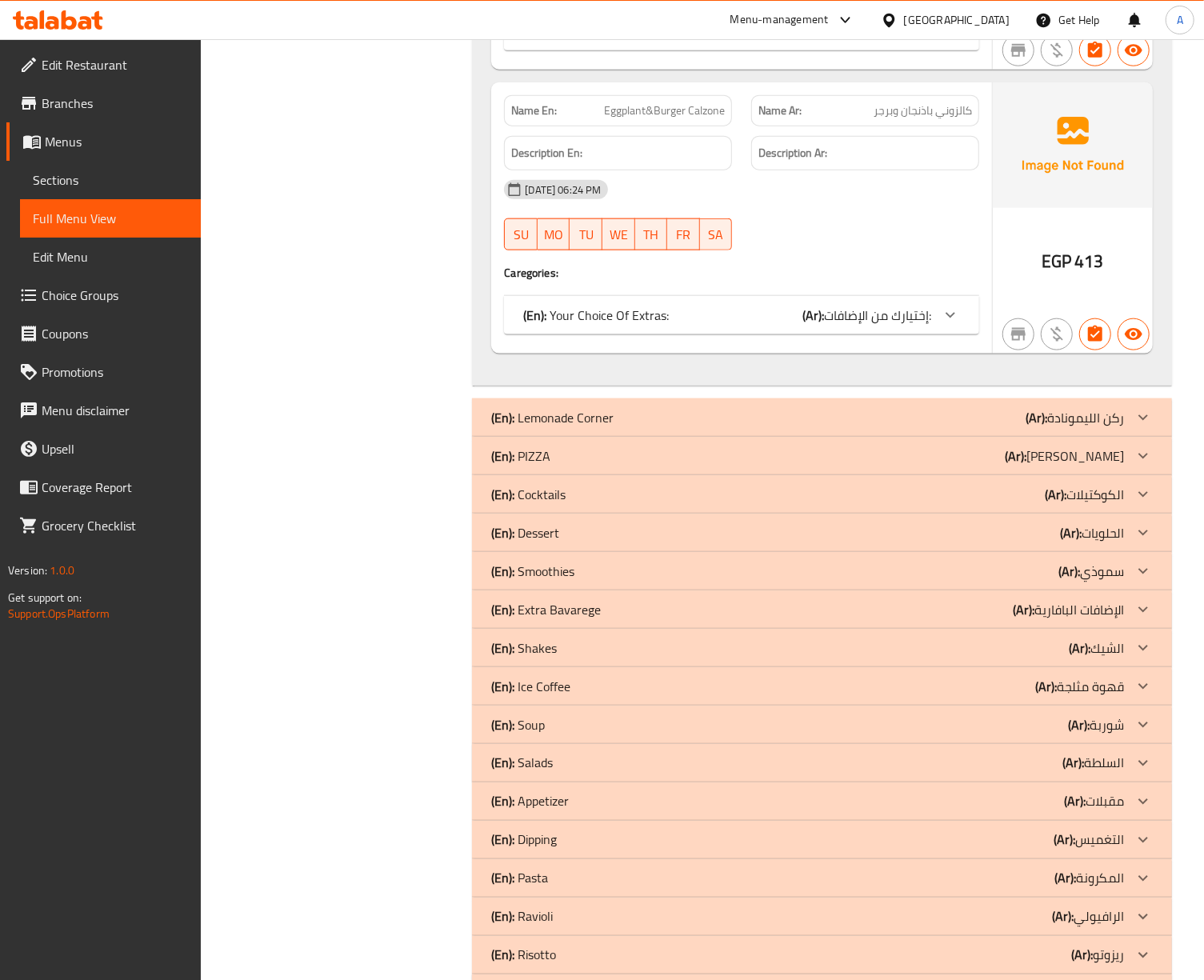
scroll to position [8365, 0]
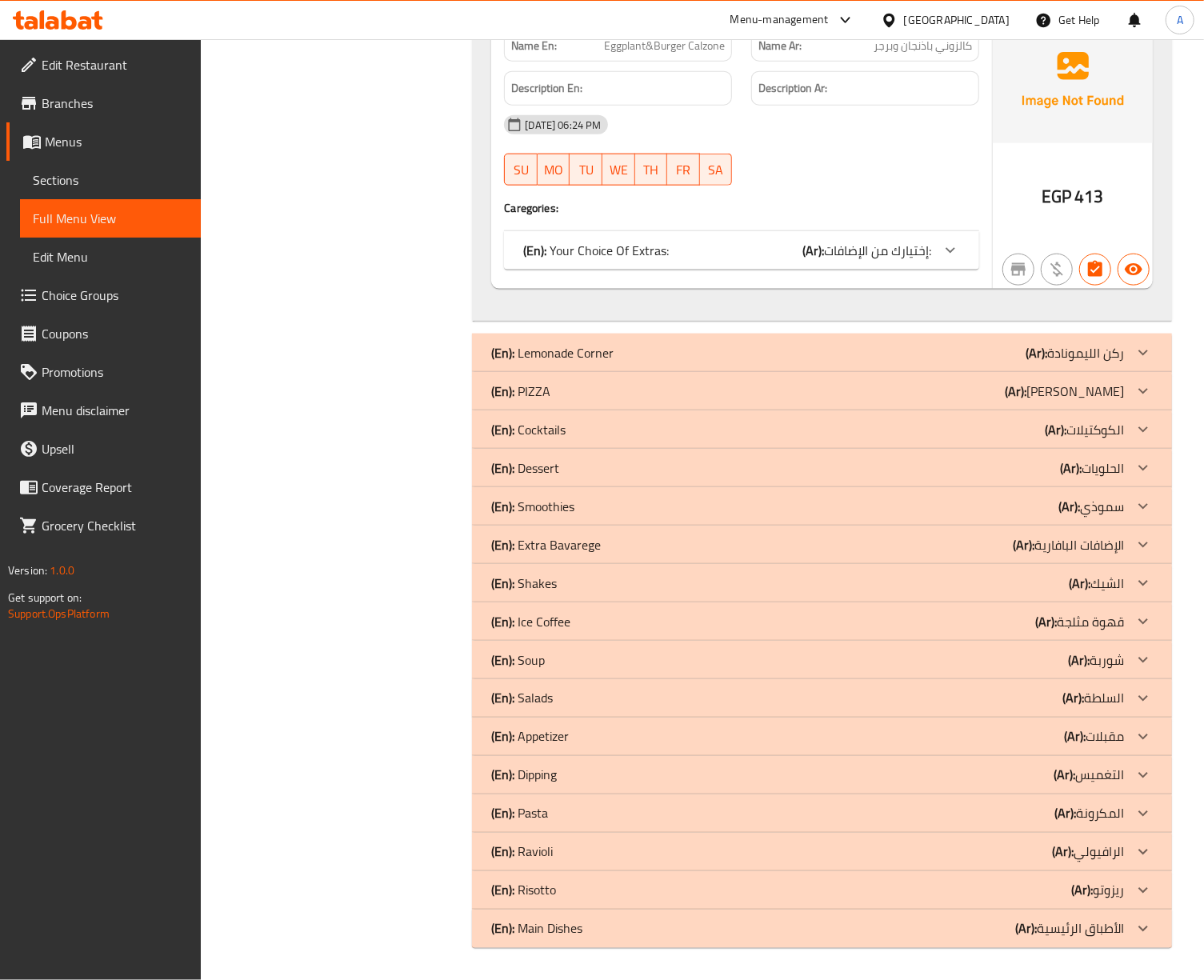
click at [565, 395] on div "(En): PIZZA (Ar): بيتزا" at bounding box center [808, 391] width 633 height 19
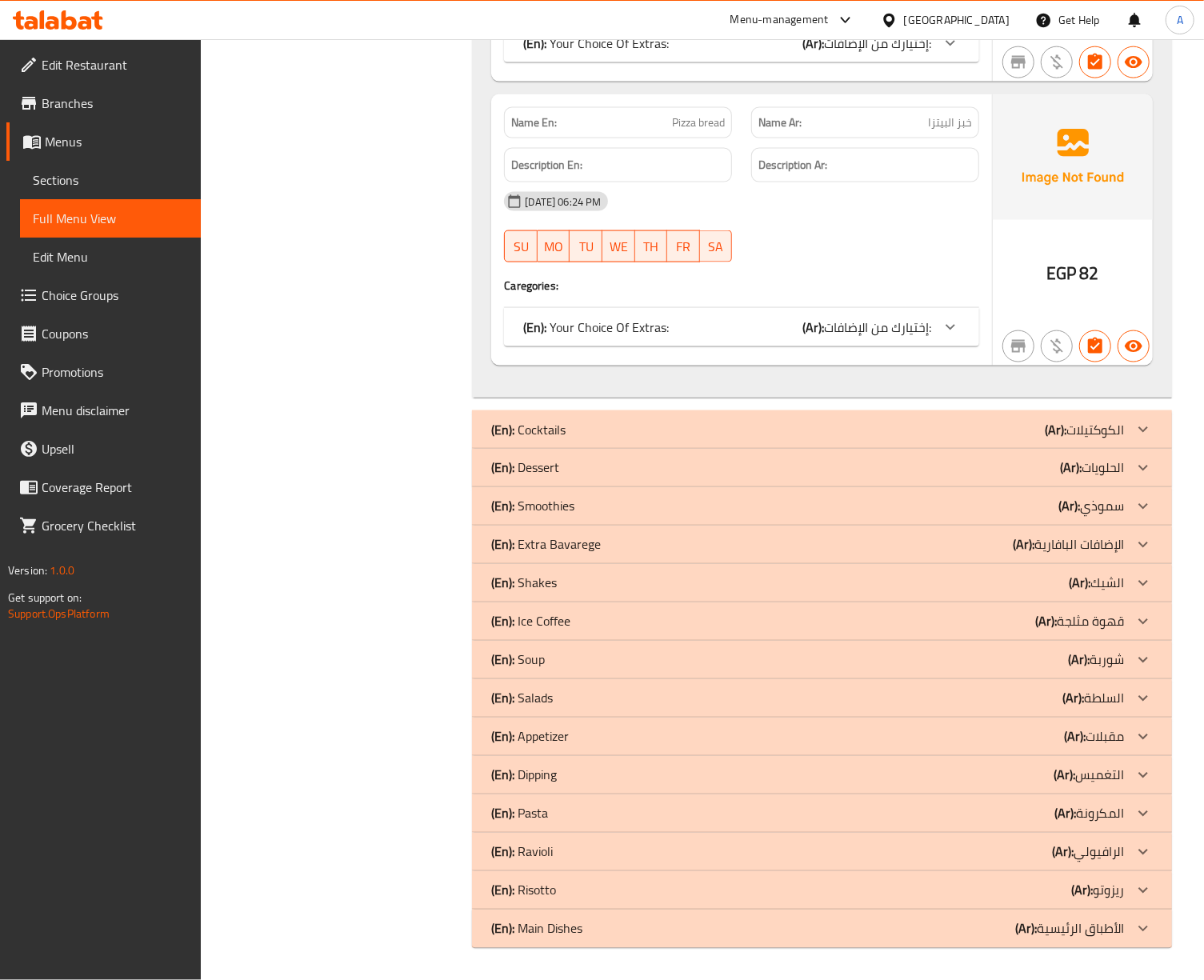
scroll to position [15831, 0]
click at [611, 468] on div "(En): Dessert (Ar): الحلويات" at bounding box center [808, 467] width 633 height 19
click at [592, 504] on div "(En): Smoothies (Ar): سموذي" at bounding box center [808, 506] width 633 height 19
click at [593, 544] on p "(En): Extra Bavarege" at bounding box center [546, 544] width 110 height 19
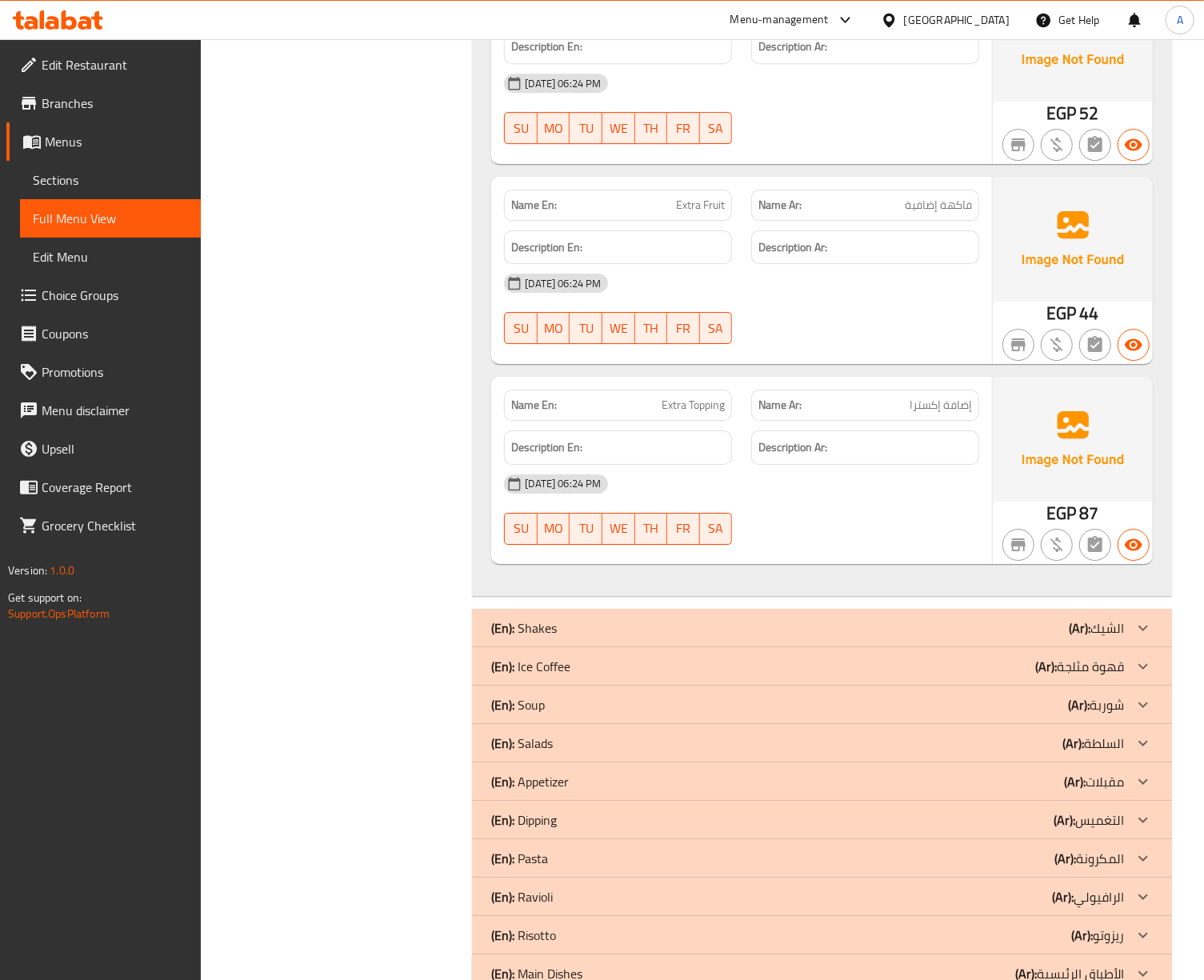
scroll to position [21212, 0]
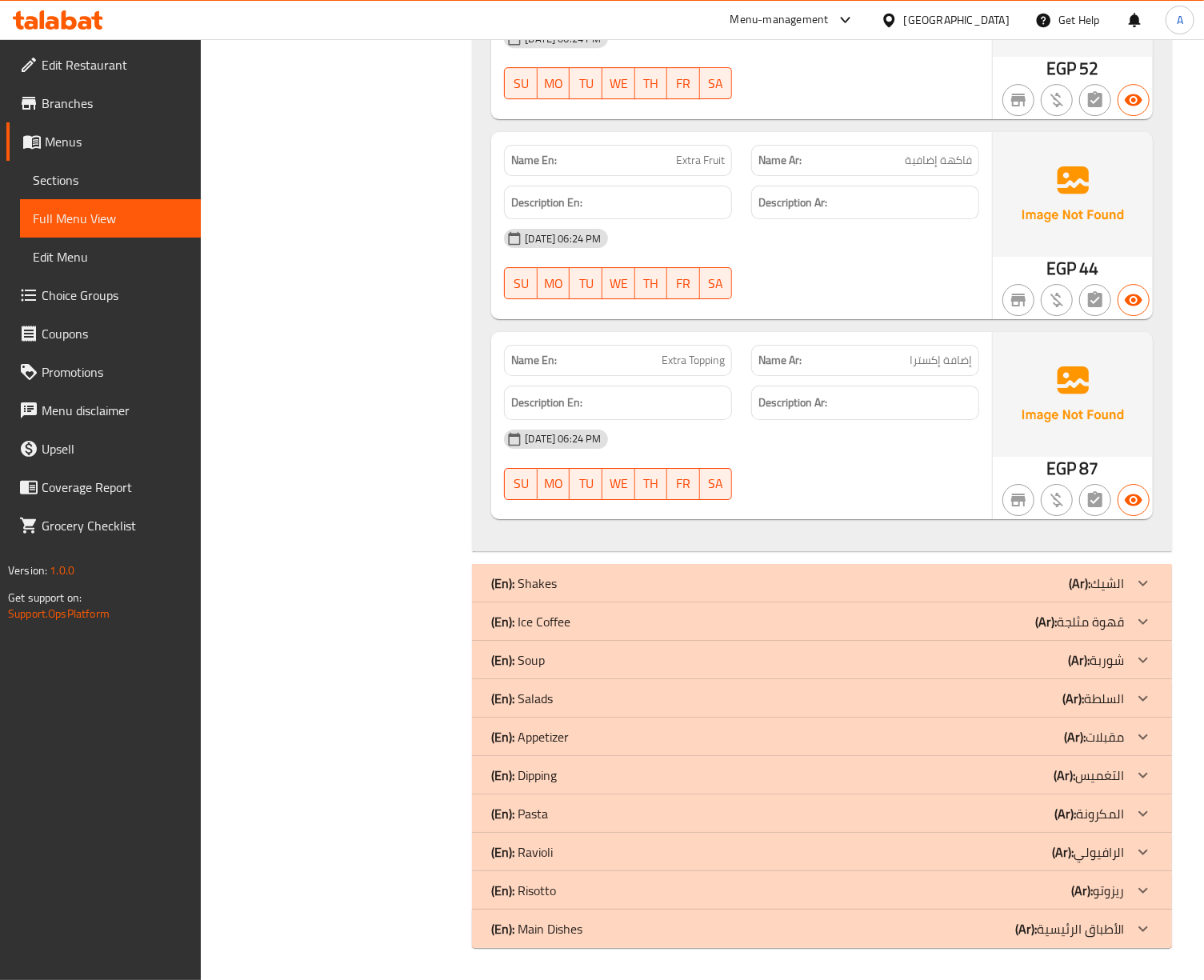
click at [547, 820] on p "(En): Pasta" at bounding box center [519, 813] width 57 height 19
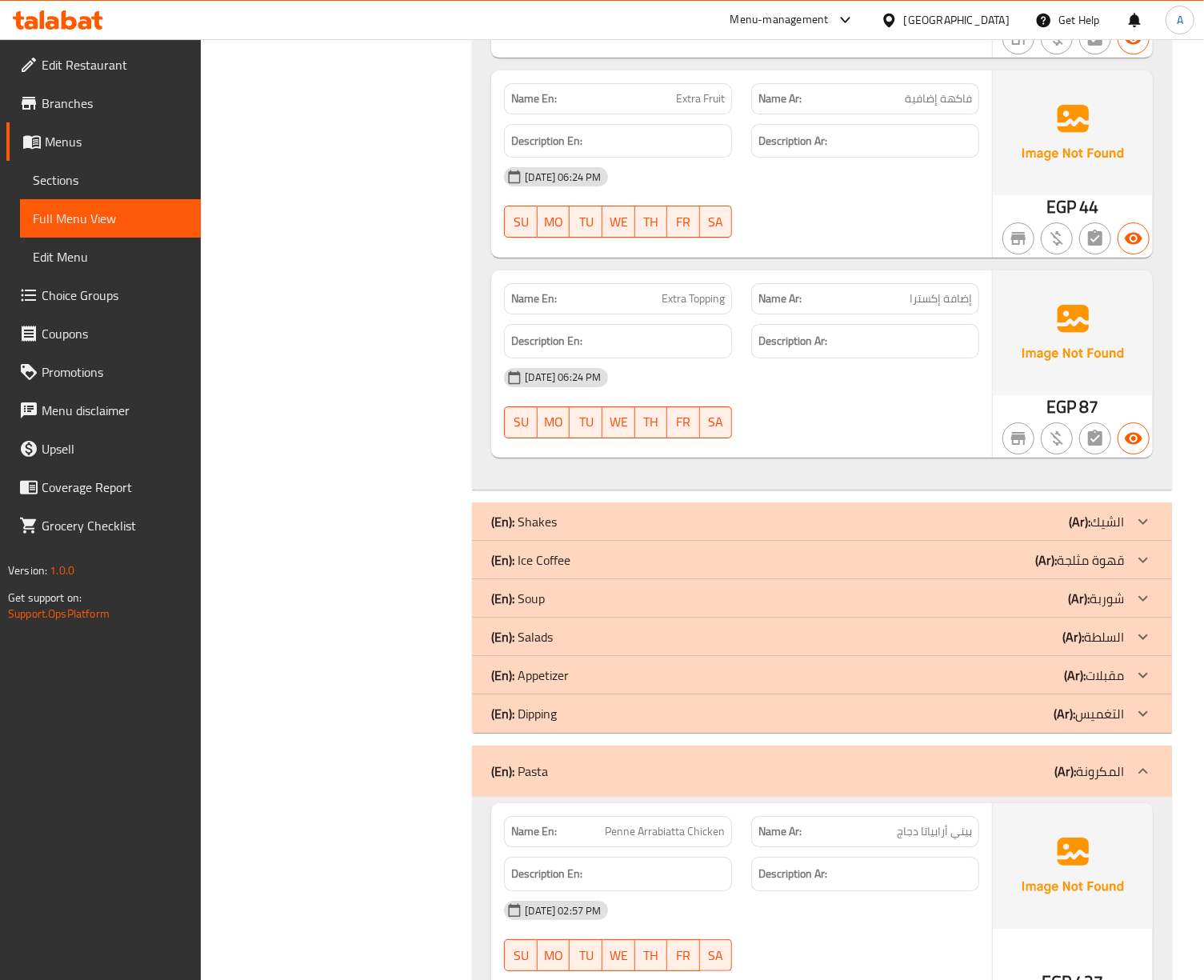
click at [549, 646] on p "(En): Salads" at bounding box center [522, 636] width 62 height 19
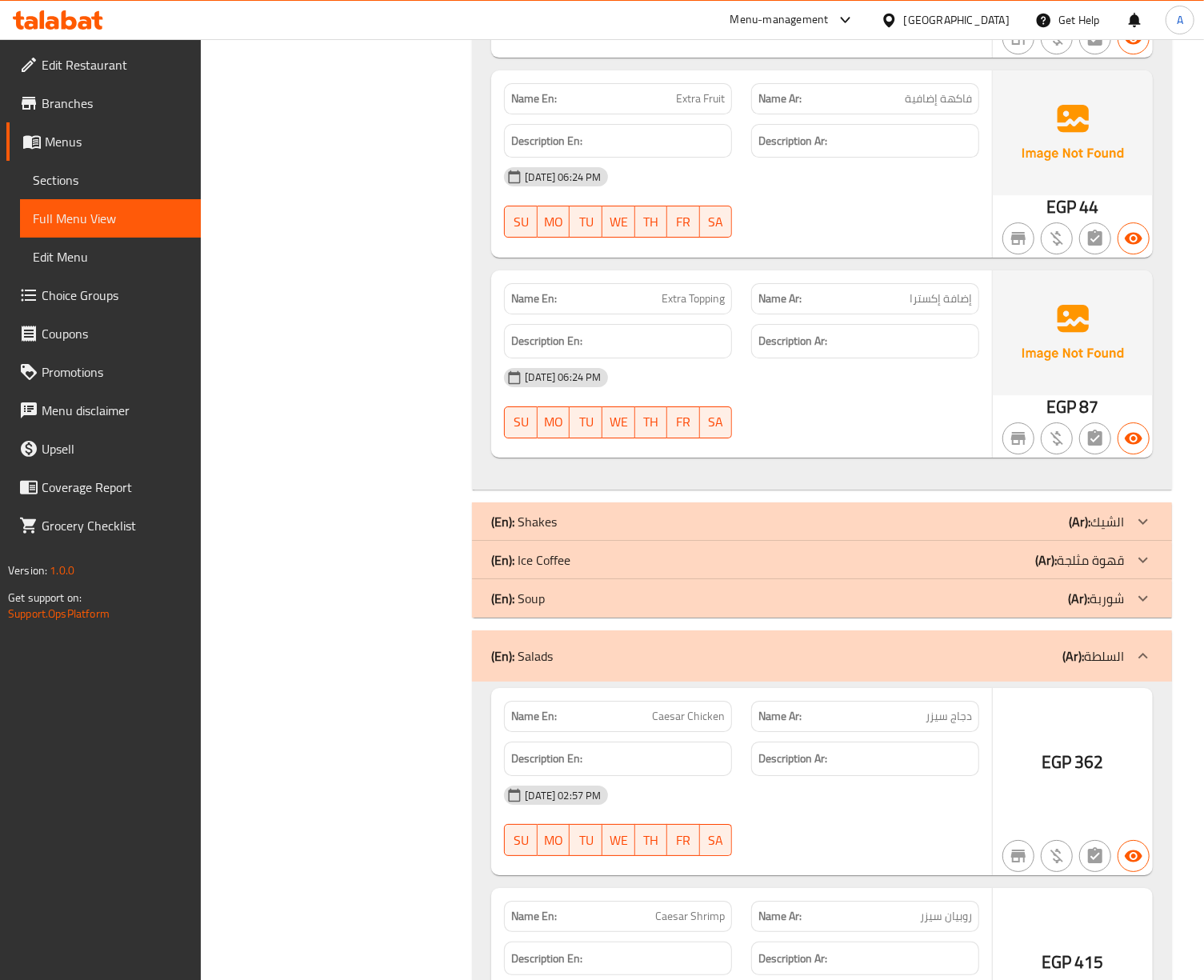
click at [579, 607] on div "(En): Soup (Ar): شوربة" at bounding box center [808, 597] width 633 height 19
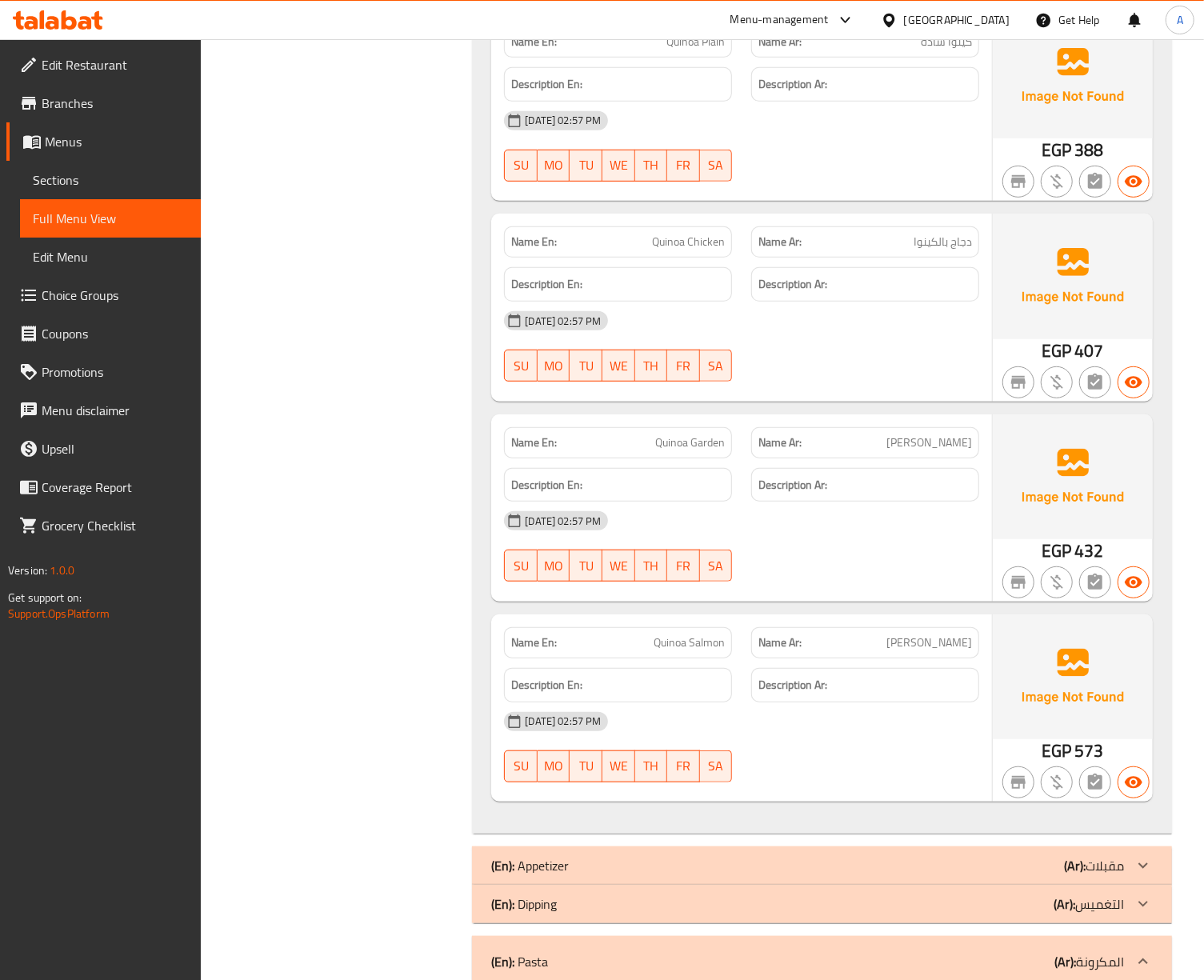
scroll to position [26102, 0]
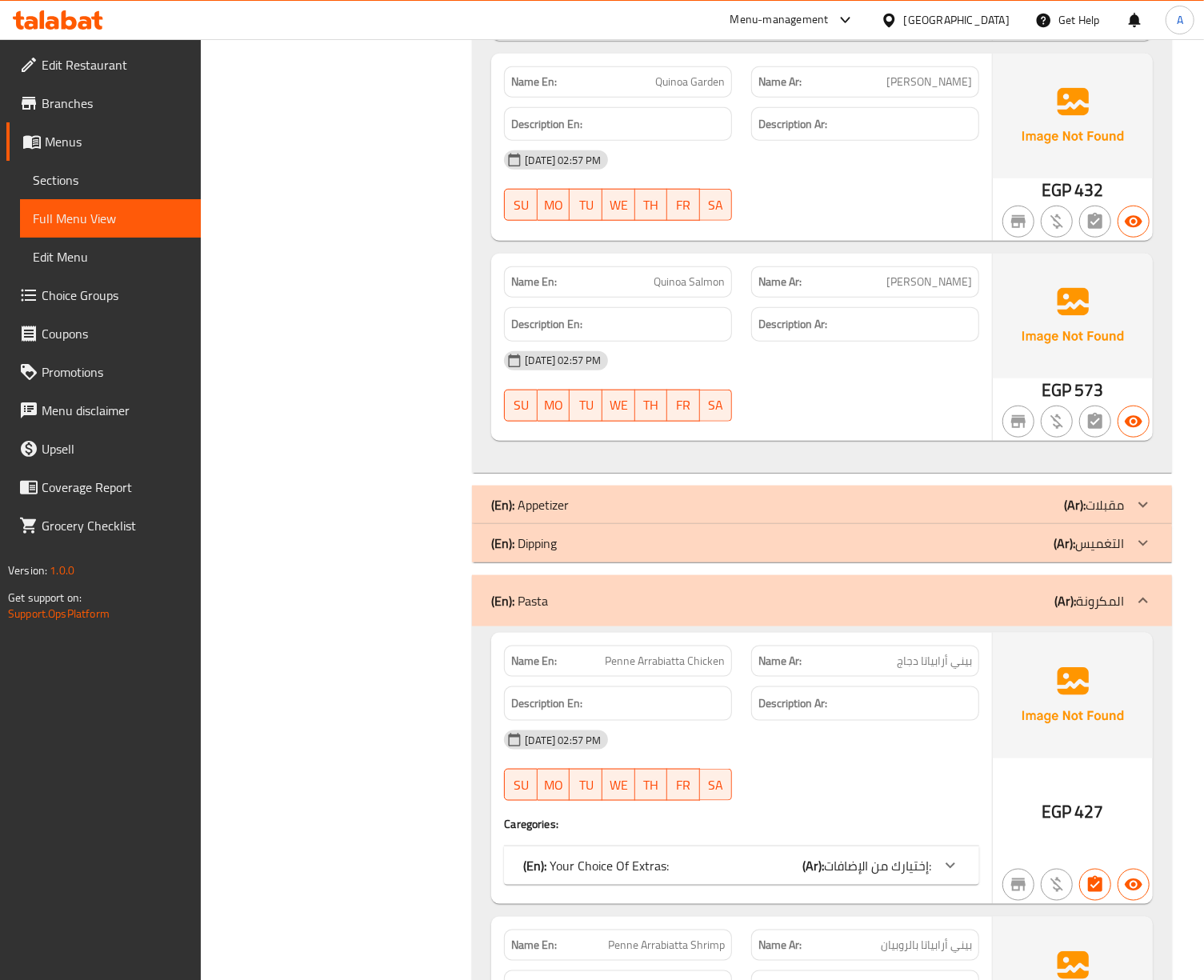
click at [645, 514] on div "(En): Appetizer (Ar): مقبلات" at bounding box center [808, 504] width 633 height 19
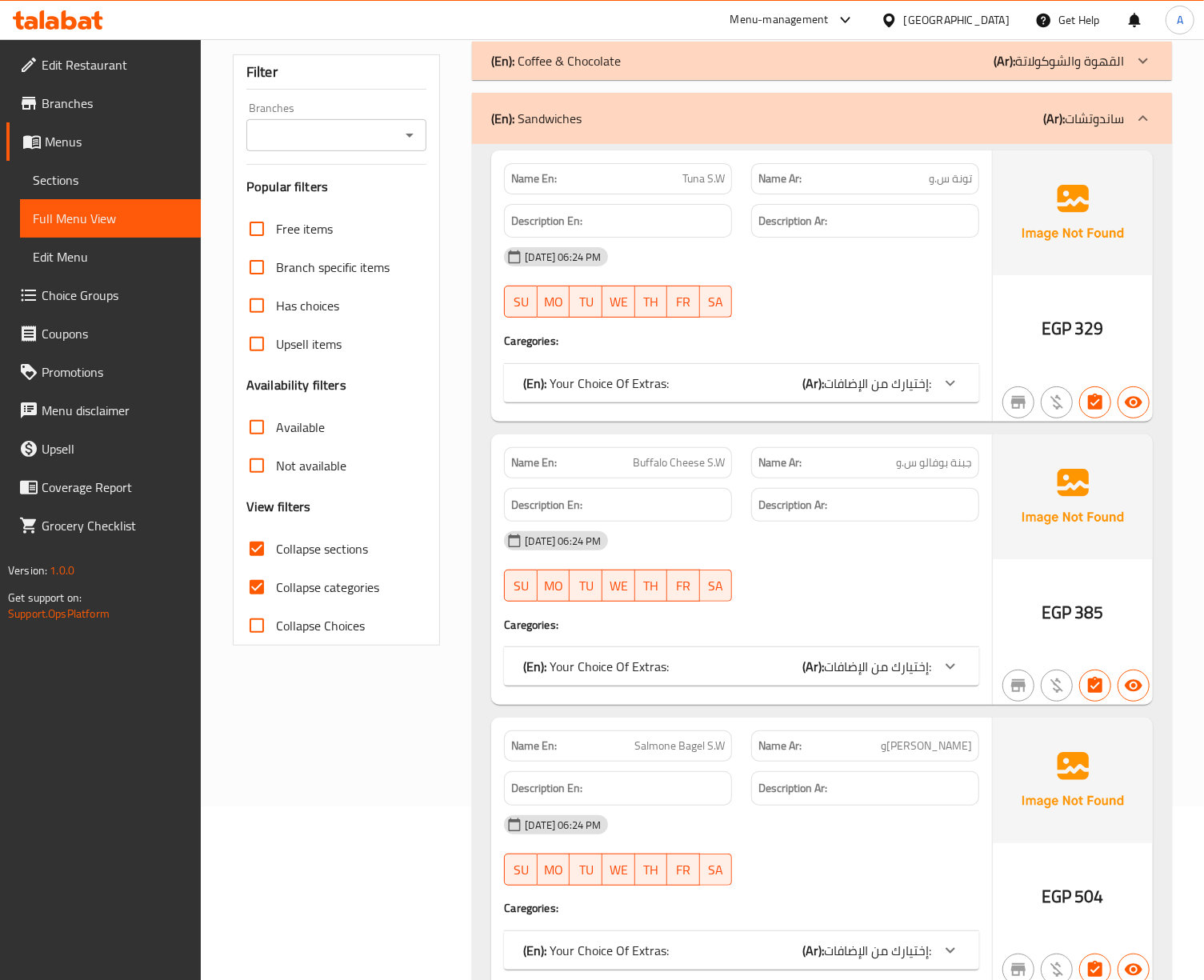
scroll to position [19, 0]
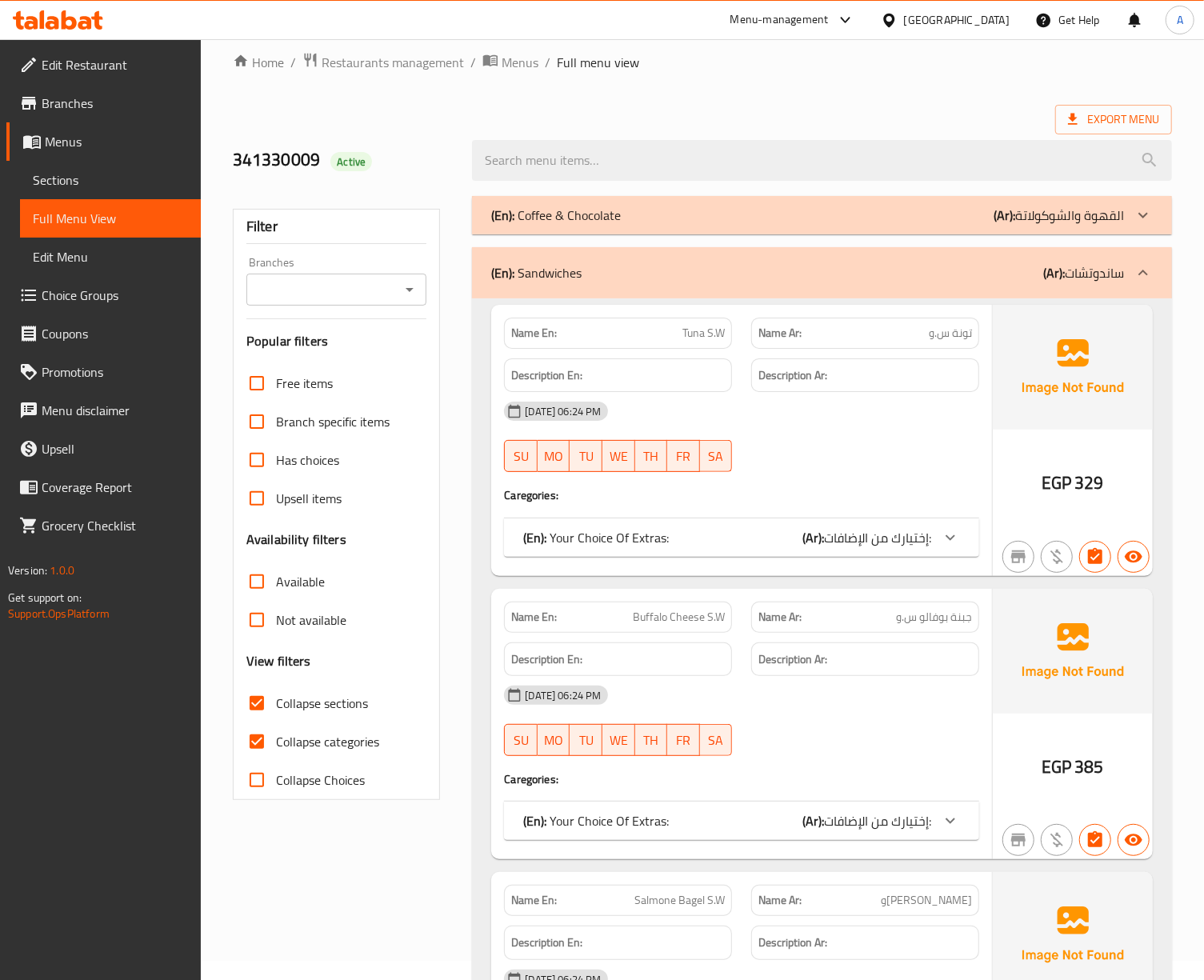
click at [730, 105] on div "Export Menu" at bounding box center [703, 120] width 939 height 30
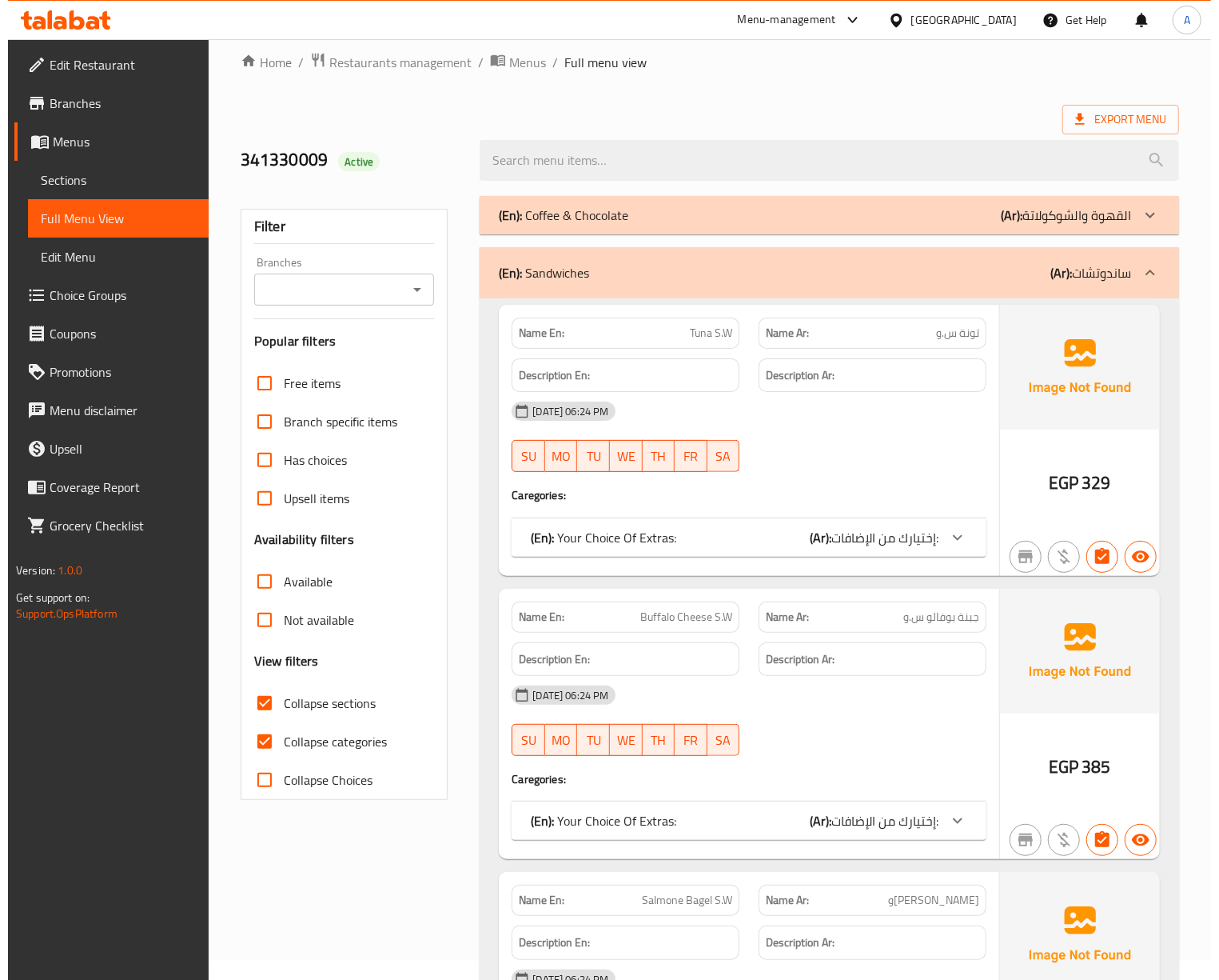
scroll to position [0, 0]
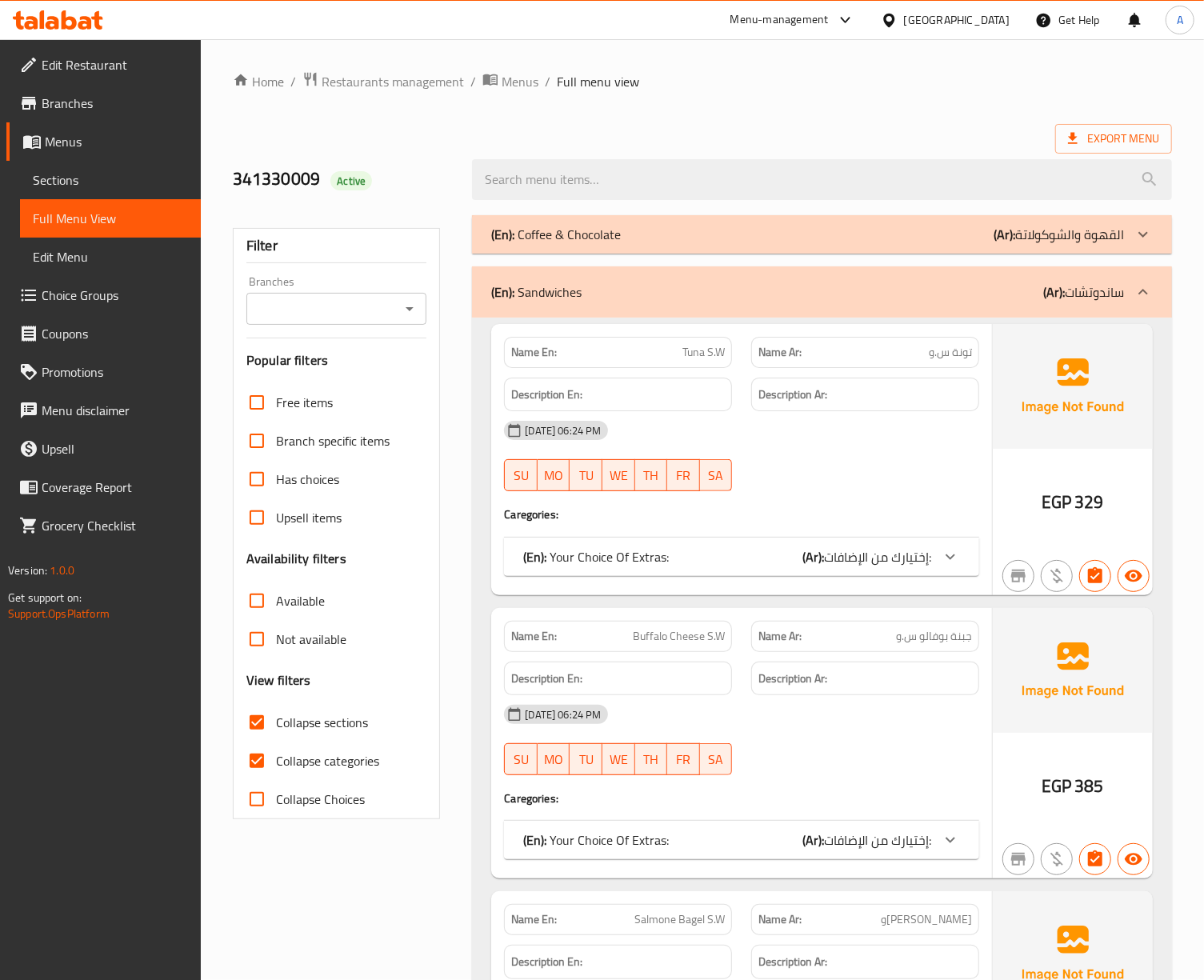
click at [321, 765] on span "Collapse categories" at bounding box center [327, 760] width 103 height 19
click at [276, 765] on input "Collapse categories" at bounding box center [257, 761] width 38 height 38
checkbox input "false"
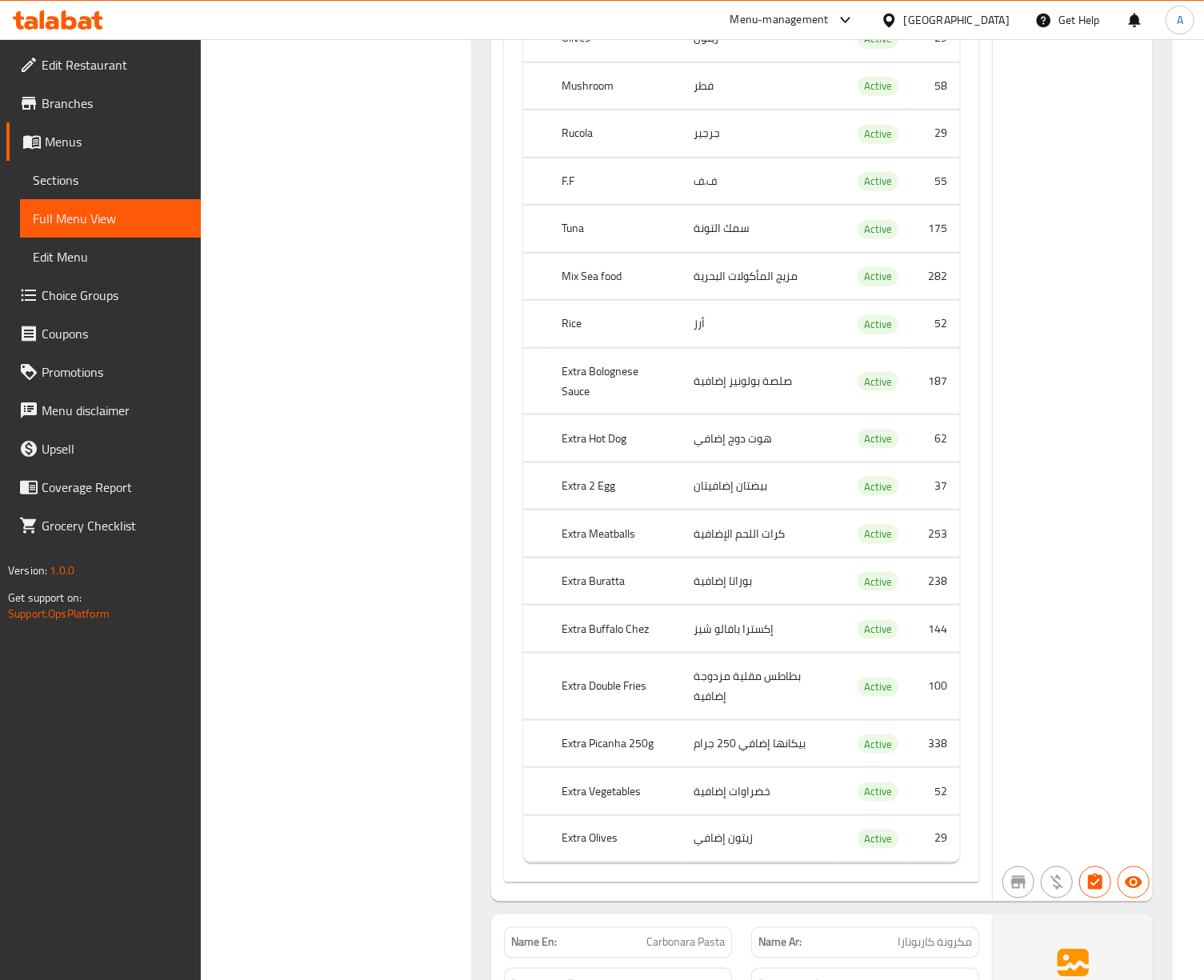
scroll to position [158706, 0]
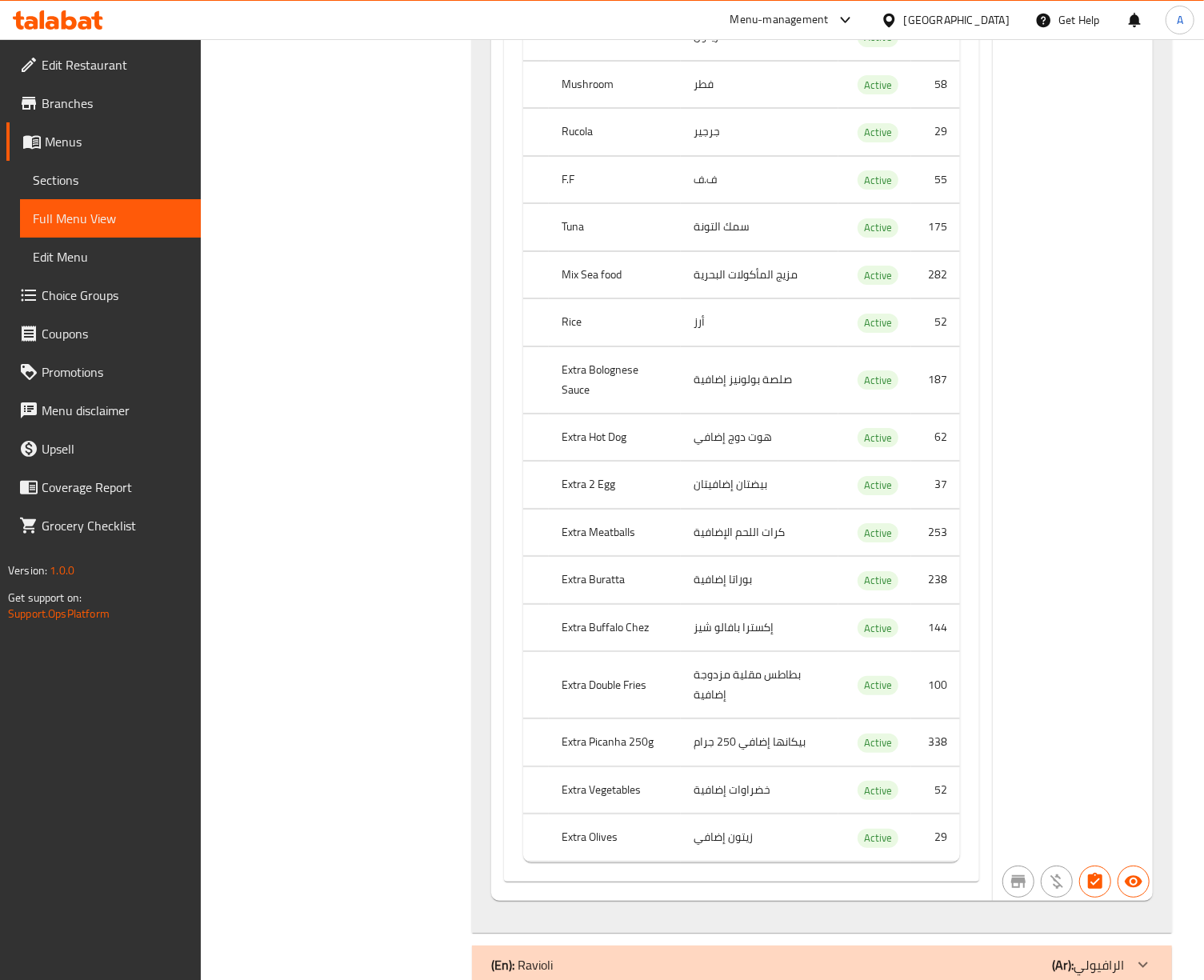
click at [87, 78] on link "Edit Restaurant" at bounding box center [103, 64] width 194 height 38
